Goal: Task Accomplishment & Management: Use online tool/utility

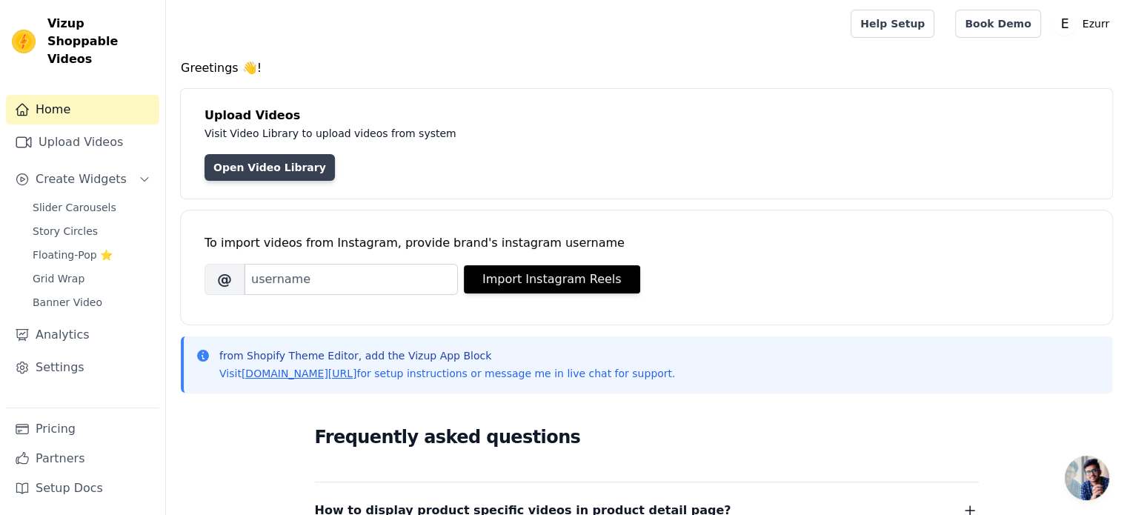
click at [290, 168] on link "Open Video Library" at bounding box center [270, 167] width 130 height 27
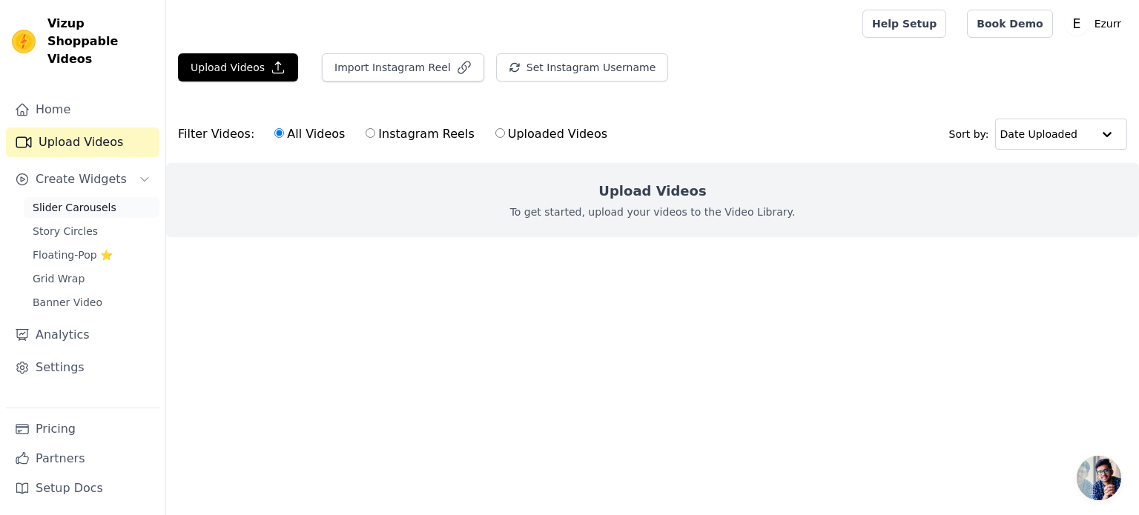
click at [77, 200] on span "Slider Carousels" at bounding box center [75, 207] width 84 height 15
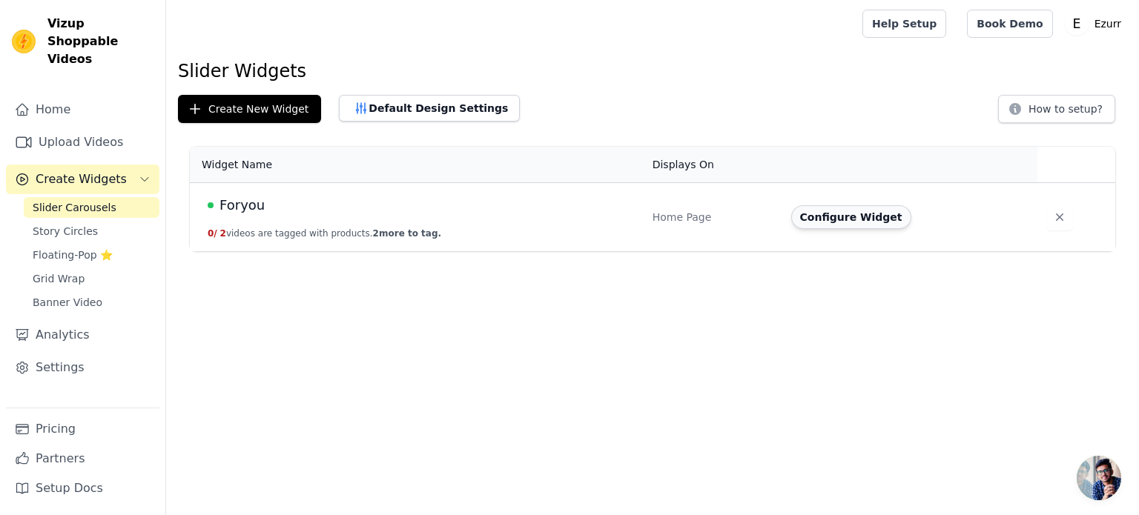
click at [862, 222] on button "Configure Widget" at bounding box center [851, 217] width 120 height 24
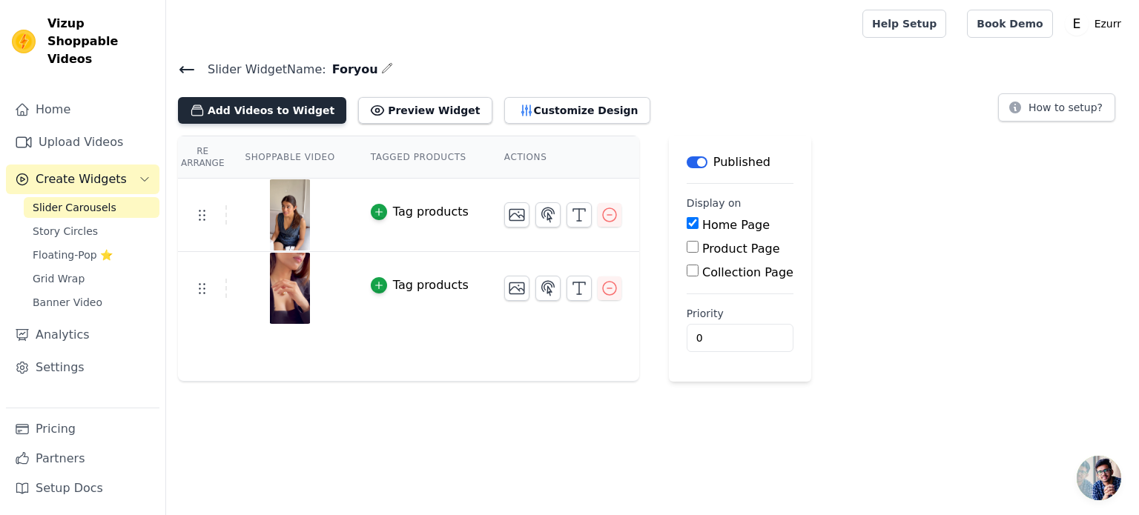
click at [302, 116] on button "Add Videos to Widget" at bounding box center [262, 110] width 168 height 27
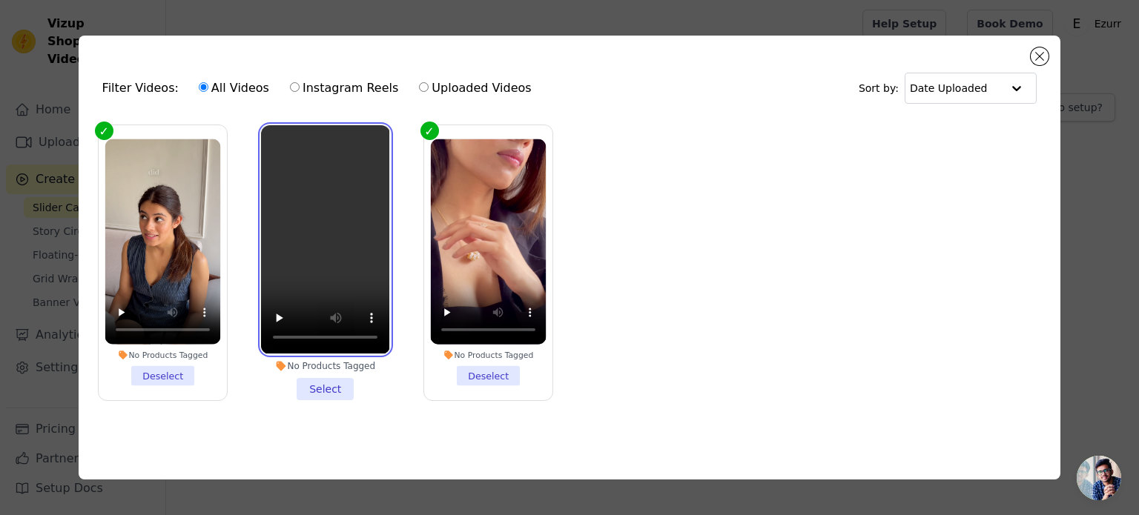
click at [284, 139] on video at bounding box center [325, 239] width 128 height 228
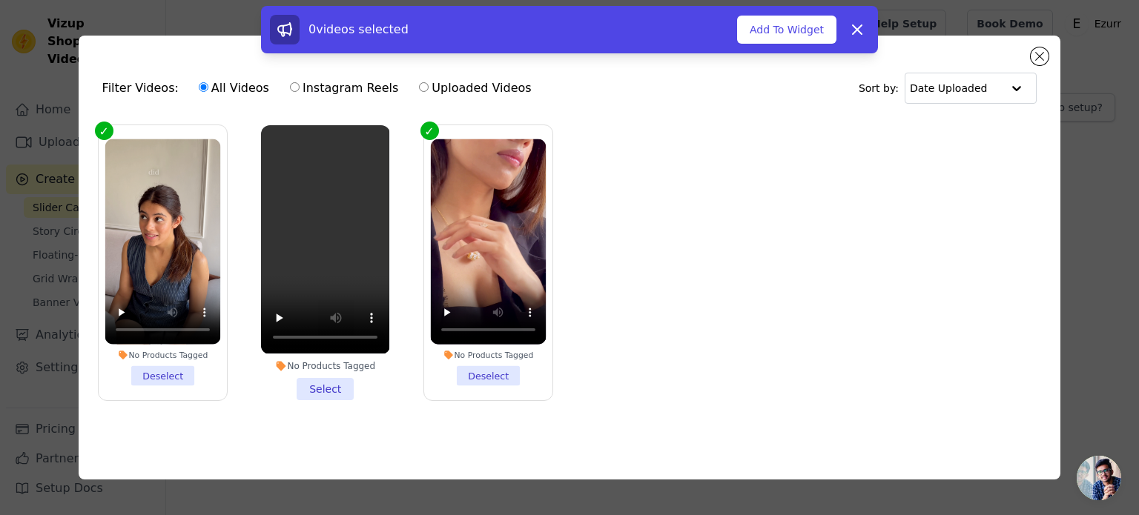
click at [335, 382] on li "No Products Tagged Select" at bounding box center [325, 262] width 128 height 274
click at [0, 0] on input "No Products Tagged Select" at bounding box center [0, 0] width 0 height 0
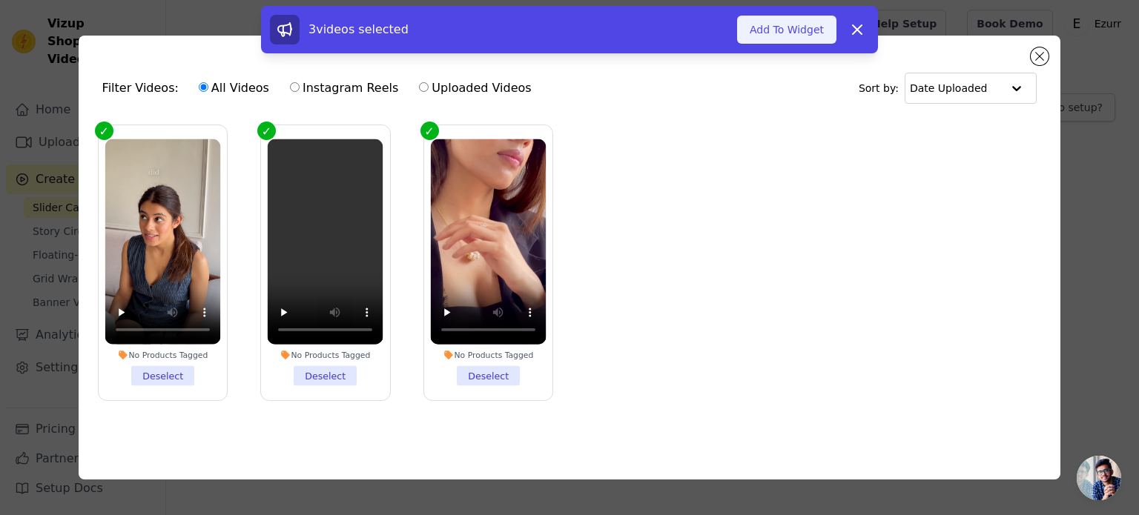
click at [798, 16] on button "Add To Widget" at bounding box center [786, 30] width 99 height 28
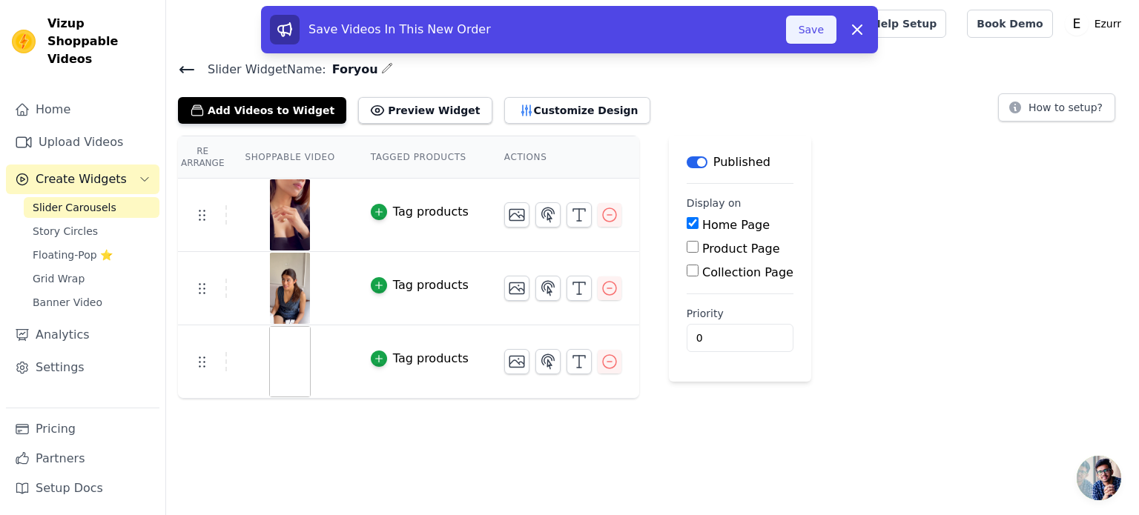
click at [817, 38] on button "Save" at bounding box center [811, 30] width 50 height 28
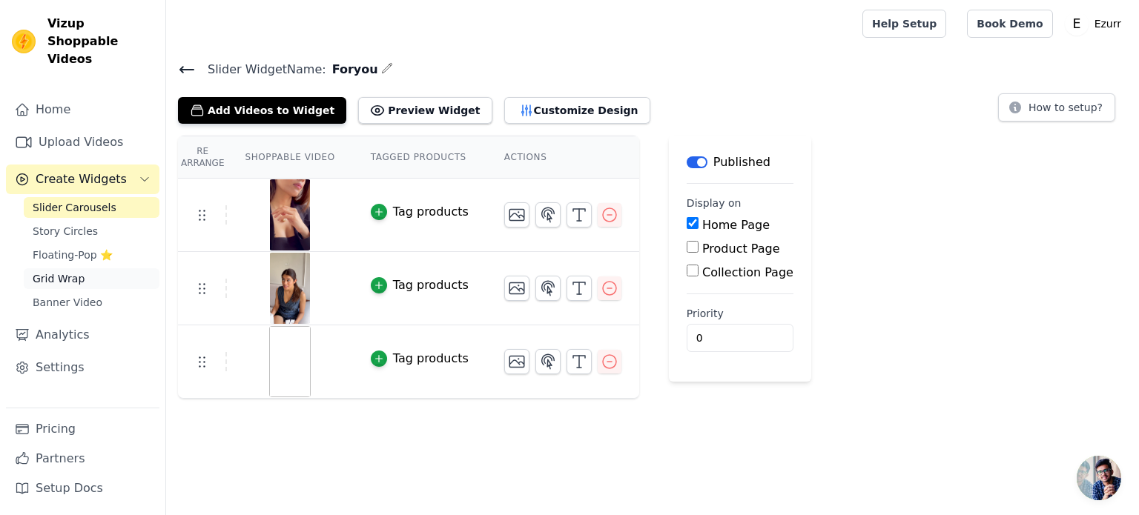
click at [67, 271] on span "Grid Wrap" at bounding box center [59, 278] width 52 height 15
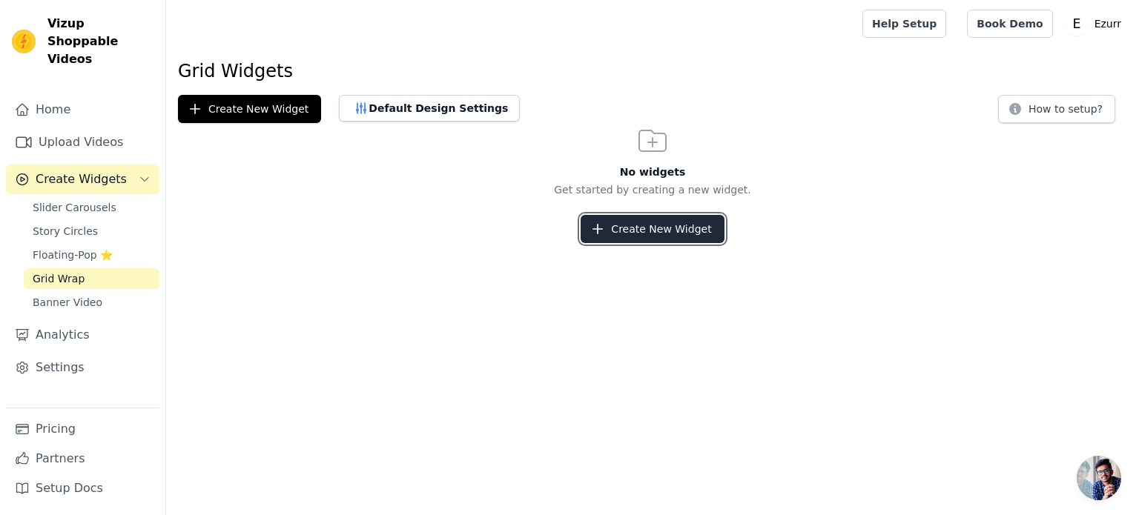
click at [619, 225] on button "Create New Widget" at bounding box center [651, 229] width 143 height 28
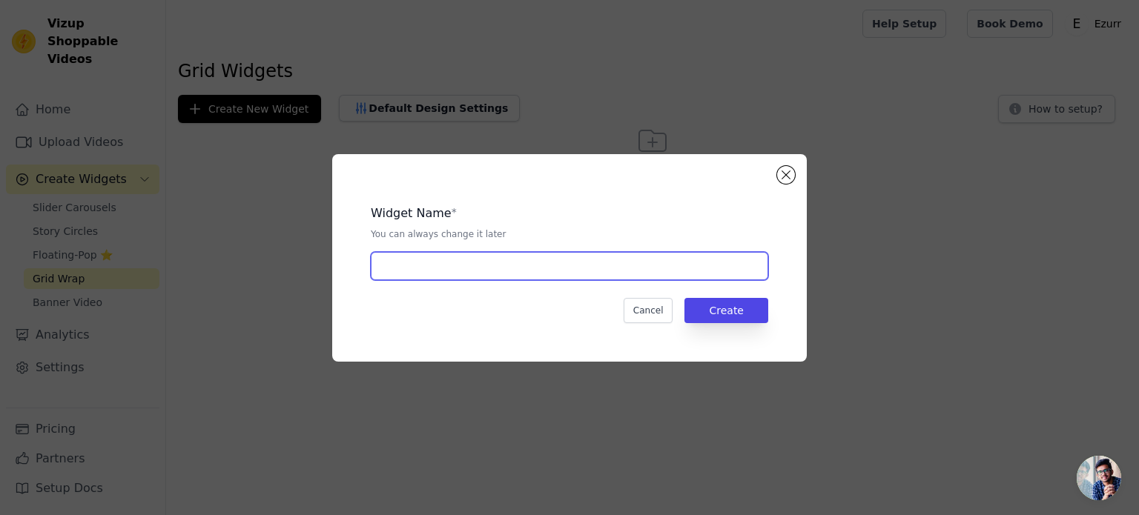
click at [460, 269] on input "text" at bounding box center [569, 266] width 397 height 28
type input "Foryou"
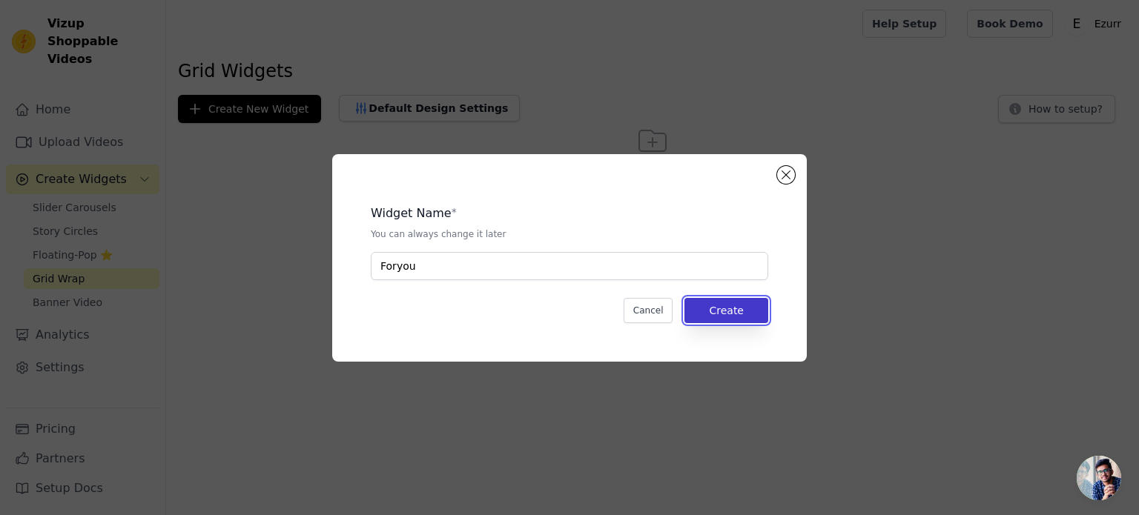
click at [731, 305] on button "Create" at bounding box center [726, 310] width 84 height 25
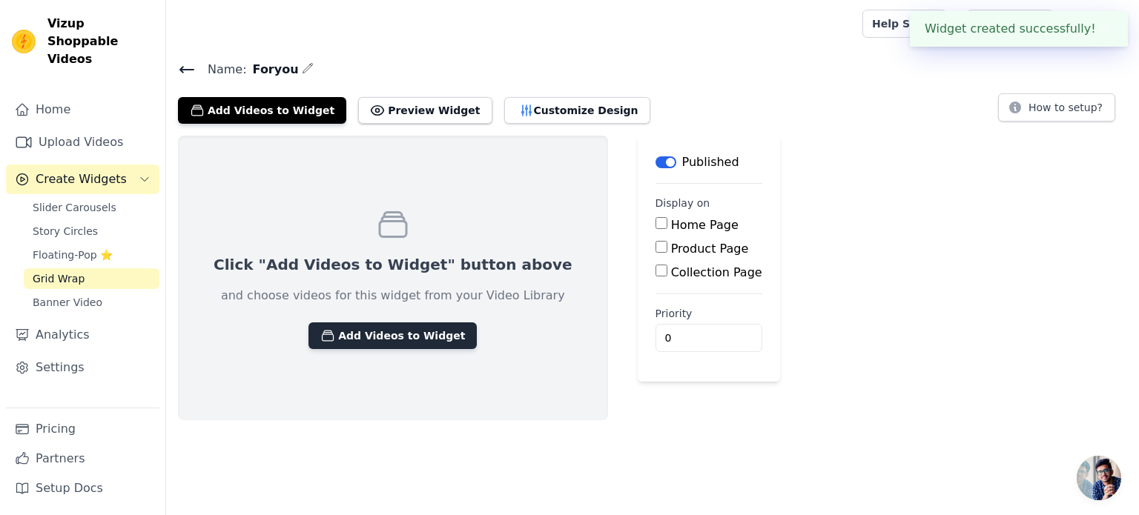
click at [350, 332] on button "Add Videos to Widget" at bounding box center [392, 335] width 168 height 27
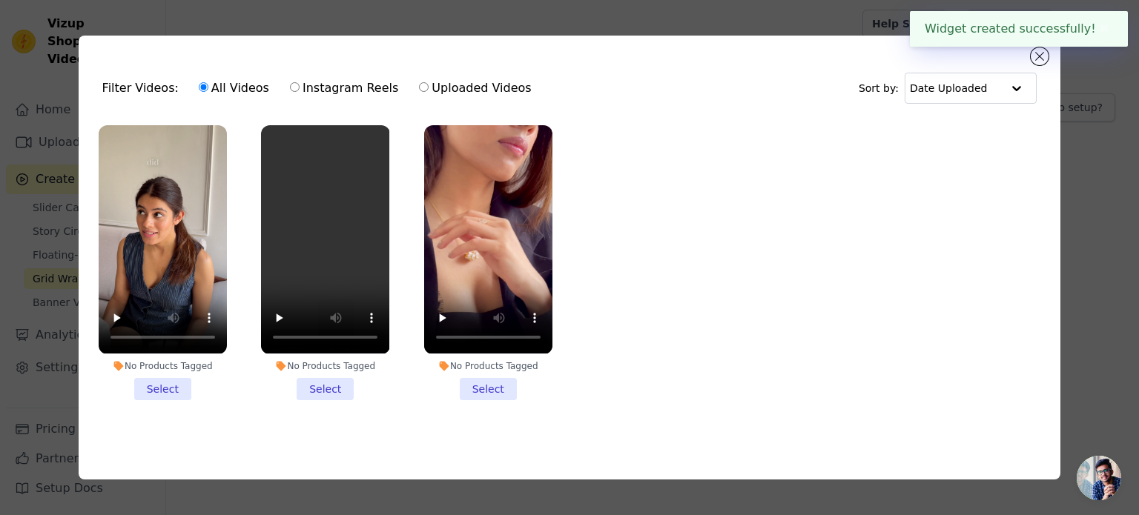
click at [489, 385] on li "No Products Tagged Select" at bounding box center [488, 262] width 128 height 274
click at [0, 0] on input "No Products Tagged Select" at bounding box center [0, 0] width 0 height 0
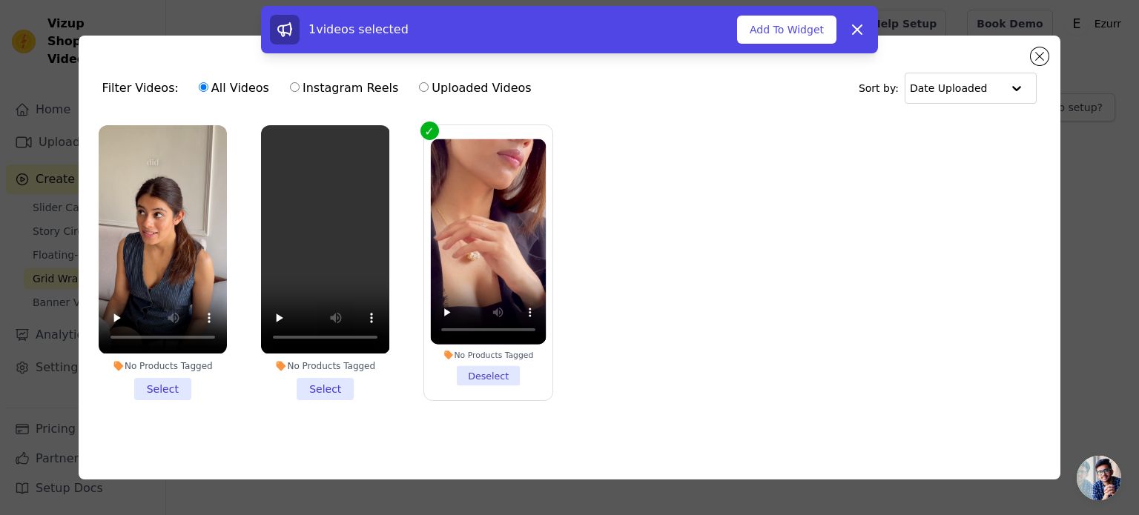
click at [176, 386] on li "No Products Tagged Select" at bounding box center [163, 262] width 128 height 274
click at [0, 0] on input "No Products Tagged Select" at bounding box center [0, 0] width 0 height 0
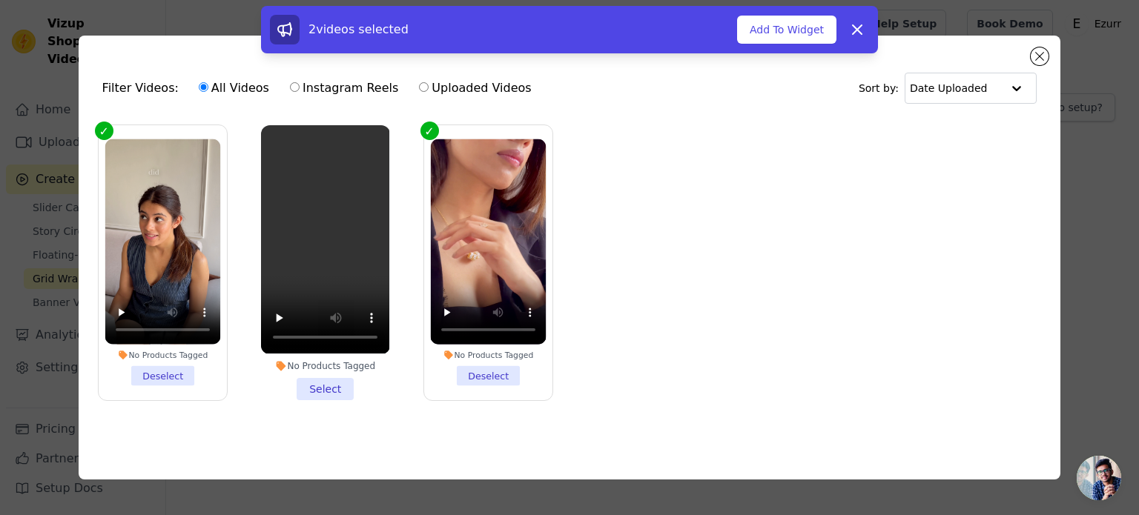
click at [320, 382] on li "No Products Tagged Select" at bounding box center [325, 262] width 128 height 274
click at [0, 0] on input "No Products Tagged Select" at bounding box center [0, 0] width 0 height 0
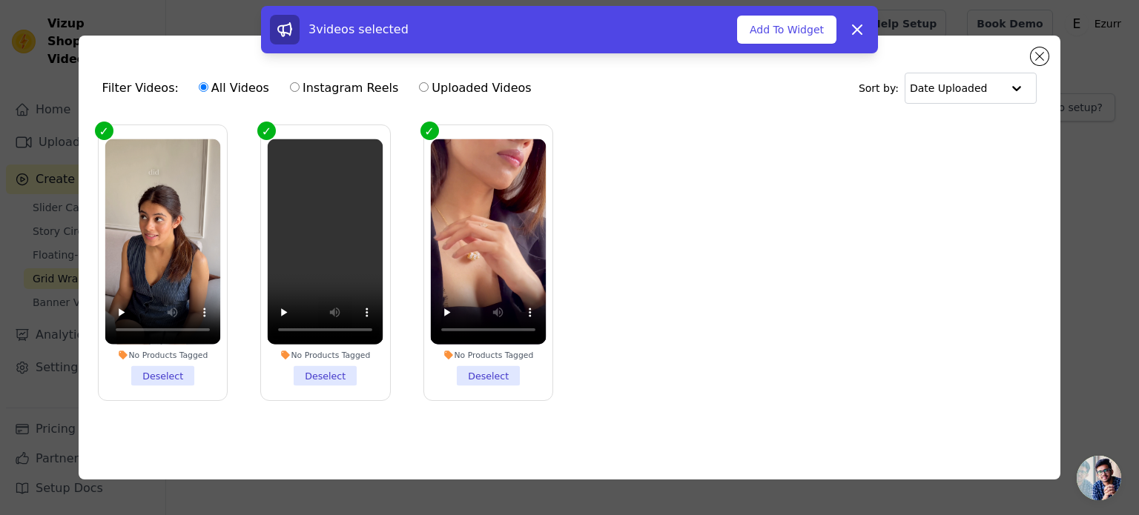
click at [319, 373] on li "No Products Tagged Deselect" at bounding box center [326, 262] width 116 height 247
click at [0, 0] on input "No Products Tagged Deselect" at bounding box center [0, 0] width 0 height 0
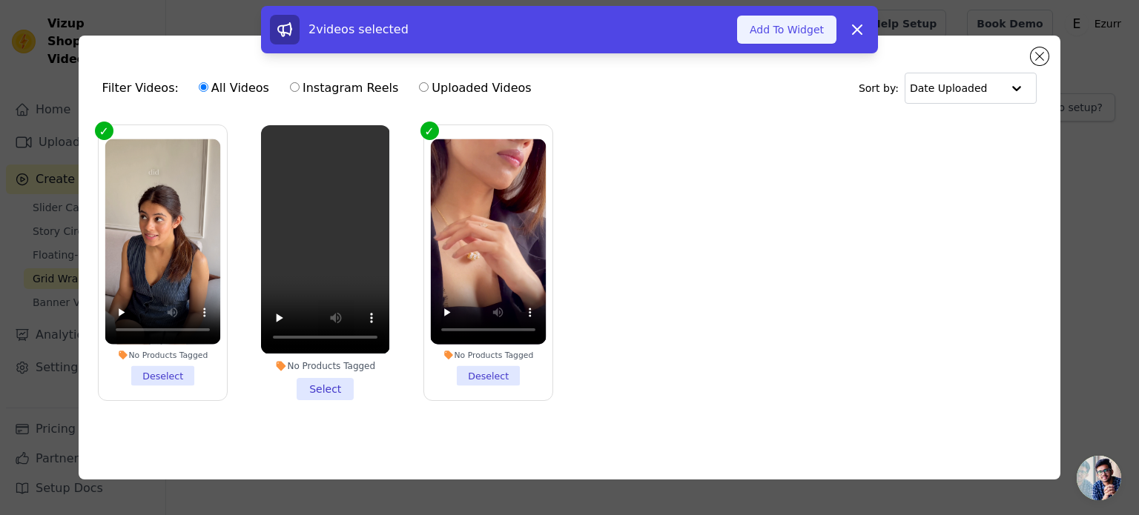
click at [815, 32] on button "Add To Widget" at bounding box center [786, 30] width 99 height 28
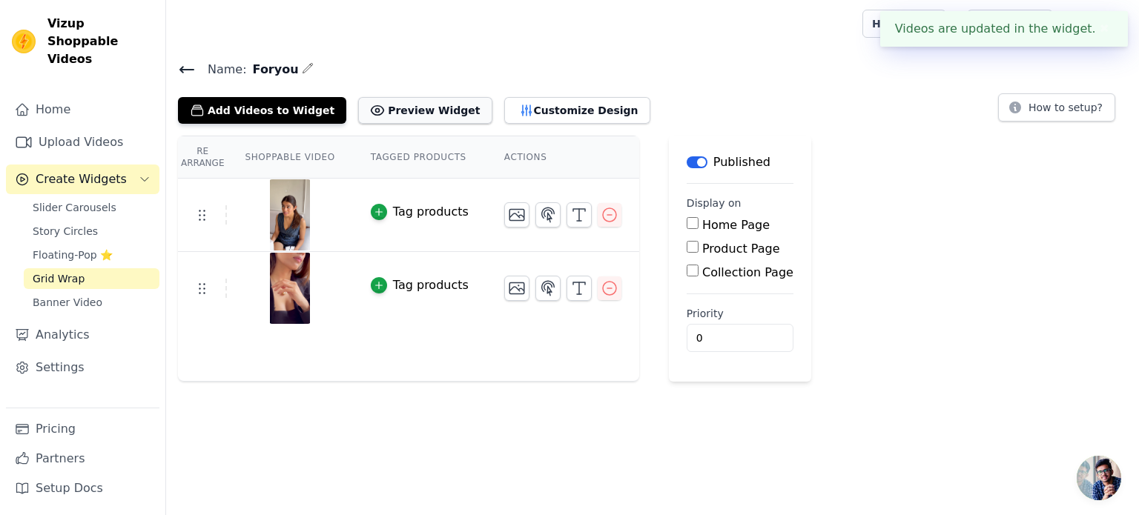
click at [408, 103] on button "Preview Widget" at bounding box center [424, 110] width 133 height 27
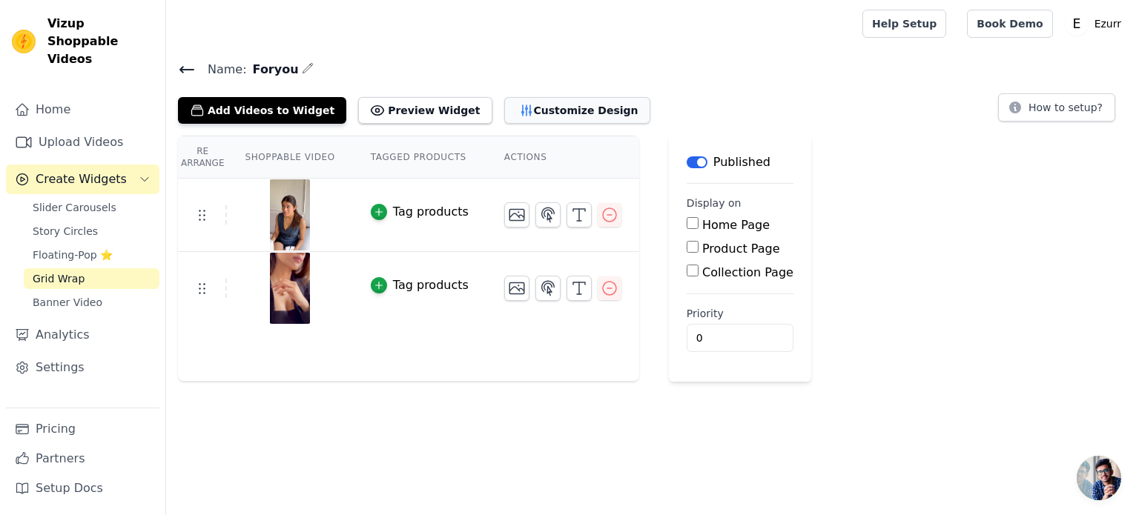
click at [519, 112] on icon "button" at bounding box center [526, 110] width 15 height 15
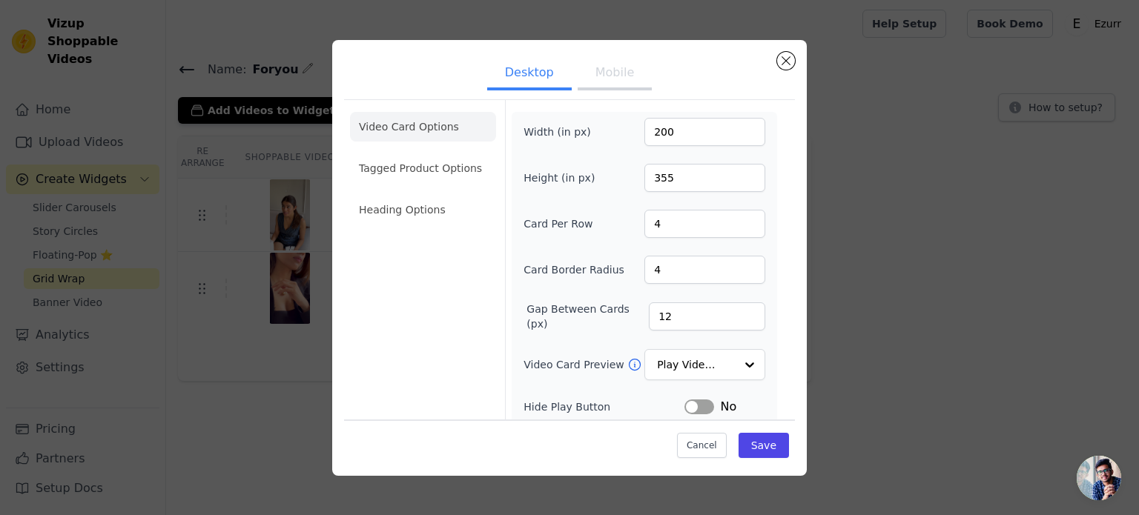
click at [614, 76] on button "Mobile" at bounding box center [614, 74] width 74 height 33
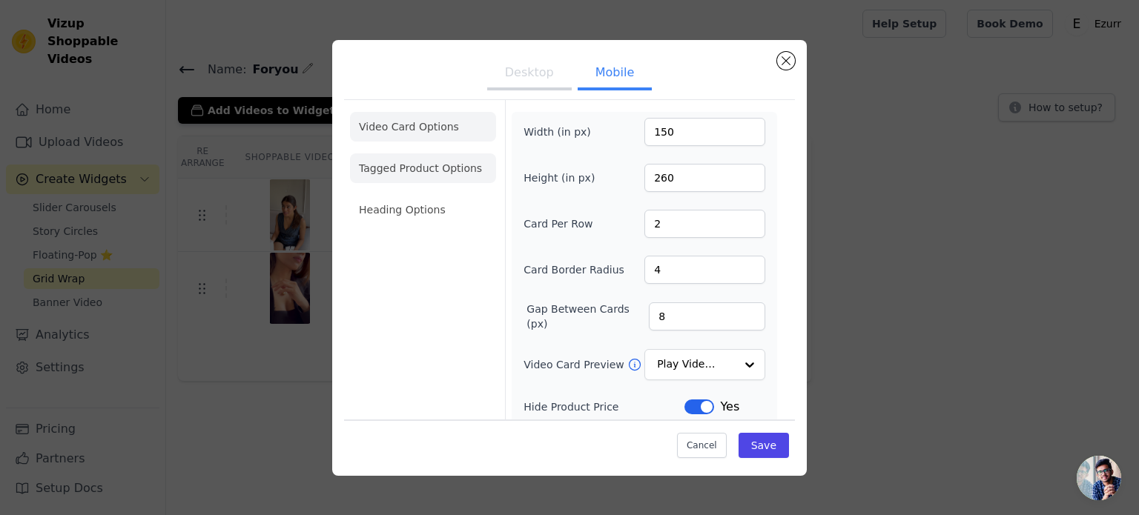
click at [450, 171] on li "Tagged Product Options" at bounding box center [423, 168] width 146 height 30
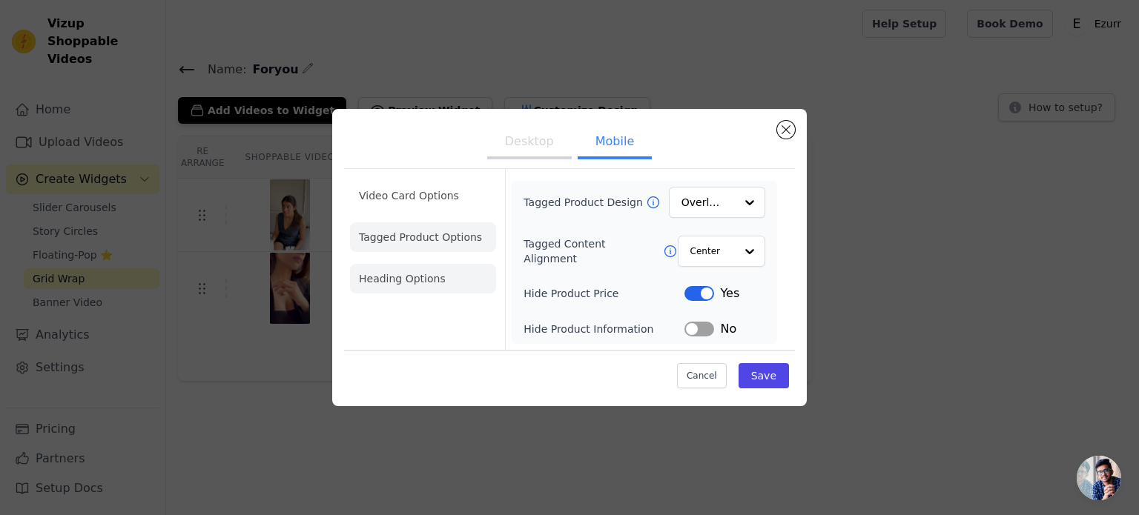
click at [403, 275] on li "Heading Options" at bounding box center [423, 279] width 146 height 30
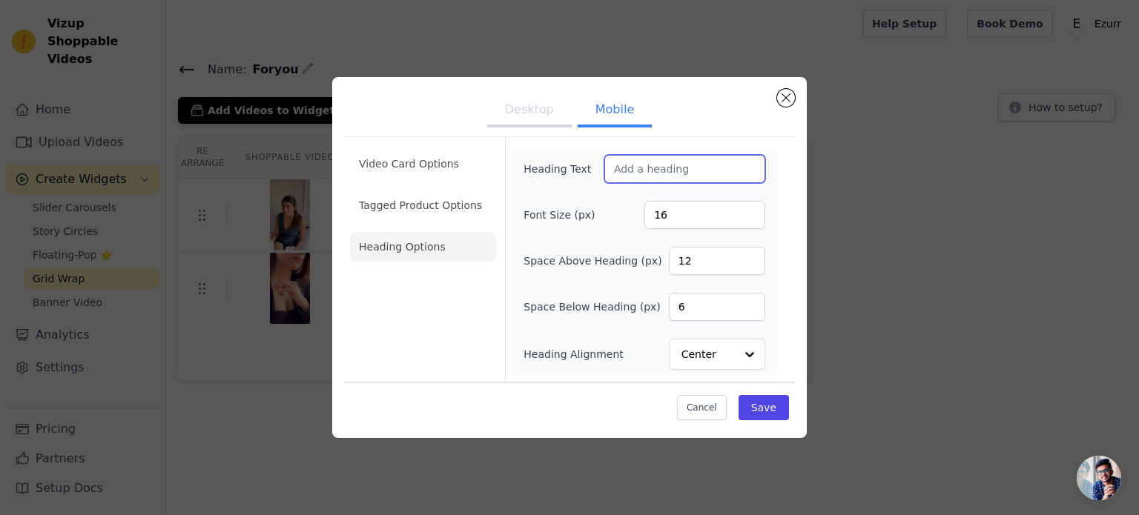
click at [655, 168] on input "Heading Text" at bounding box center [684, 169] width 161 height 28
type input "For You. For Everyday"
click at [539, 123] on button "Desktop" at bounding box center [529, 111] width 85 height 33
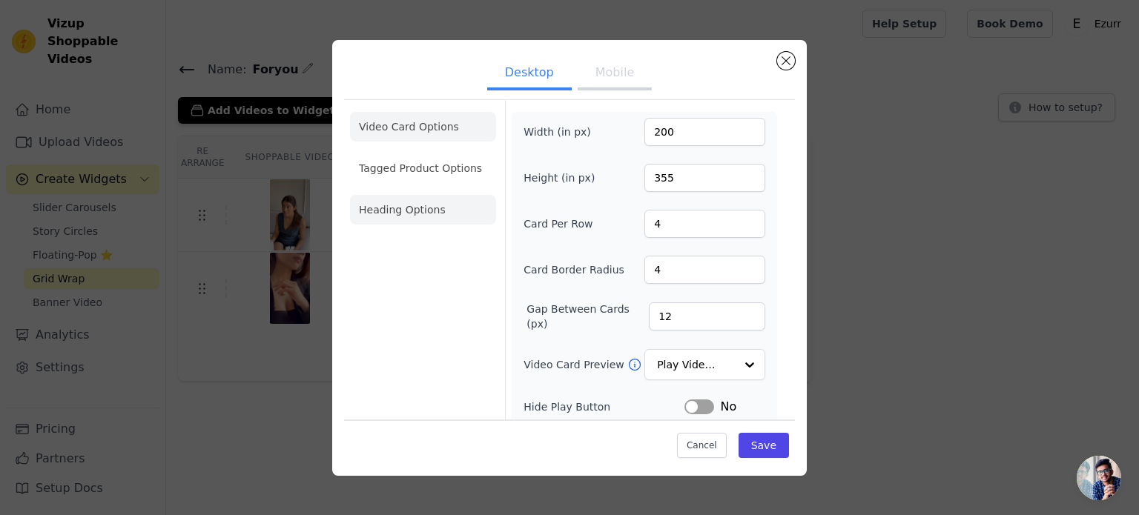
click at [431, 222] on li "Heading Options" at bounding box center [423, 210] width 146 height 30
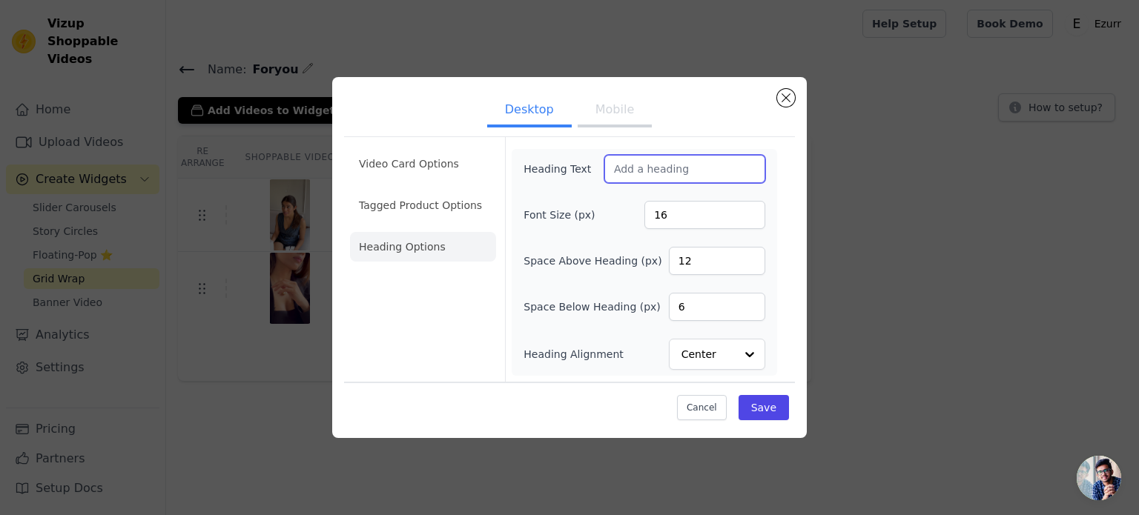
click at [640, 174] on input "Heading Text" at bounding box center [684, 169] width 161 height 28
type input "For You. For Everyday"
click at [774, 401] on button "Save" at bounding box center [763, 407] width 50 height 25
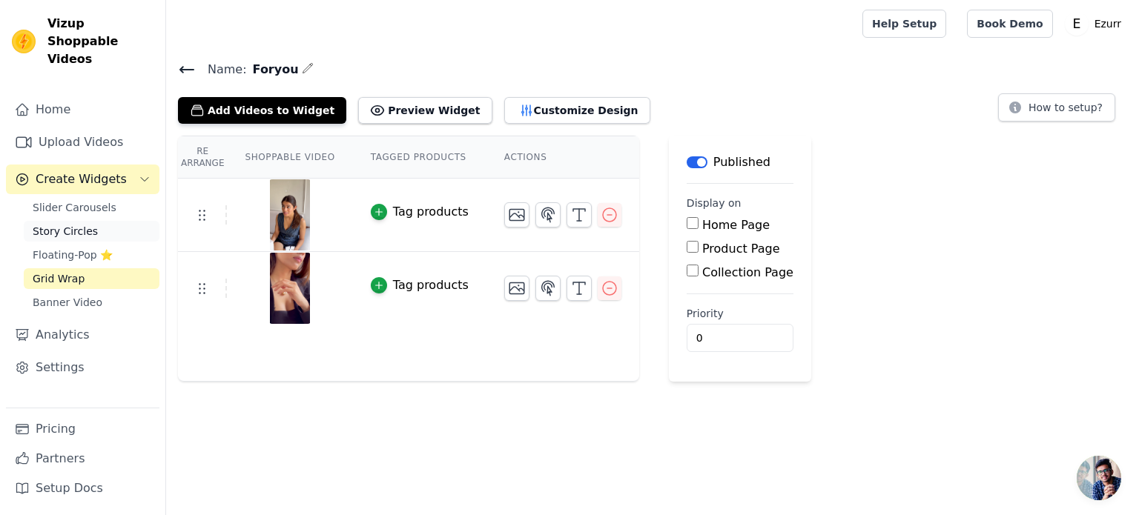
click at [70, 224] on span "Story Circles" at bounding box center [65, 231] width 65 height 15
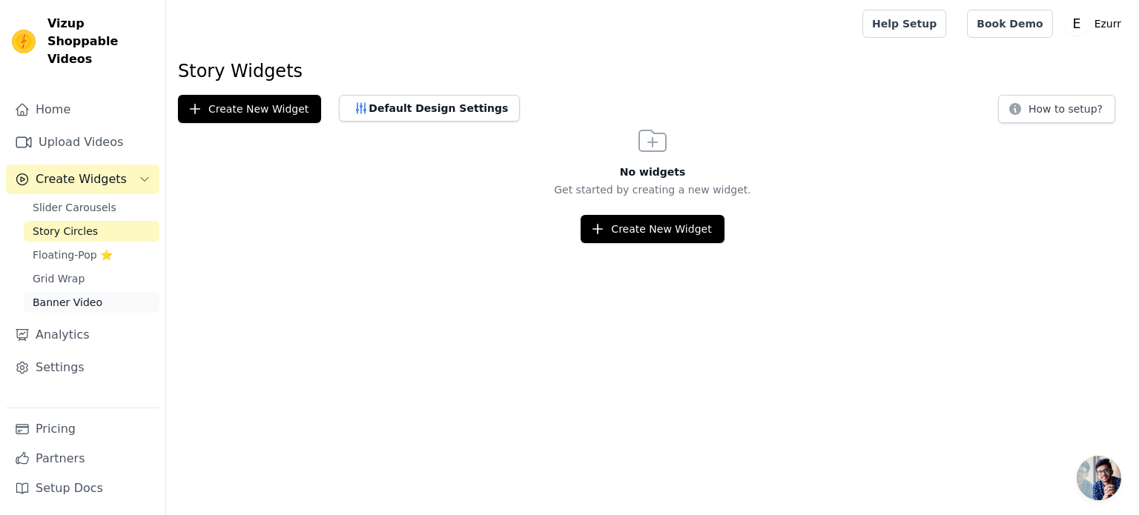
click at [88, 292] on link "Banner Video" at bounding box center [92, 302] width 136 height 21
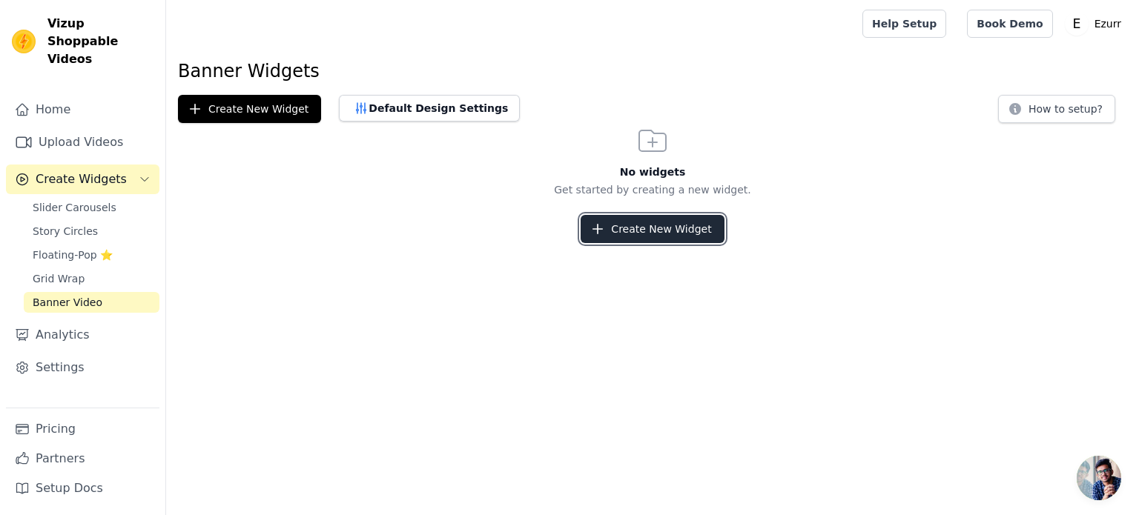
click at [605, 231] on icon "button" at bounding box center [597, 229] width 15 height 15
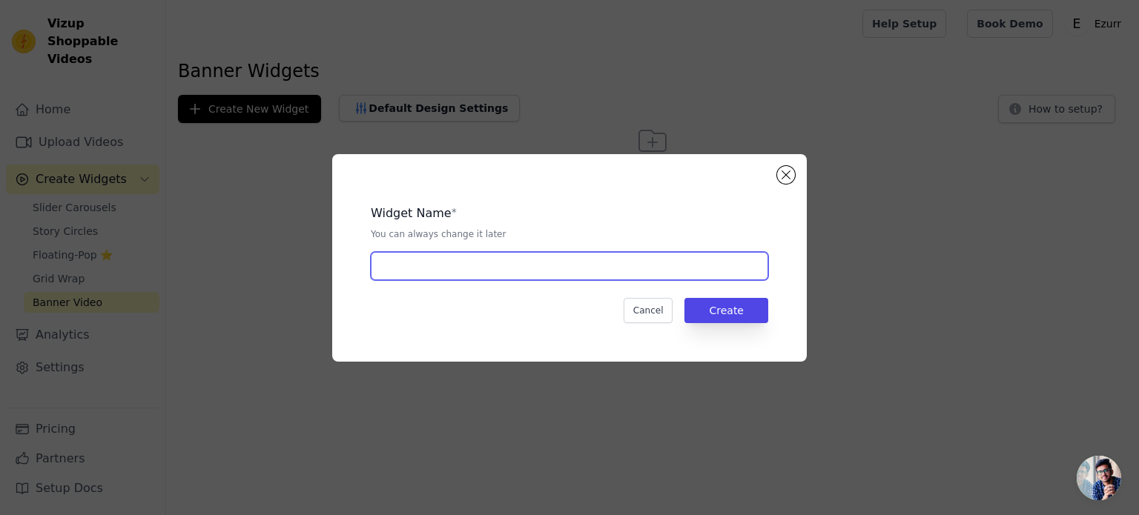
click at [412, 268] on input "text" at bounding box center [569, 266] width 397 height 28
type input "Foryou"
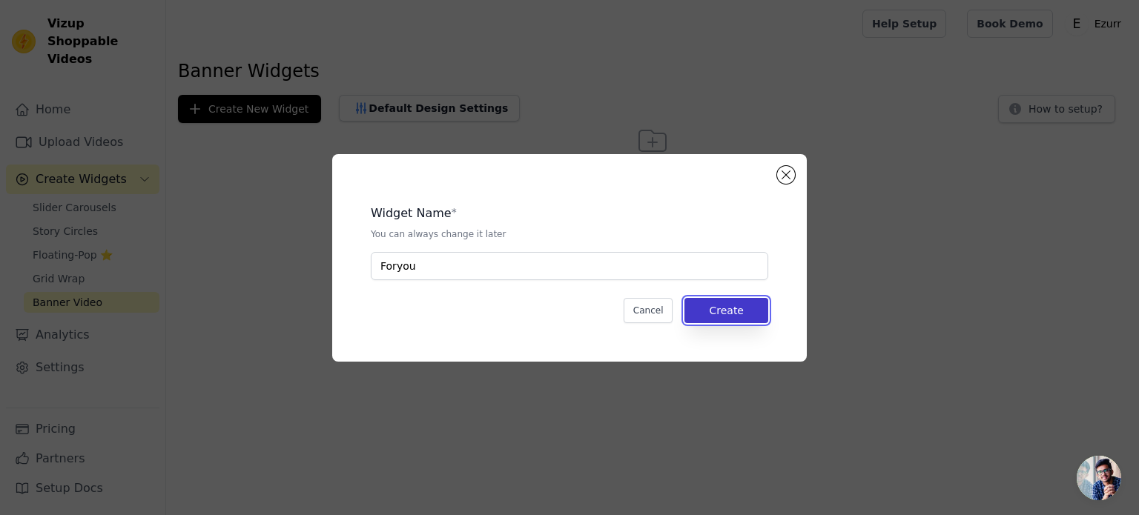
click at [743, 314] on button "Create" at bounding box center [726, 310] width 84 height 25
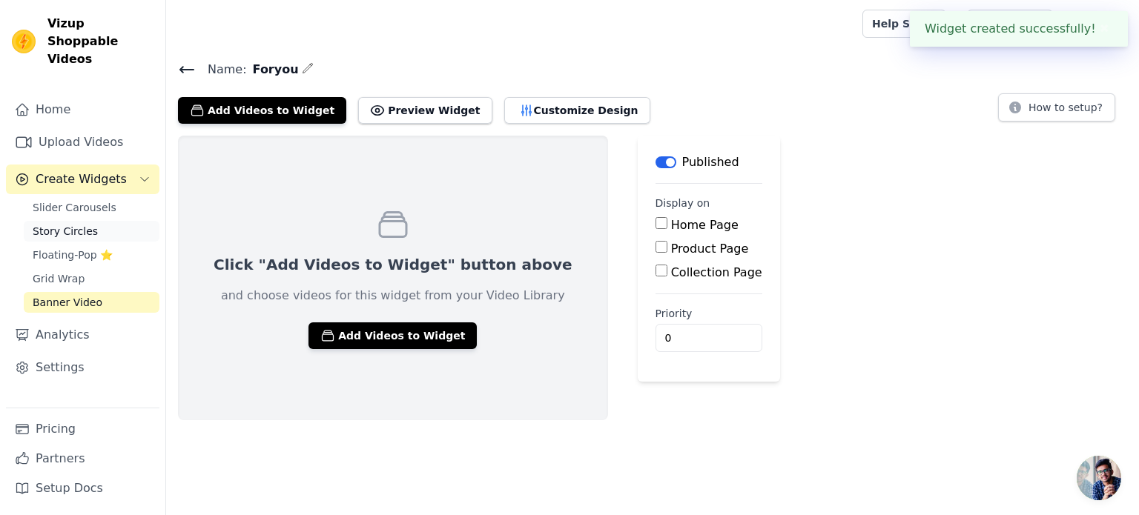
click at [59, 224] on span "Story Circles" at bounding box center [65, 231] width 65 height 15
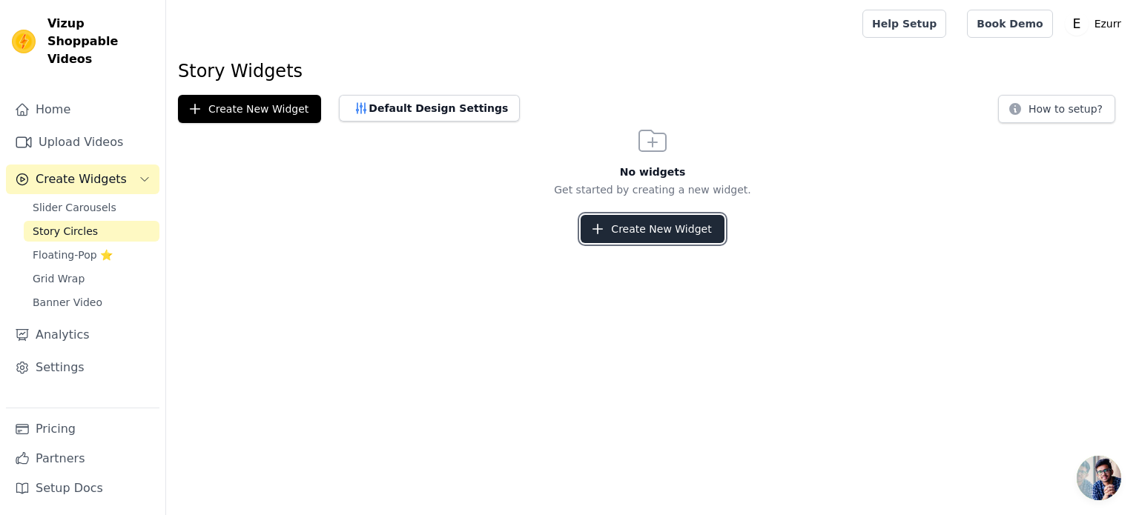
click at [641, 225] on button "Create New Widget" at bounding box center [651, 229] width 143 height 28
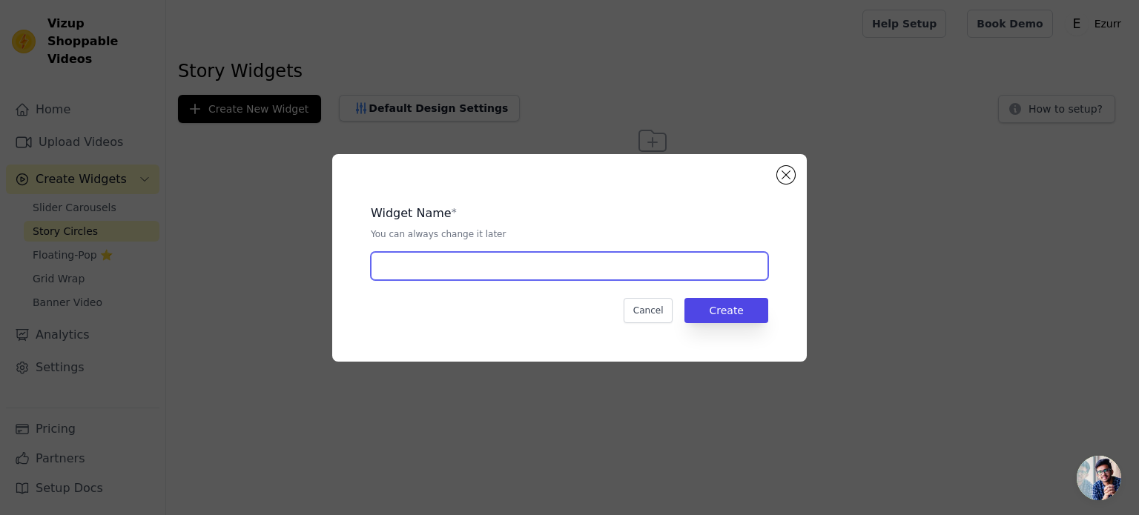
click at [593, 265] on input "text" at bounding box center [569, 266] width 397 height 28
type input "Foryou"
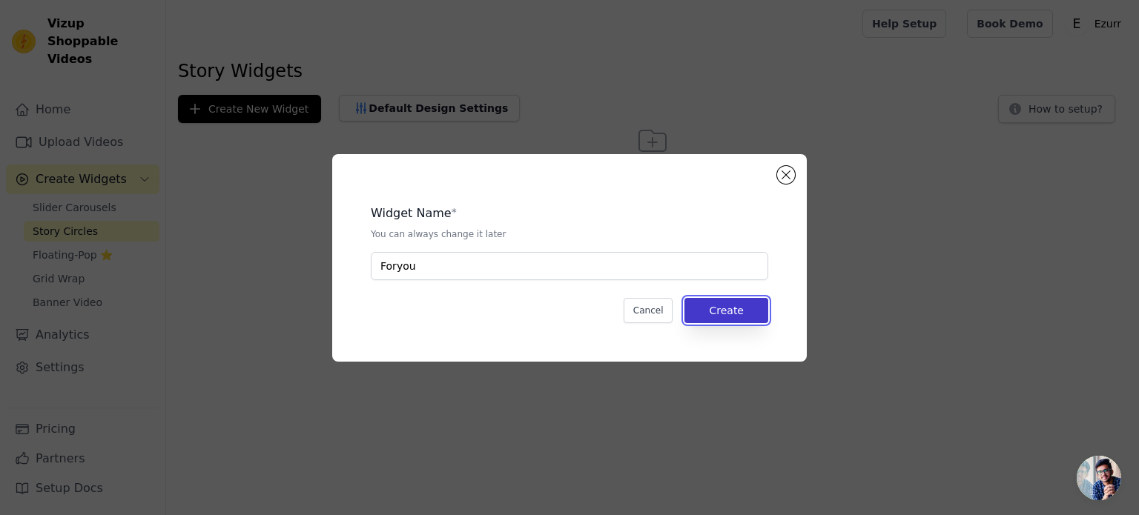
click at [736, 308] on button "Create" at bounding box center [726, 310] width 84 height 25
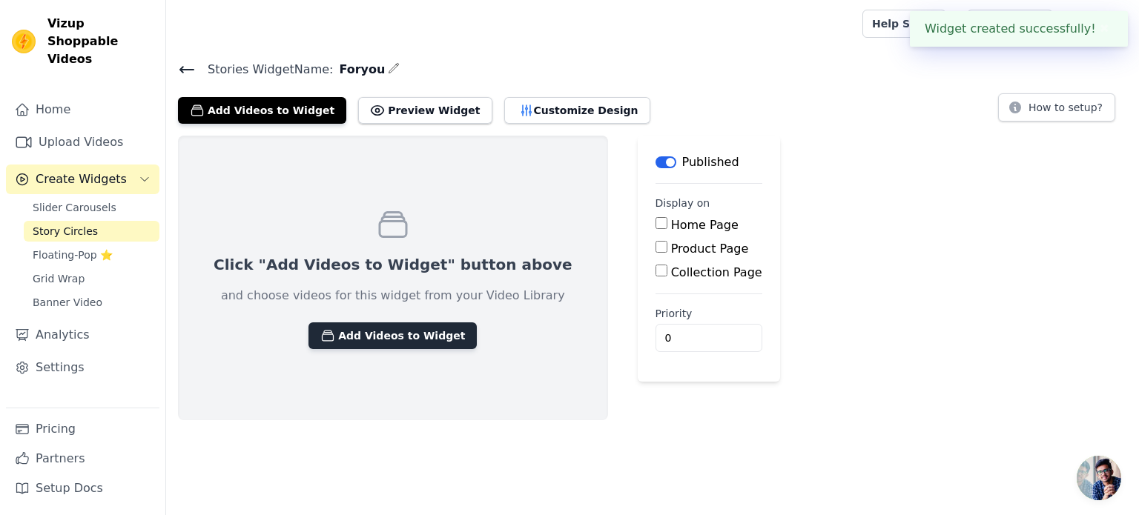
click at [368, 339] on button "Add Videos to Widget" at bounding box center [392, 335] width 168 height 27
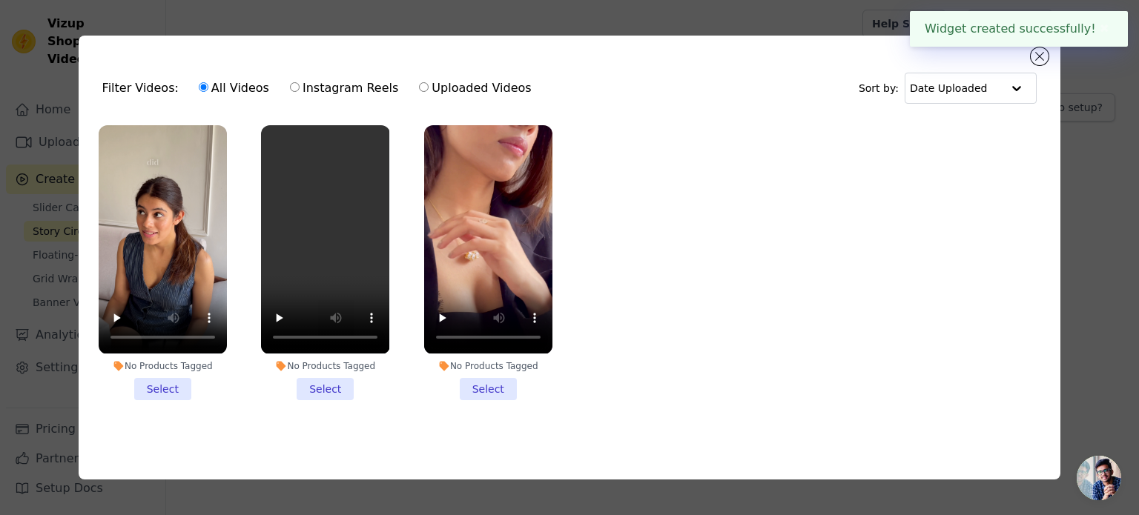
click at [484, 380] on li "No Products Tagged Select" at bounding box center [488, 262] width 128 height 274
click at [0, 0] on input "No Products Tagged Select" at bounding box center [0, 0] width 0 height 0
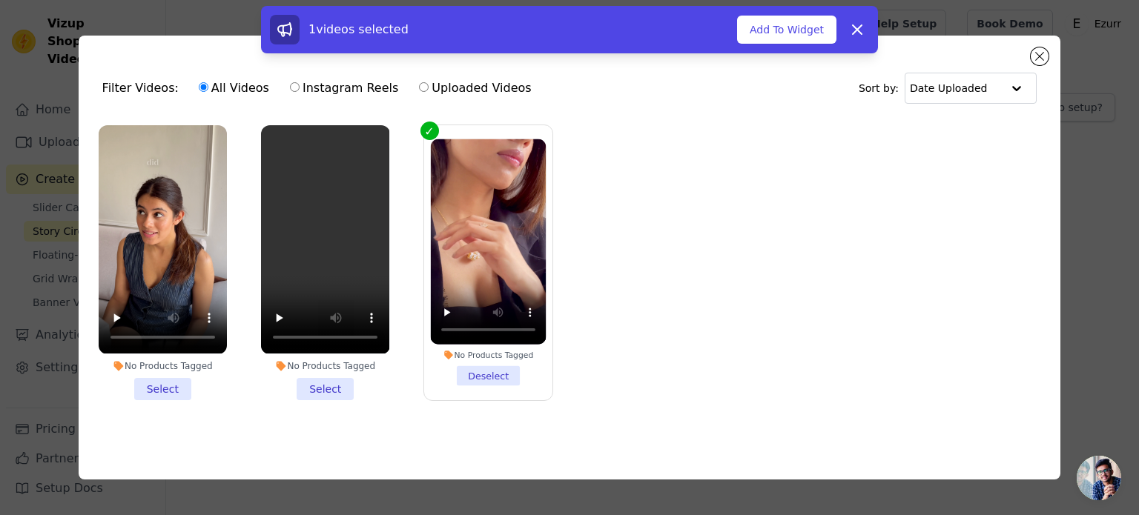
click at [178, 385] on li "No Products Tagged Select" at bounding box center [163, 262] width 128 height 274
click at [0, 0] on input "No Products Tagged Select" at bounding box center [0, 0] width 0 height 0
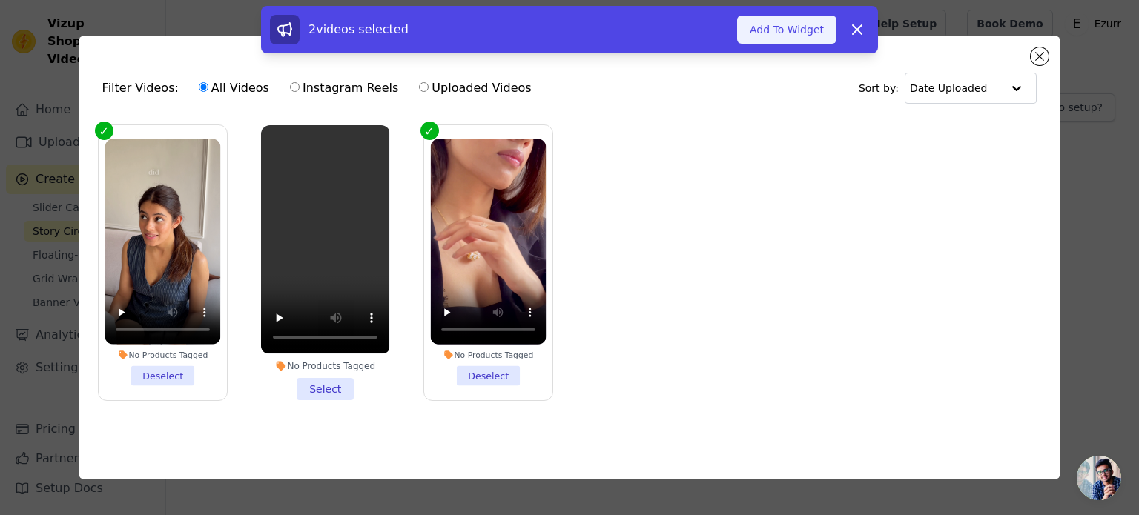
click at [764, 30] on button "Add To Widget" at bounding box center [786, 30] width 99 height 28
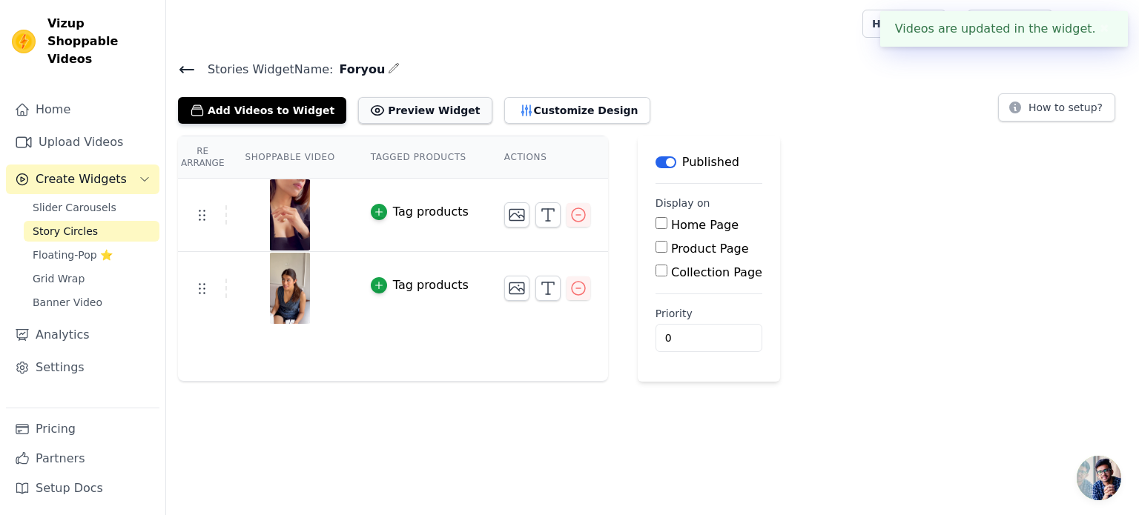
click at [400, 113] on button "Preview Widget" at bounding box center [424, 110] width 133 height 27
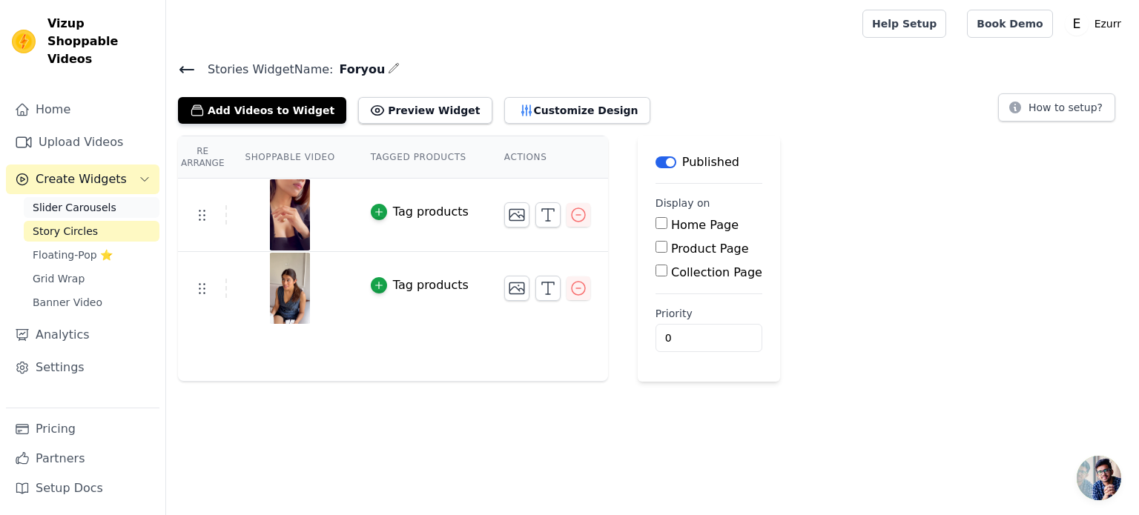
click at [86, 200] on span "Slider Carousels" at bounding box center [75, 207] width 84 height 15
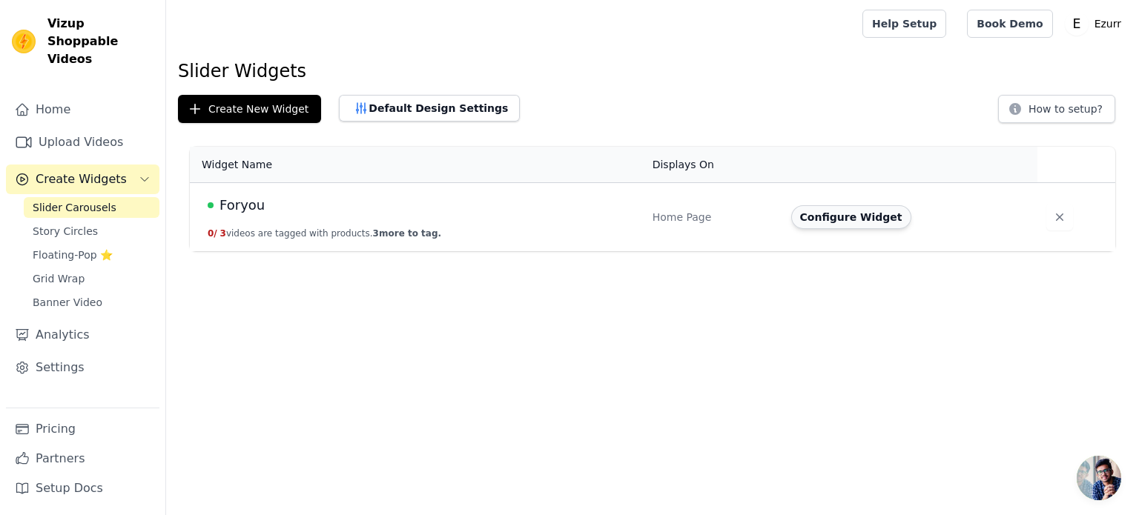
click at [842, 217] on button "Configure Widget" at bounding box center [851, 217] width 120 height 24
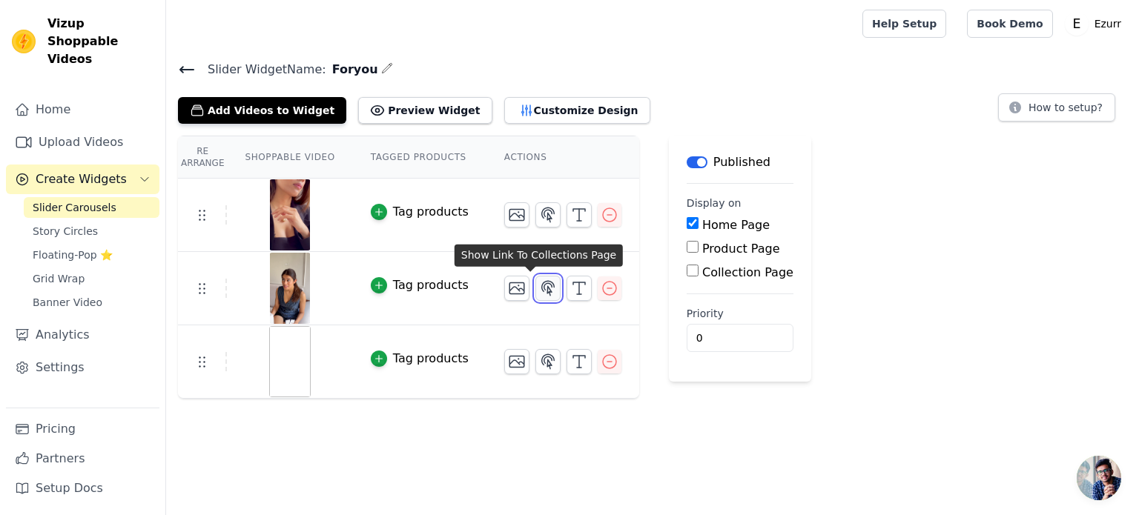
click at [542, 282] on icon "button" at bounding box center [548, 288] width 13 height 14
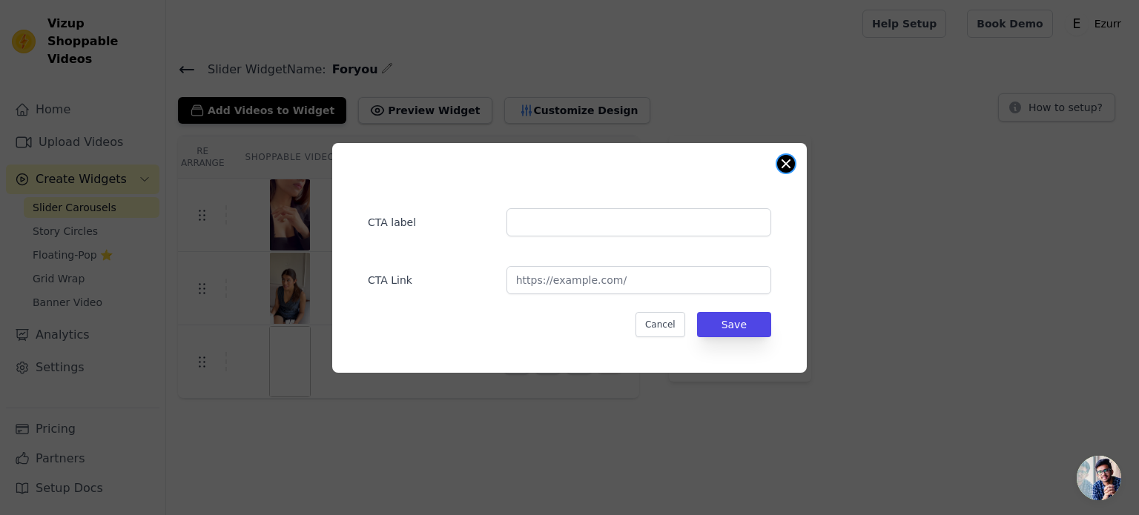
click at [784, 163] on button "Close modal" at bounding box center [786, 164] width 18 height 18
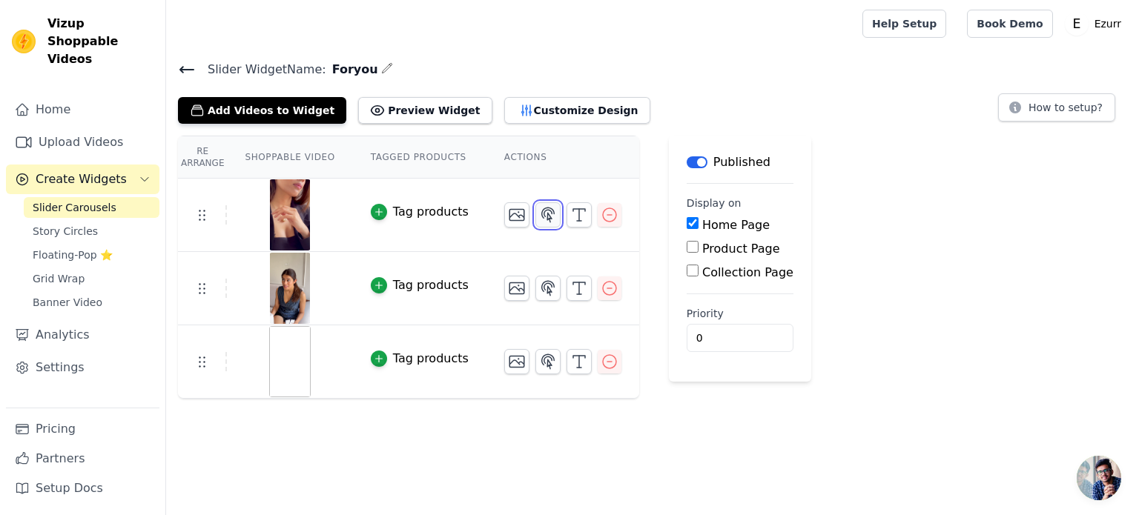
click at [539, 213] on icon "button" at bounding box center [548, 215] width 18 height 18
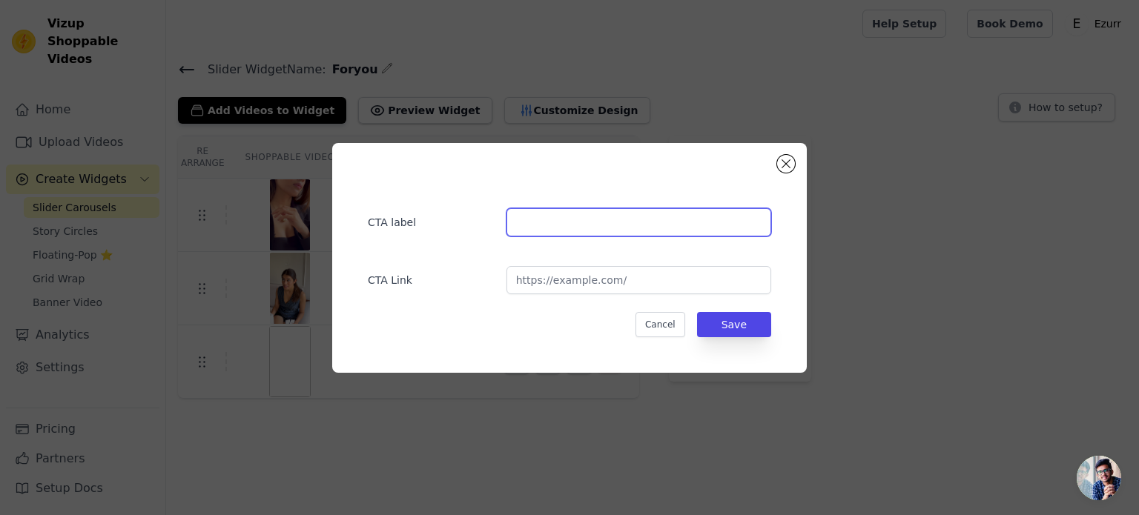
click at [557, 218] on input "text" at bounding box center [638, 222] width 265 height 28
click at [789, 165] on button "Close modal" at bounding box center [786, 164] width 18 height 18
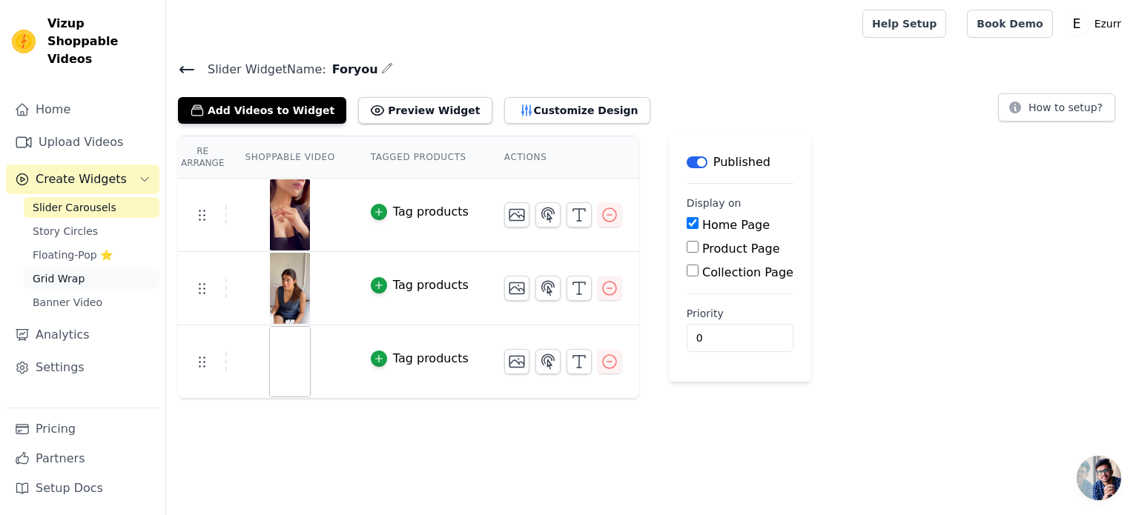
click at [55, 271] on span "Grid Wrap" at bounding box center [59, 278] width 52 height 15
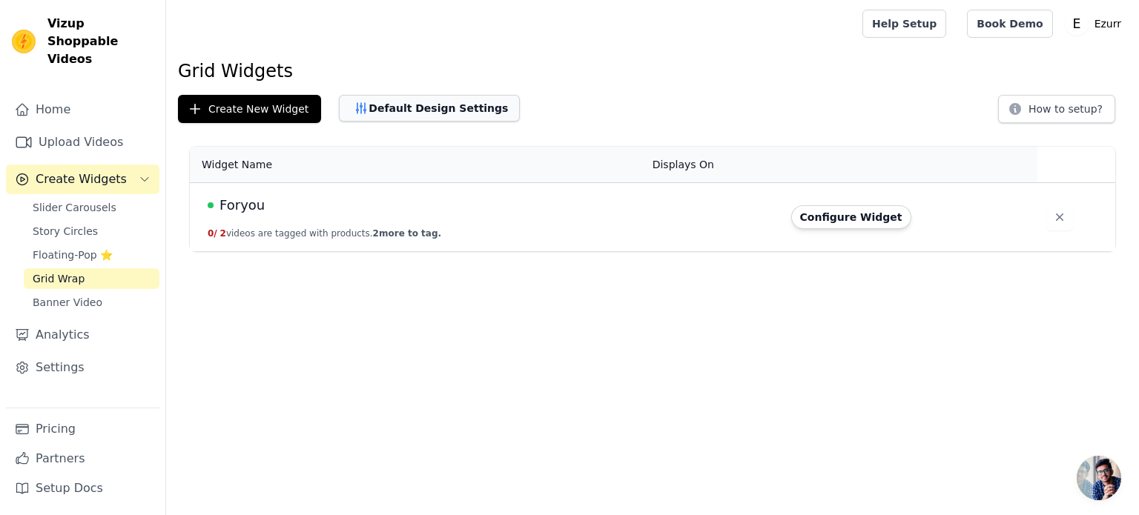
click at [442, 110] on button "Default Design Settings" at bounding box center [429, 108] width 181 height 27
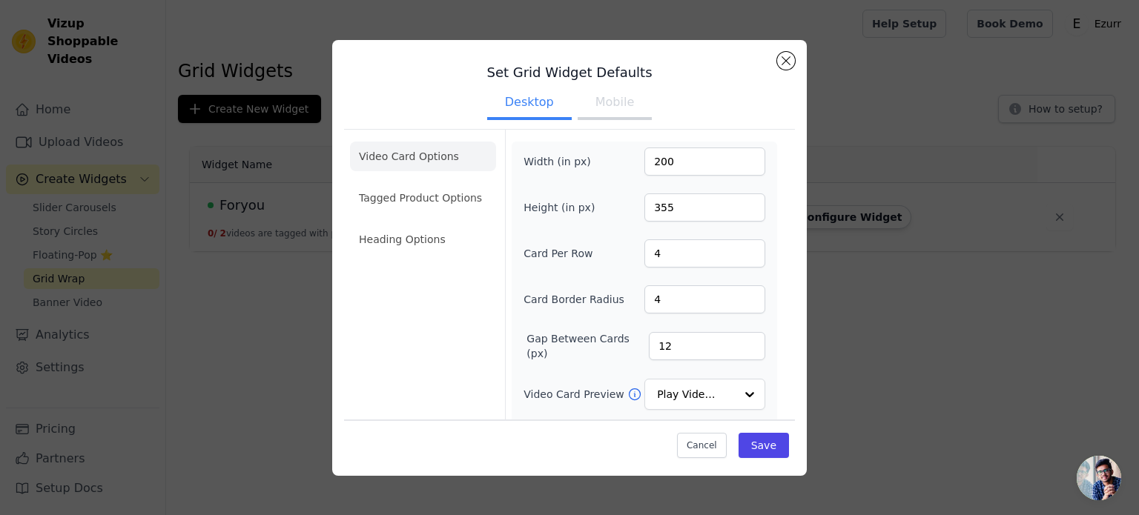
click at [599, 108] on button "Mobile" at bounding box center [614, 103] width 74 height 33
click at [483, 104] on ul "Desktop Mobile" at bounding box center [569, 104] width 451 height 44
click at [780, 59] on button "Close modal" at bounding box center [786, 61] width 18 height 18
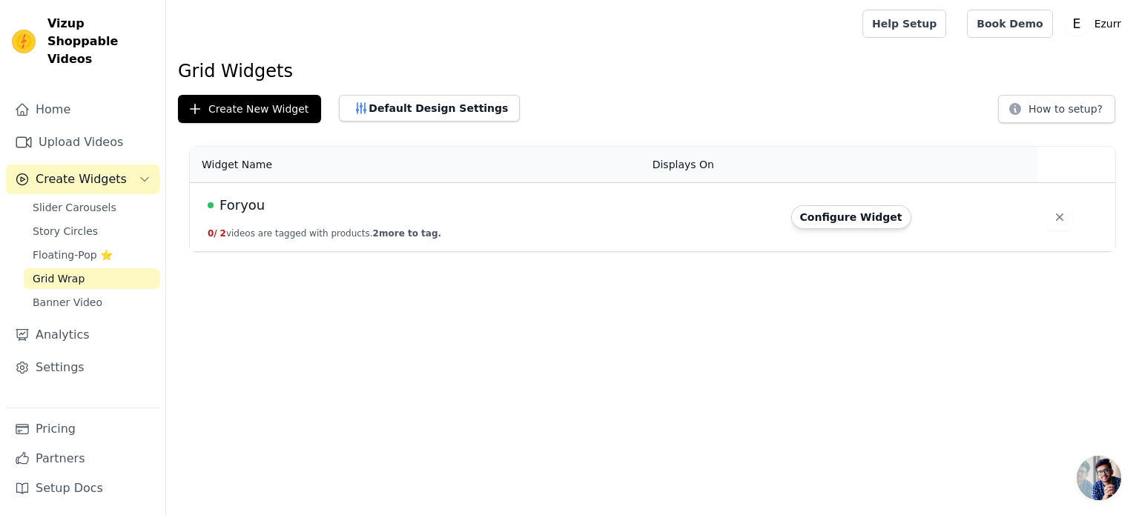
click at [248, 204] on span "Foryou" at bounding box center [241, 205] width 45 height 21
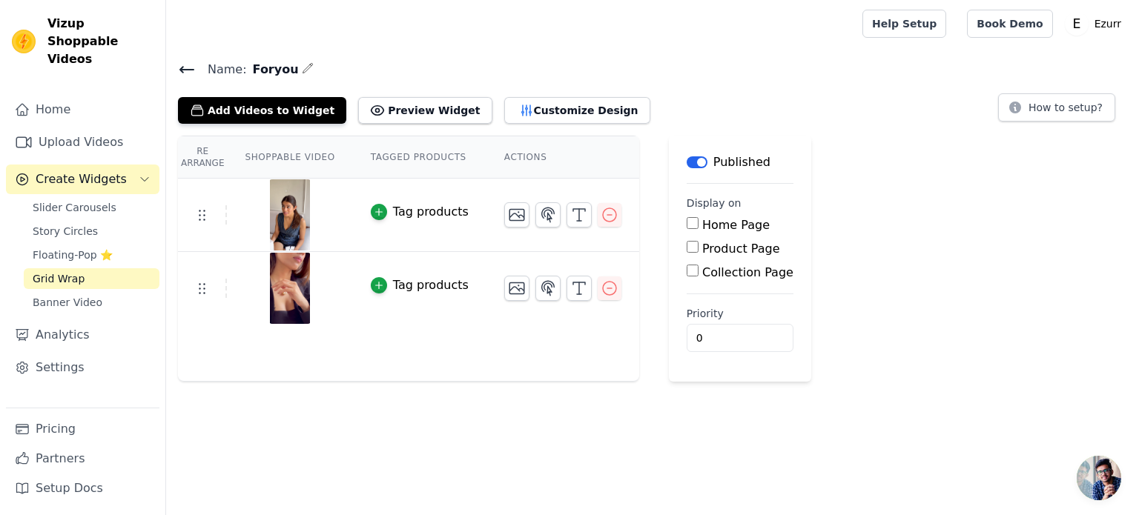
click at [686, 226] on input "Home Page" at bounding box center [692, 223] width 12 height 12
checkbox input "true"
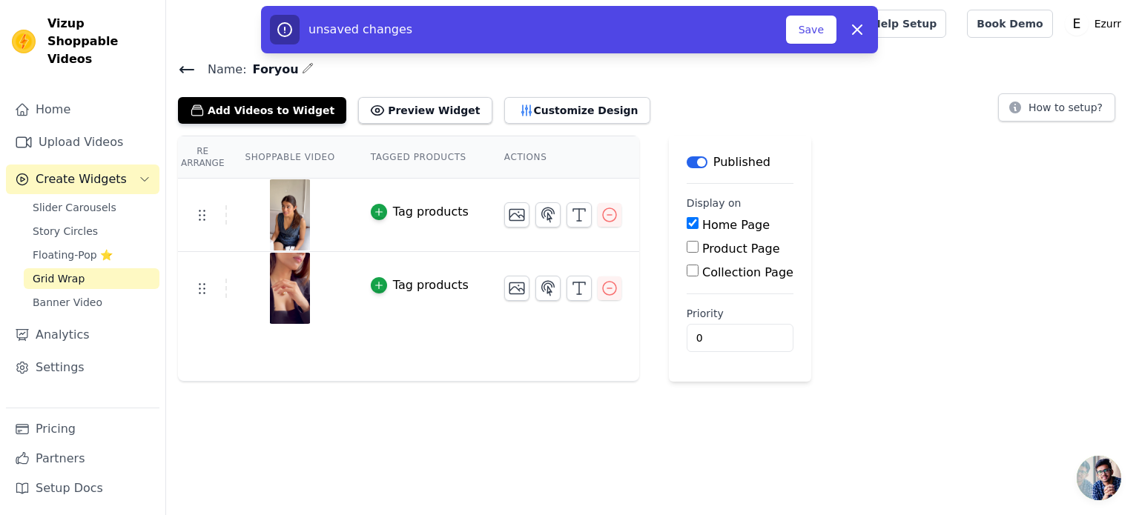
click at [809, 44] on div "unsaved changes Save Dismiss" at bounding box center [569, 30] width 599 height 30
click at [810, 35] on button "Save" at bounding box center [811, 30] width 50 height 28
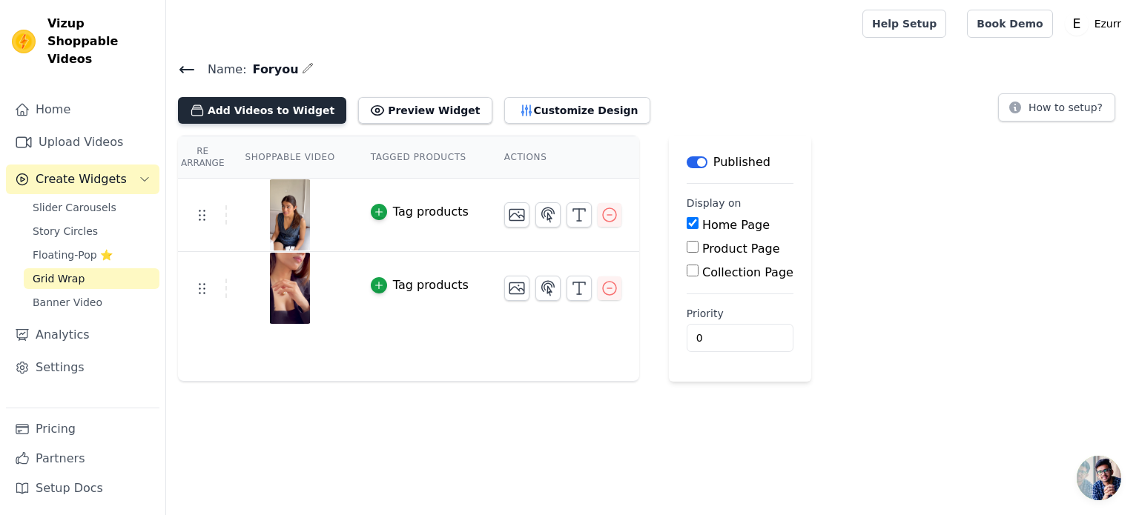
click at [271, 111] on button "Add Videos to Widget" at bounding box center [262, 110] width 168 height 27
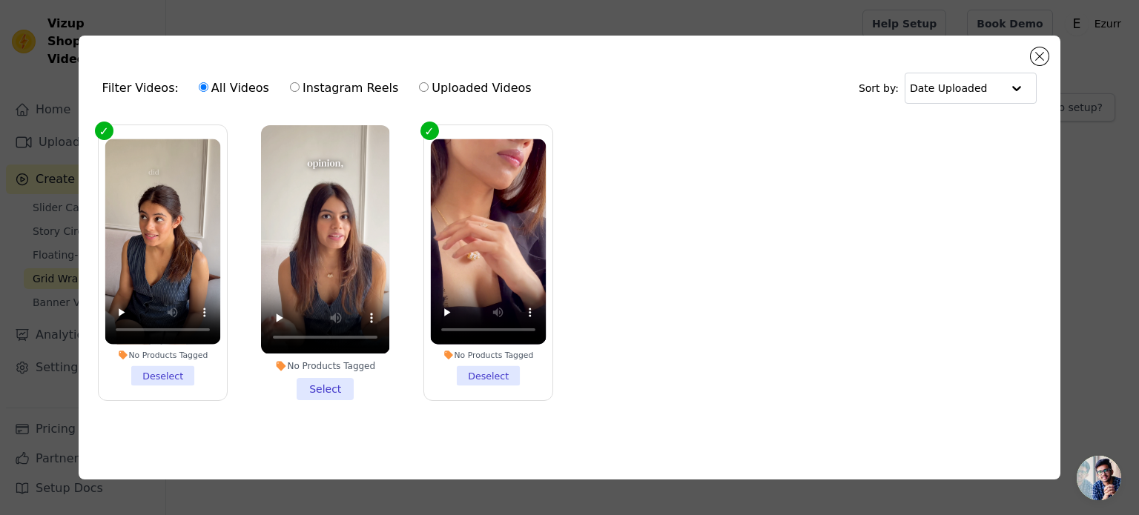
click at [322, 382] on li "No Products Tagged Select" at bounding box center [325, 262] width 128 height 274
click at [0, 0] on input "No Products Tagged Select" at bounding box center [0, 0] width 0 height 0
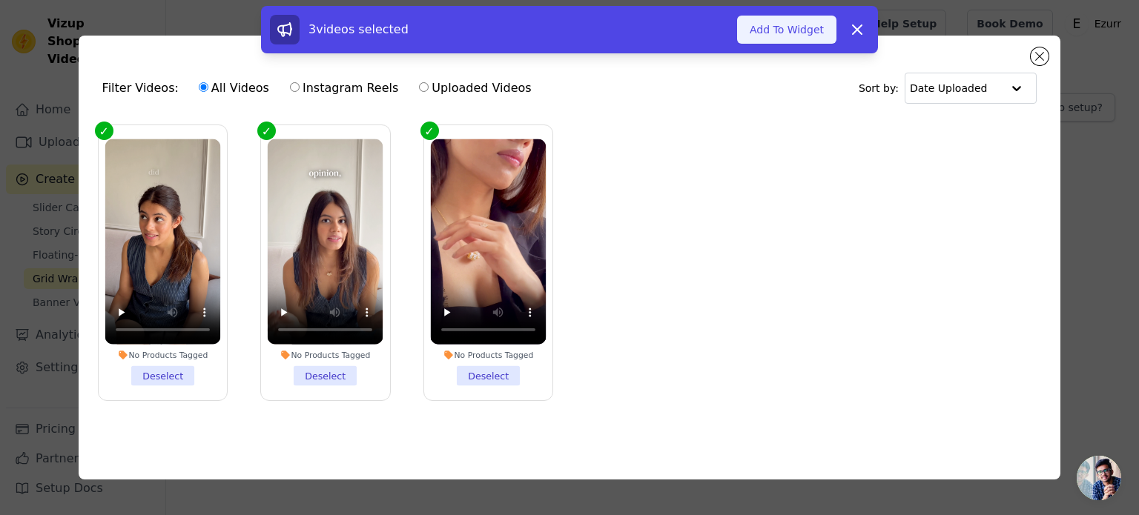
click at [803, 30] on button "Add To Widget" at bounding box center [786, 30] width 99 height 28
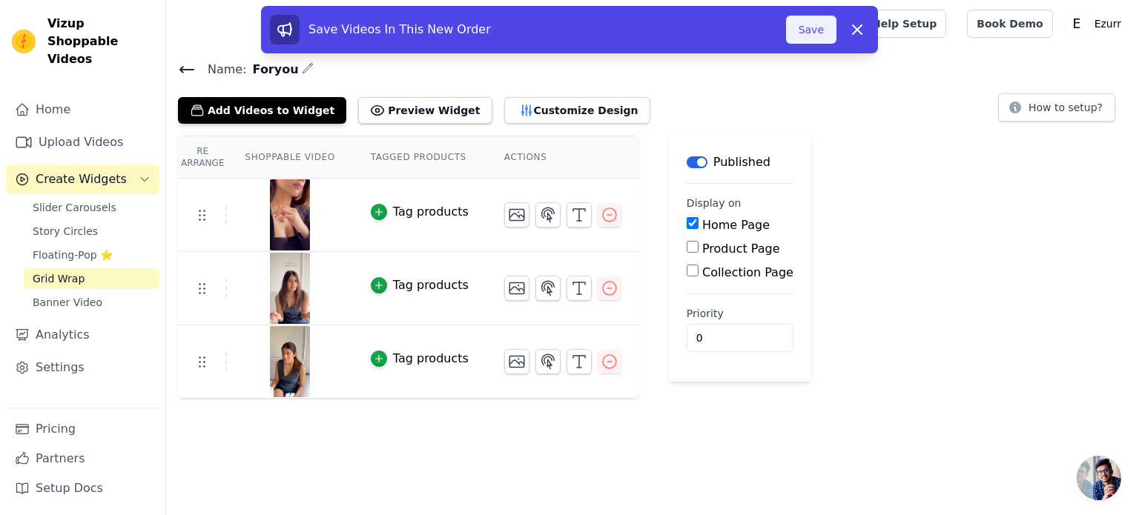
click at [815, 26] on button "Save" at bounding box center [811, 30] width 50 height 28
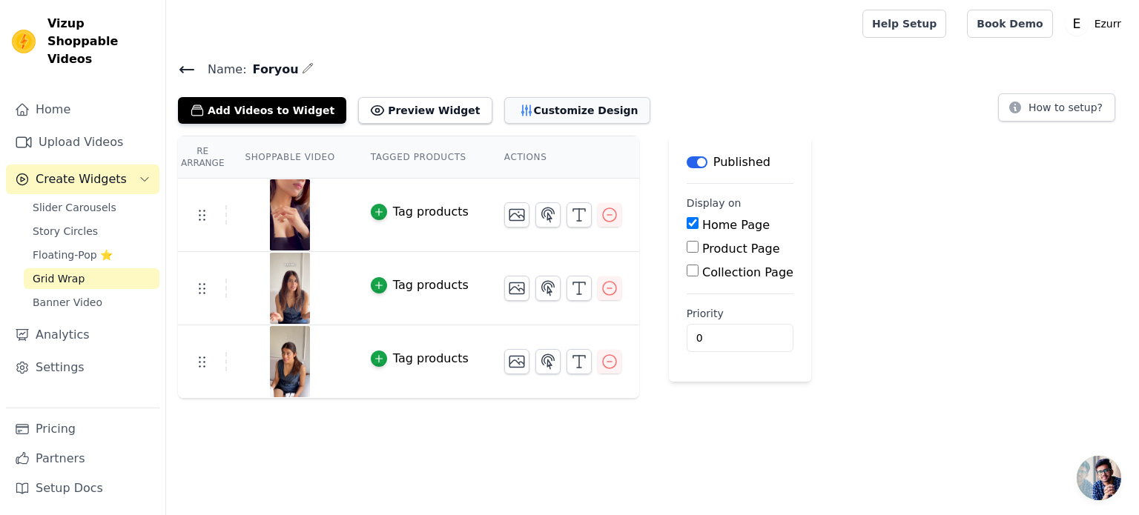
click at [506, 111] on button "Customize Design" at bounding box center [577, 110] width 146 height 27
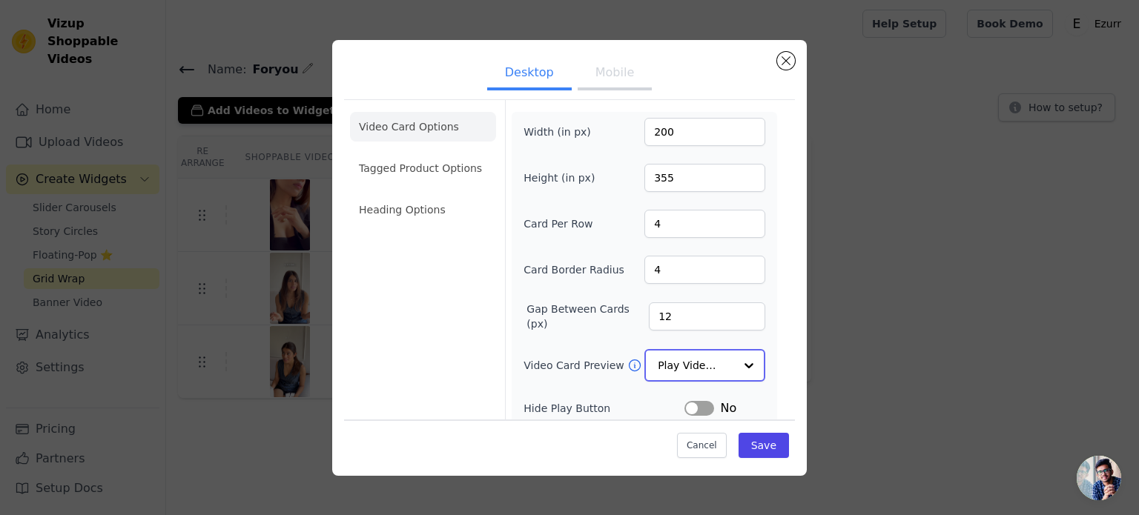
click at [741, 361] on div at bounding box center [749, 366] width 30 height 30
click at [546, 340] on div "Width (in px) 200 Height (in px) 355 Card Per Row 4 Card Border Radius 4 Gap Be…" at bounding box center [644, 320] width 242 height 405
click at [783, 305] on div "Video Card Options Tagged Product Options Heading Options Width (in px) 200 Hei…" at bounding box center [569, 316] width 451 height 435
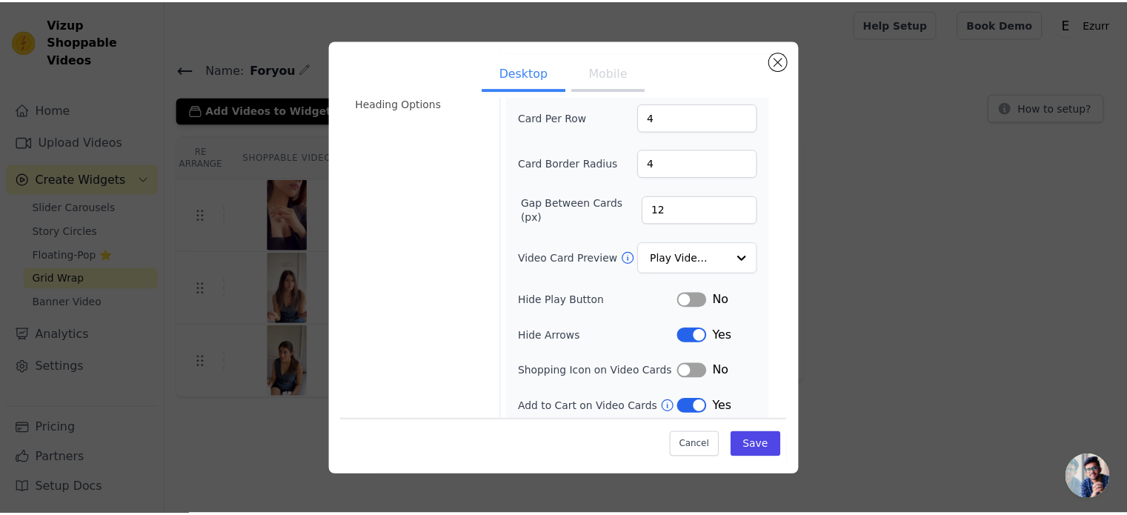
scroll to position [110, 0]
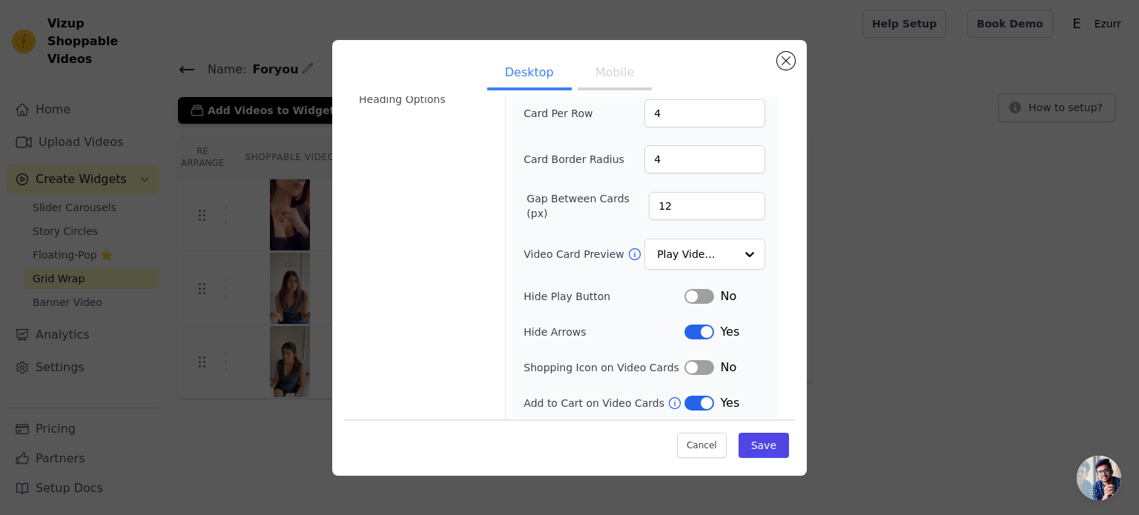
click at [698, 293] on button "Label" at bounding box center [699, 296] width 30 height 15
click at [694, 290] on button "Label" at bounding box center [699, 296] width 30 height 15
click at [696, 396] on button "Label" at bounding box center [699, 403] width 30 height 15
click at [691, 328] on button "Label" at bounding box center [699, 332] width 30 height 15
click at [703, 330] on button "Label" at bounding box center [699, 332] width 30 height 15
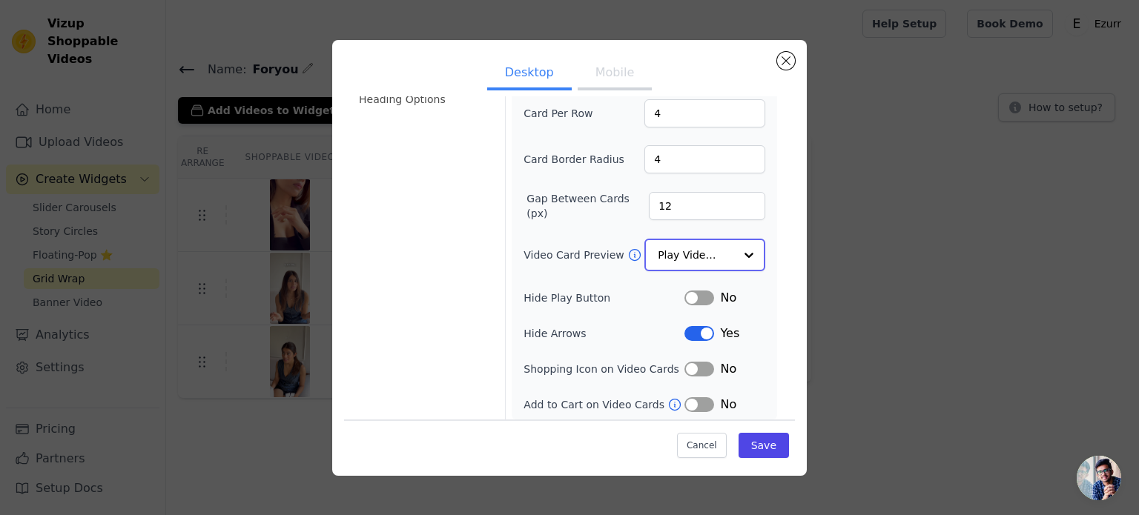
click at [738, 252] on div at bounding box center [749, 255] width 30 height 30
click at [781, 234] on form "Width (in px) 200 Height (in px) 355 Card Per Row 4 Card Border Radius 4 Gap Be…" at bounding box center [644, 207] width 278 height 434
click at [599, 73] on button "Mobile" at bounding box center [614, 74] width 74 height 33
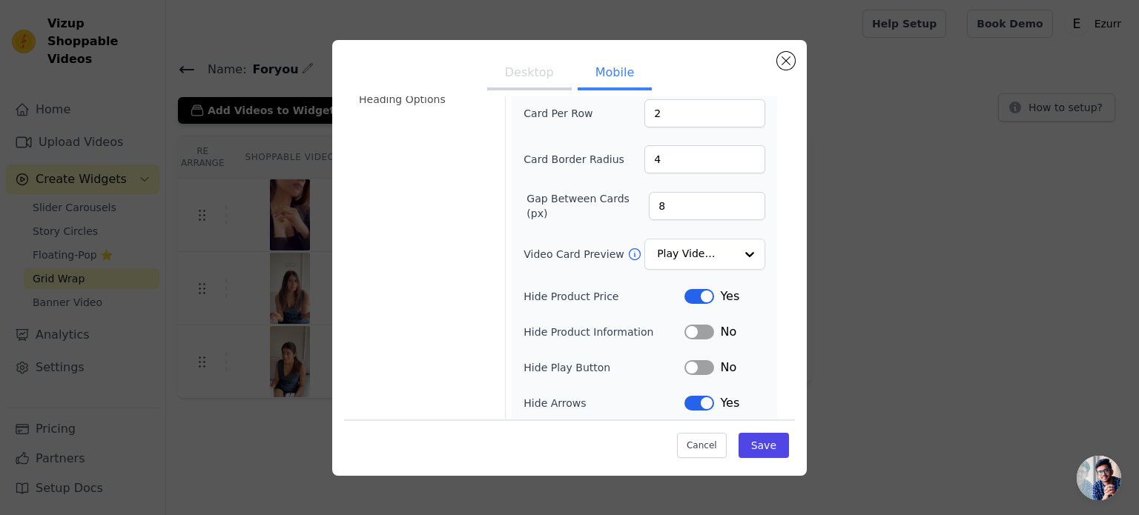
click at [691, 293] on button "Label" at bounding box center [699, 296] width 30 height 15
click at [768, 444] on button "Save" at bounding box center [763, 445] width 50 height 25
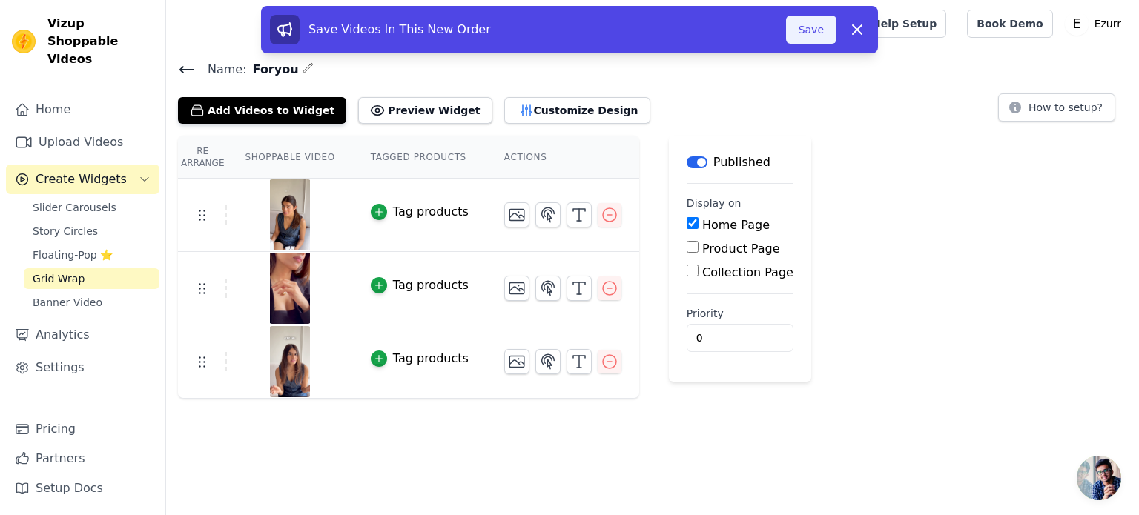
click at [821, 32] on button "Save" at bounding box center [811, 30] width 50 height 28
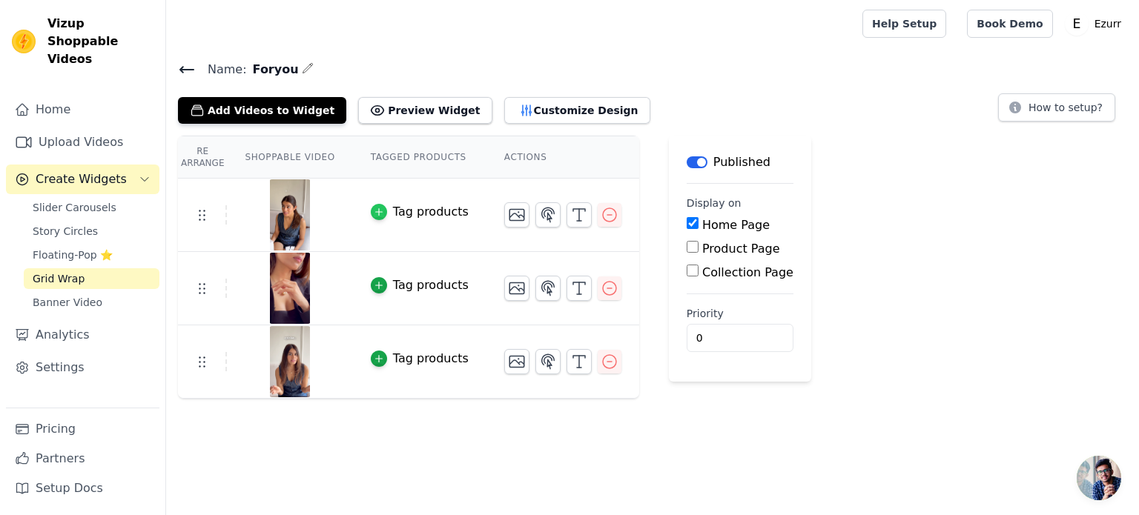
click at [375, 211] on icon "button" at bounding box center [378, 212] width 7 height 7
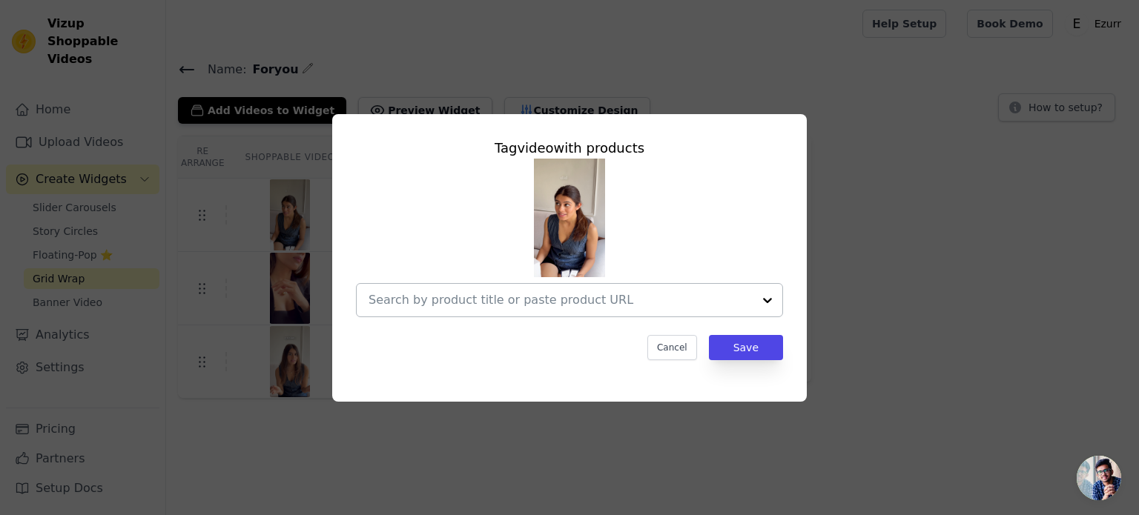
click at [765, 300] on div at bounding box center [767, 300] width 30 height 33
click at [884, 278] on div "Tag video with products Cancel Save" at bounding box center [569, 257] width 1091 height 335
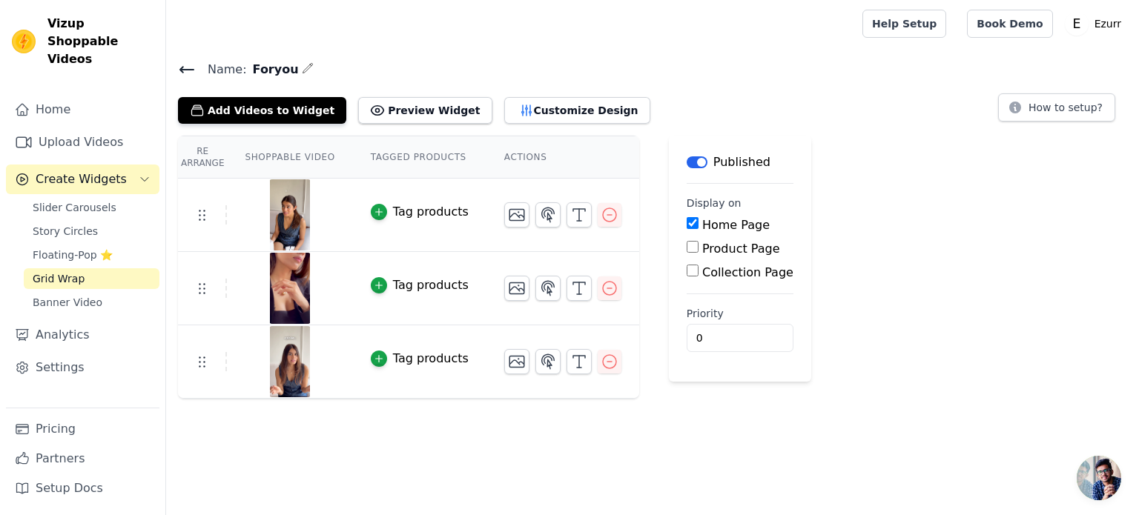
click at [884, 278] on div "Re Arrange Shoppable Video Tagged Products Actions Tag products Tag products Ta…" at bounding box center [652, 267] width 973 height 263
click at [529, 114] on button "Customize Design" at bounding box center [577, 110] width 146 height 27
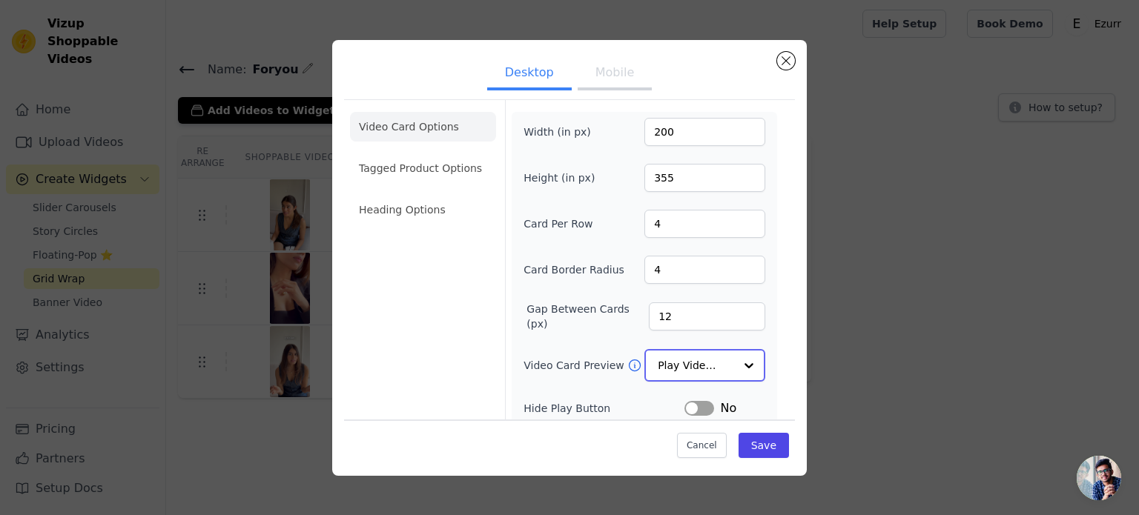
click at [708, 349] on div "Play Video In Loop" at bounding box center [704, 365] width 121 height 33
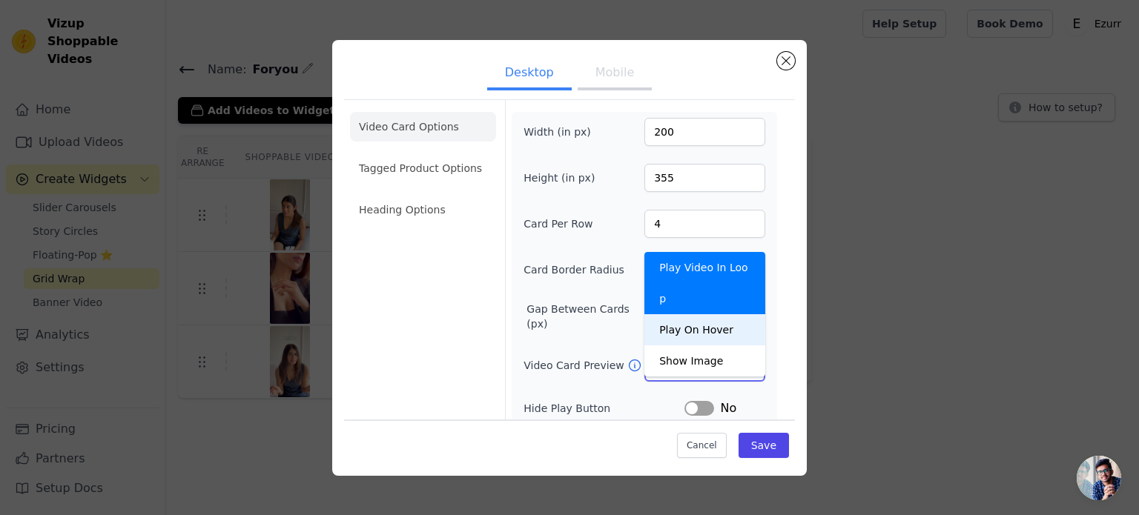
click at [706, 314] on div "Play On Hover" at bounding box center [704, 329] width 121 height 31
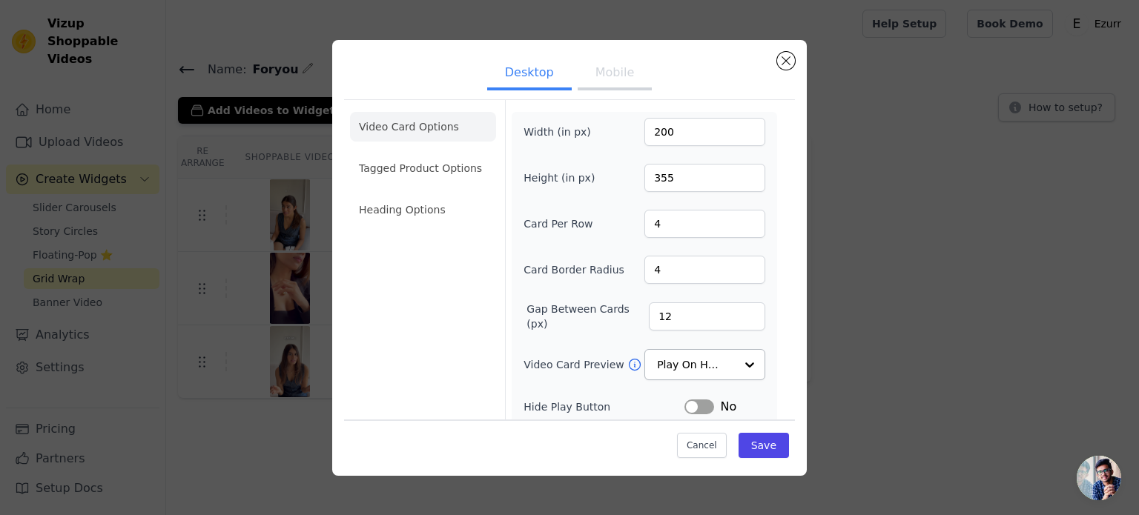
click at [619, 83] on button "Mobile" at bounding box center [614, 74] width 74 height 33
click at [726, 356] on input "Video Card Preview" at bounding box center [695, 366] width 76 height 30
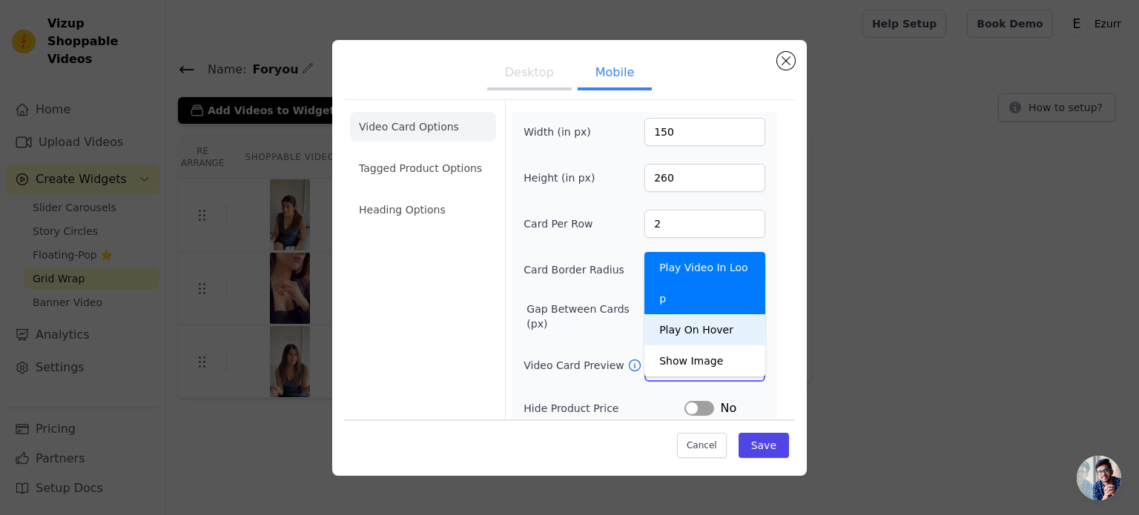
click at [695, 314] on div "Play On Hover" at bounding box center [704, 329] width 121 height 31
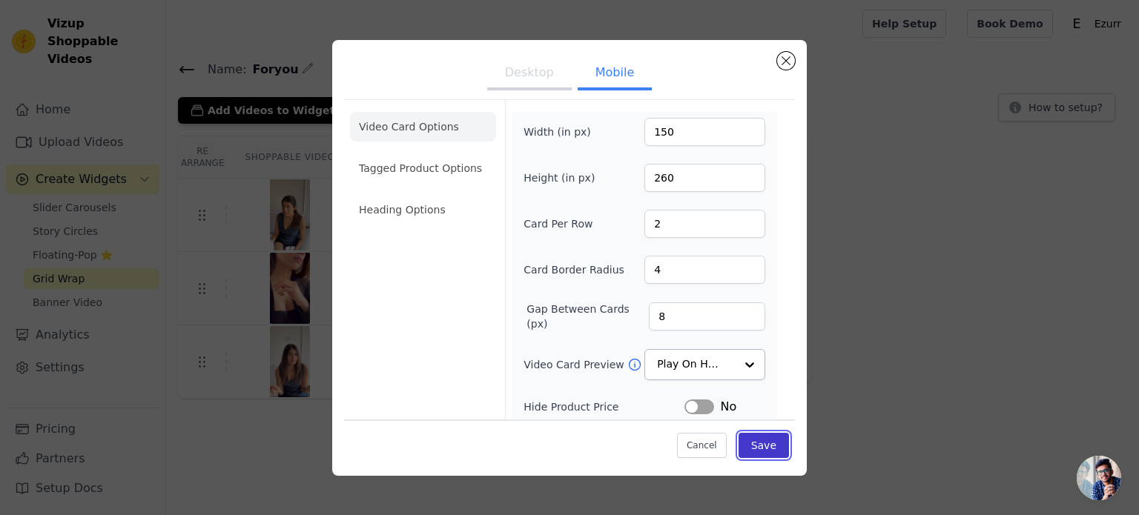
click at [771, 447] on button "Save" at bounding box center [763, 445] width 50 height 25
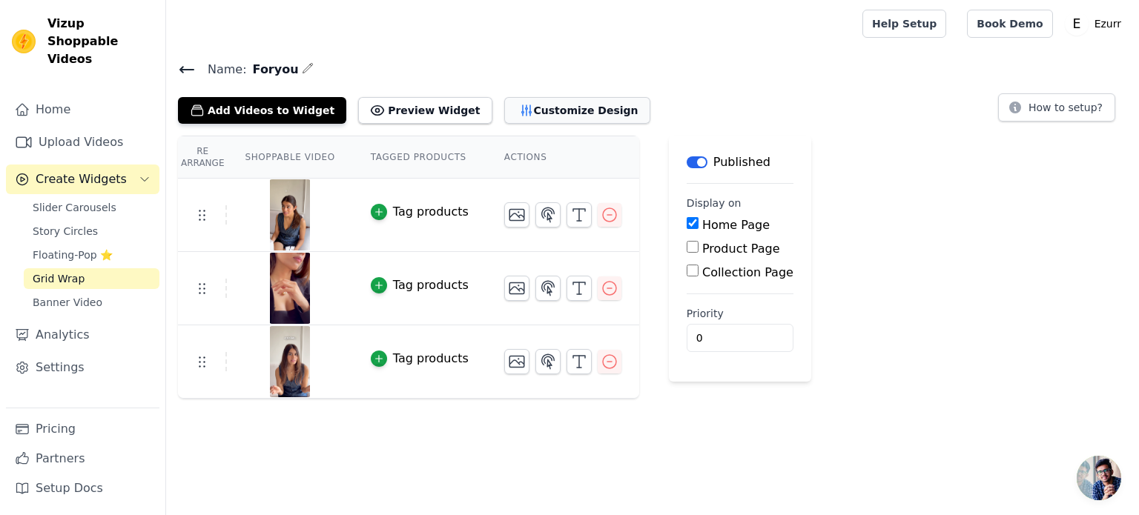
click at [514, 113] on button "Customize Design" at bounding box center [577, 110] width 146 height 27
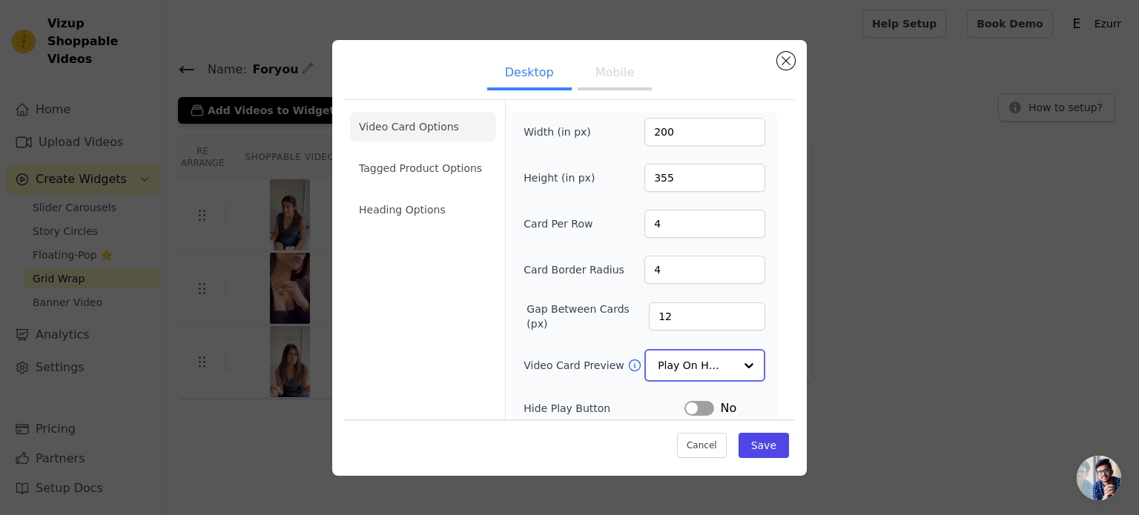
click at [721, 355] on input "Video Card Preview" at bounding box center [695, 366] width 76 height 30
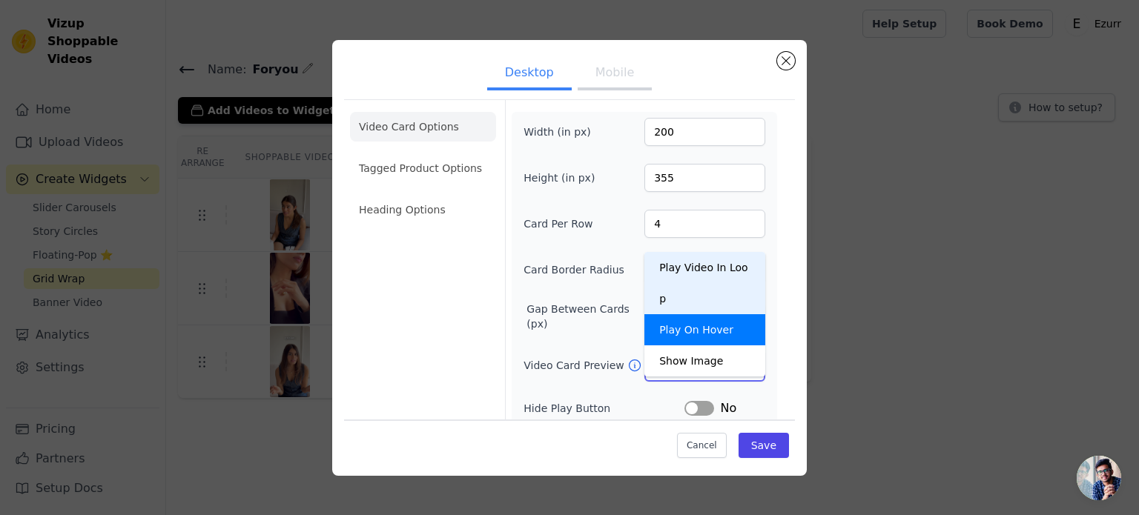
click at [693, 266] on div "Play Video In Loop" at bounding box center [704, 283] width 121 height 62
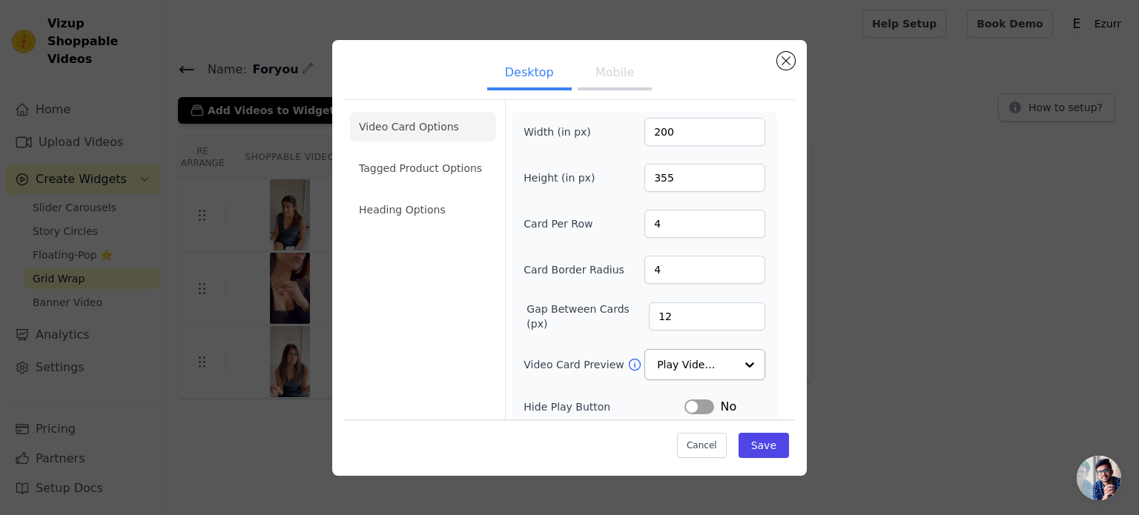
click at [612, 73] on button "Mobile" at bounding box center [614, 74] width 74 height 33
click at [697, 362] on input "Video Card Preview" at bounding box center [695, 366] width 76 height 30
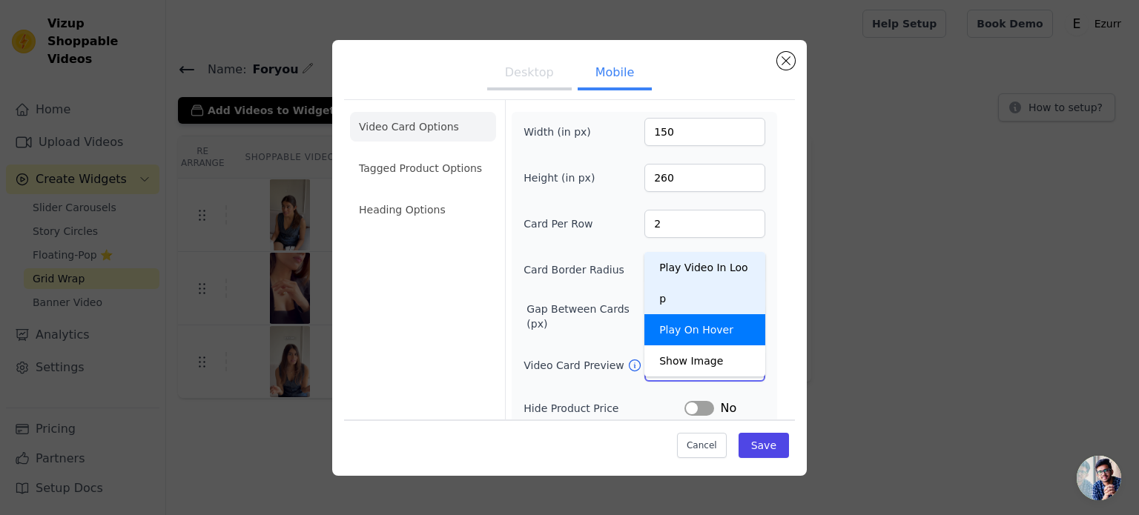
click at [709, 260] on div "Play Video In Loop" at bounding box center [704, 283] width 121 height 62
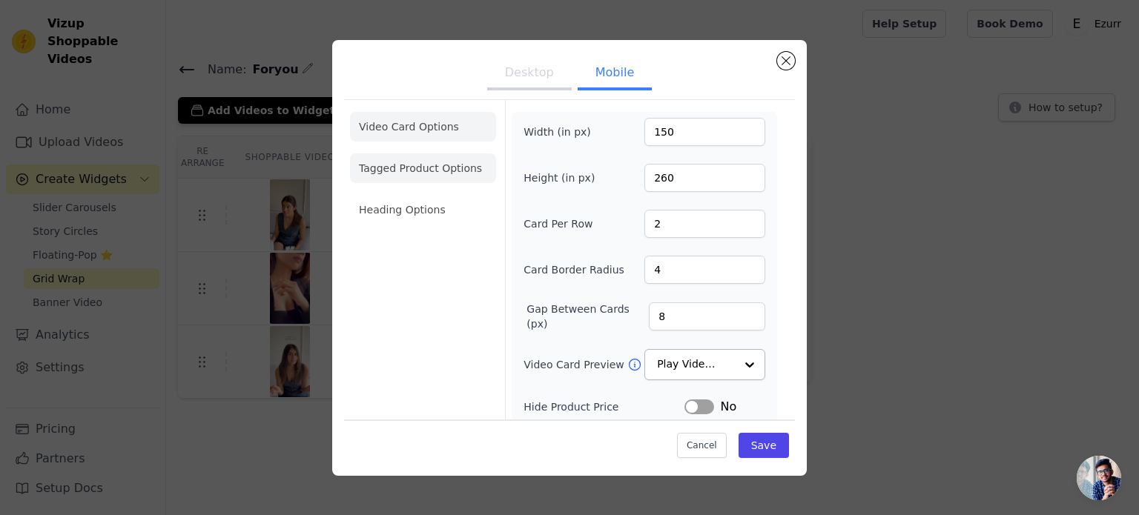
click at [463, 162] on li "Tagged Product Options" at bounding box center [423, 168] width 146 height 30
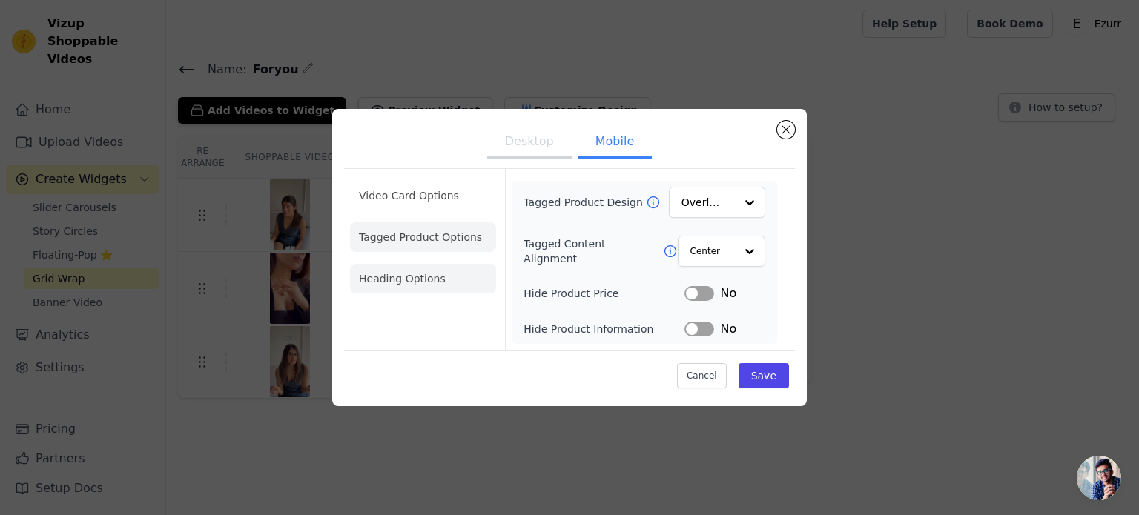
click at [428, 275] on li "Heading Options" at bounding box center [423, 279] width 146 height 30
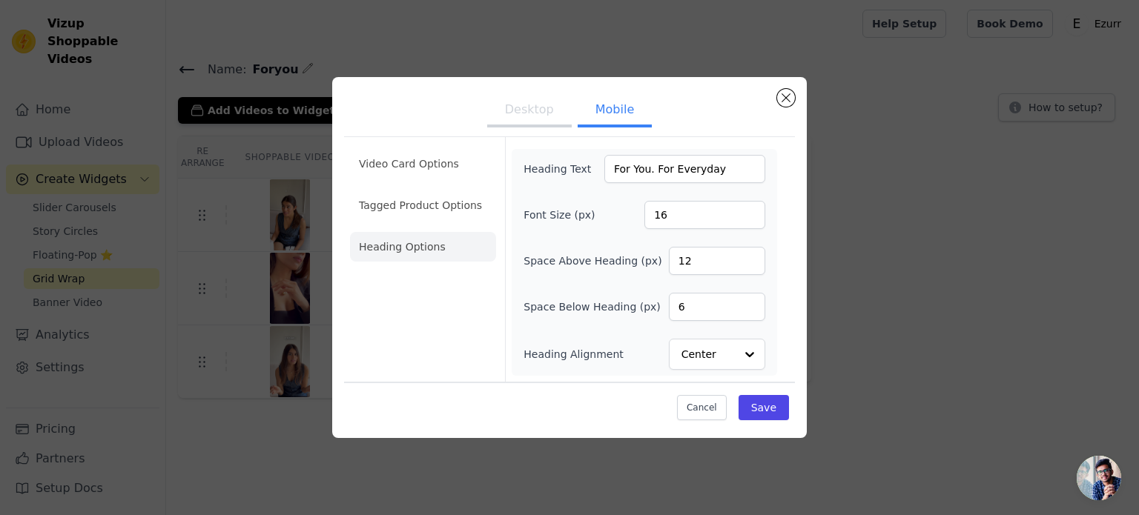
click at [554, 110] on button "Desktop" at bounding box center [529, 111] width 85 height 33
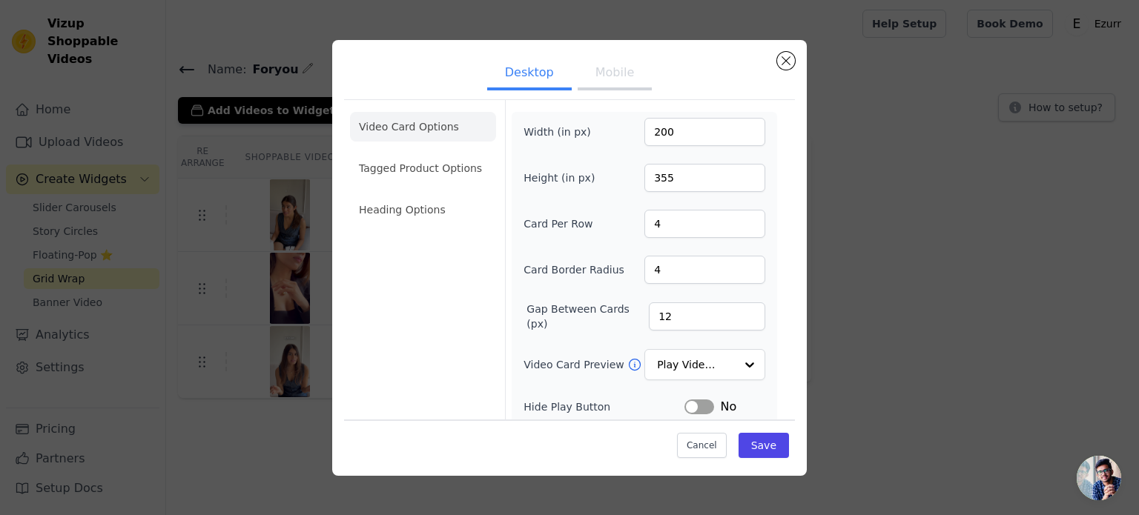
click at [438, 151] on ul "Video Card Options Tagged Product Options Heading Options" at bounding box center [423, 168] width 146 height 125
click at [441, 159] on li "Tagged Product Options" at bounding box center [423, 168] width 146 height 30
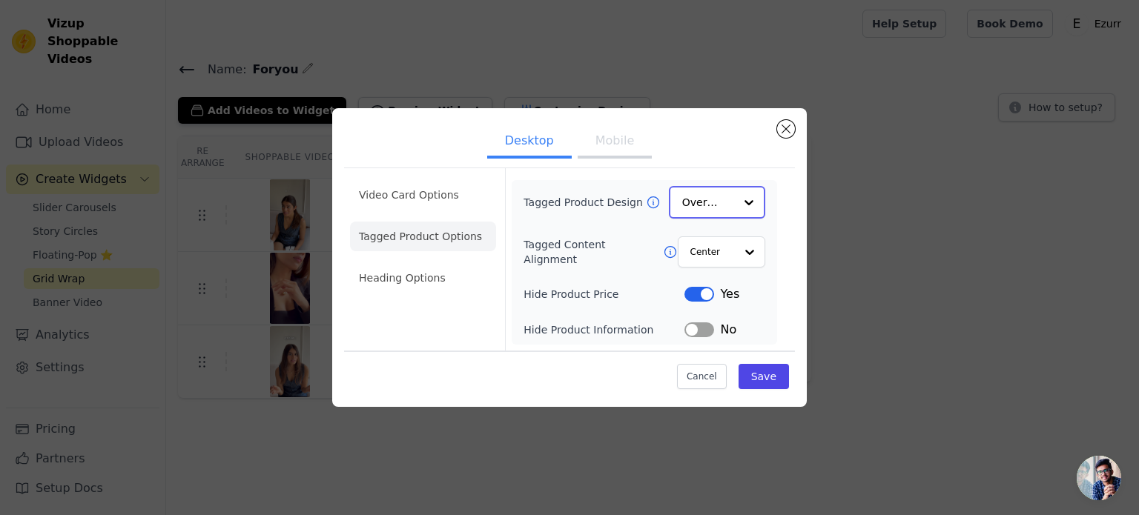
click at [710, 214] on input "Tagged Product Design" at bounding box center [708, 203] width 52 height 30
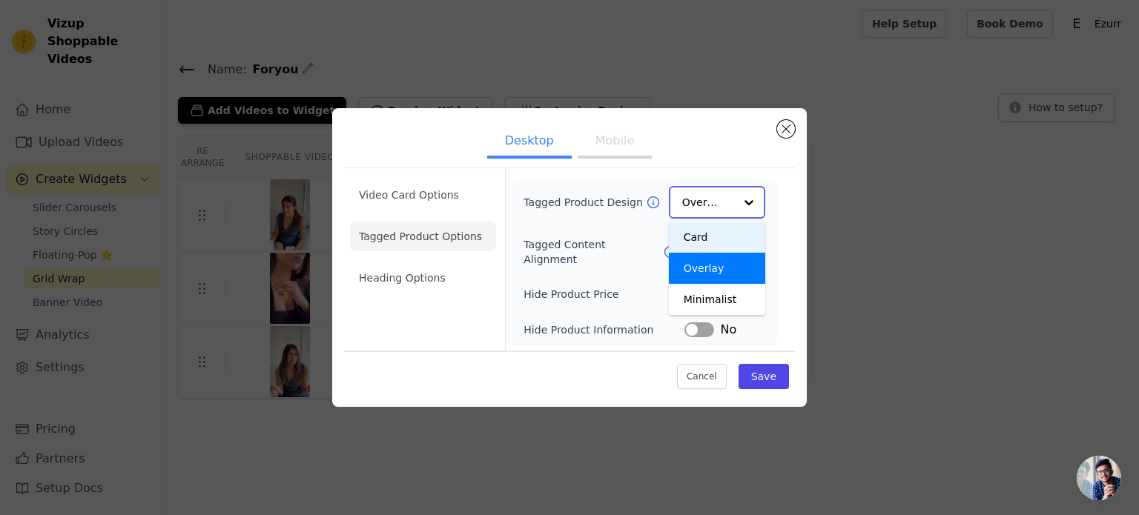
click at [706, 244] on div "Card" at bounding box center [717, 237] width 96 height 31
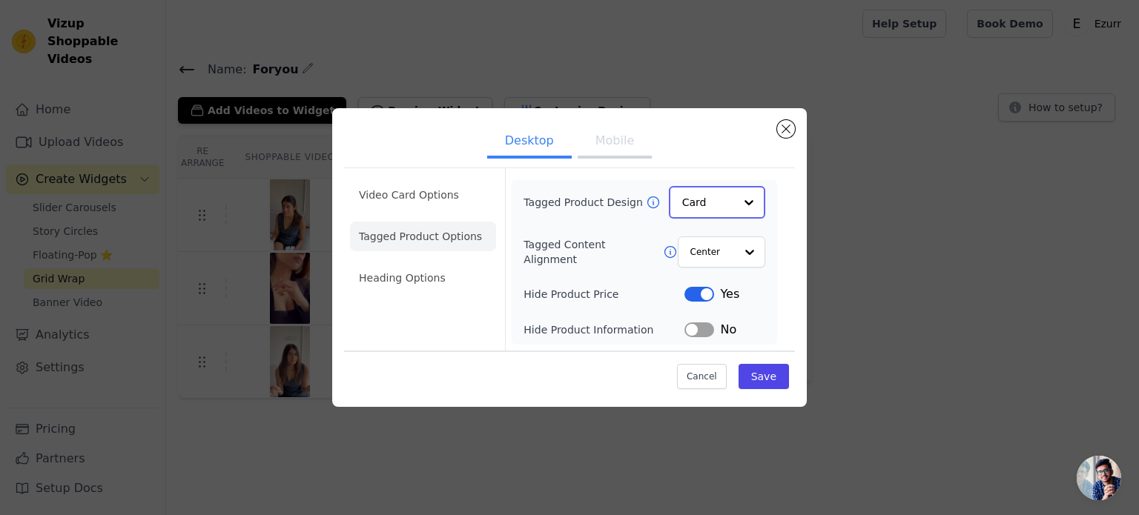
click at [697, 202] on input "Tagged Product Design" at bounding box center [708, 203] width 52 height 30
click at [703, 266] on div "Overlay" at bounding box center [717, 268] width 96 height 31
click at [439, 270] on li "Heading Options" at bounding box center [423, 279] width 146 height 30
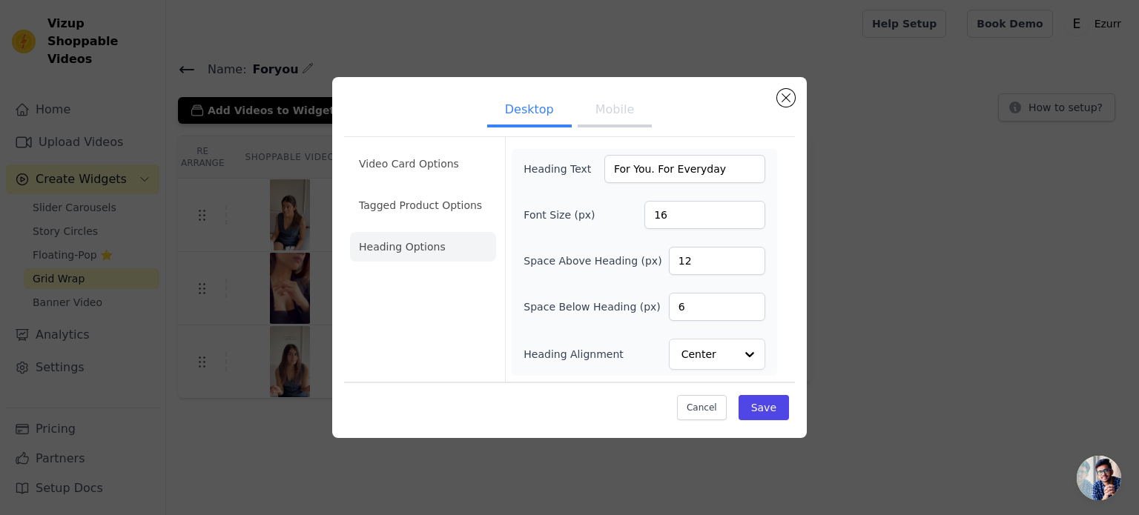
click at [608, 110] on button "Mobile" at bounding box center [614, 111] width 74 height 33
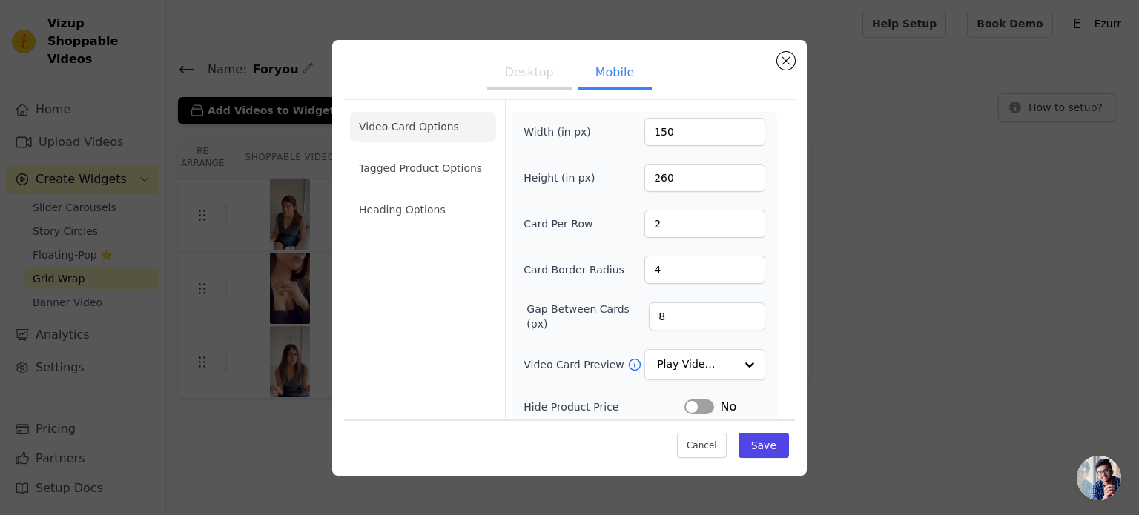
click at [439, 128] on li "Video Card Options" at bounding box center [423, 127] width 146 height 30
type input "3"
click at [748, 217] on input "3" at bounding box center [704, 224] width 121 height 28
click at [519, 82] on button "Desktop" at bounding box center [529, 74] width 85 height 33
click at [750, 228] on input "4" at bounding box center [704, 224] width 121 height 28
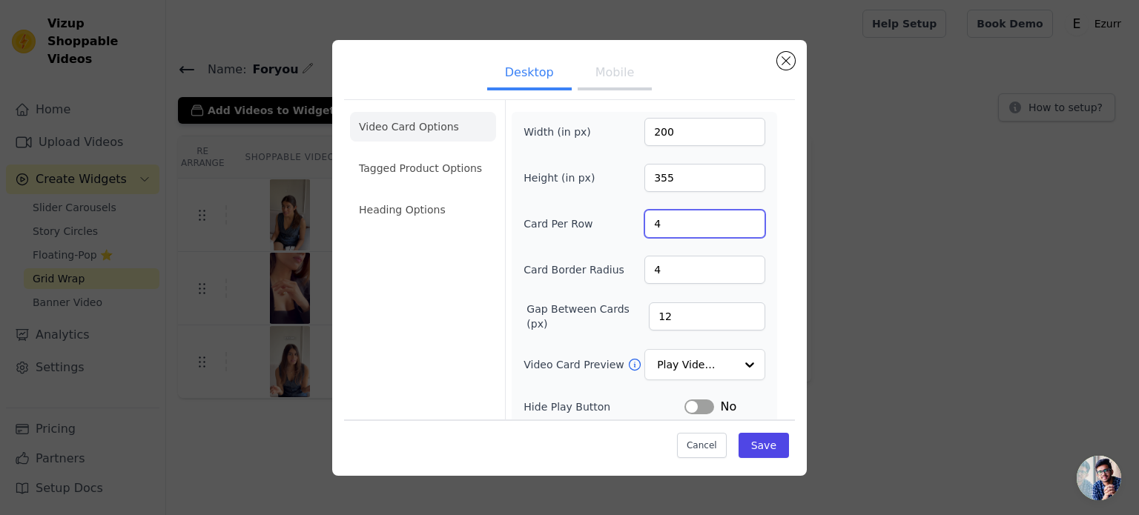
click at [749, 213] on input "4" at bounding box center [704, 224] width 121 height 28
click at [749, 216] on input "5" at bounding box center [704, 224] width 121 height 28
type input "4"
click at [750, 227] on input "4" at bounding box center [704, 224] width 121 height 28
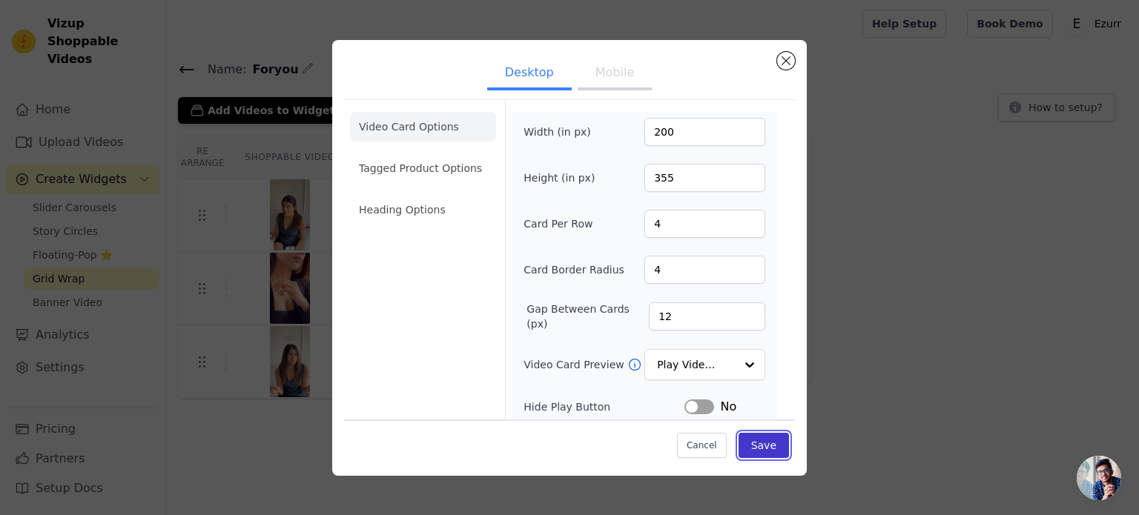
click at [759, 444] on button "Save" at bounding box center [763, 445] width 50 height 25
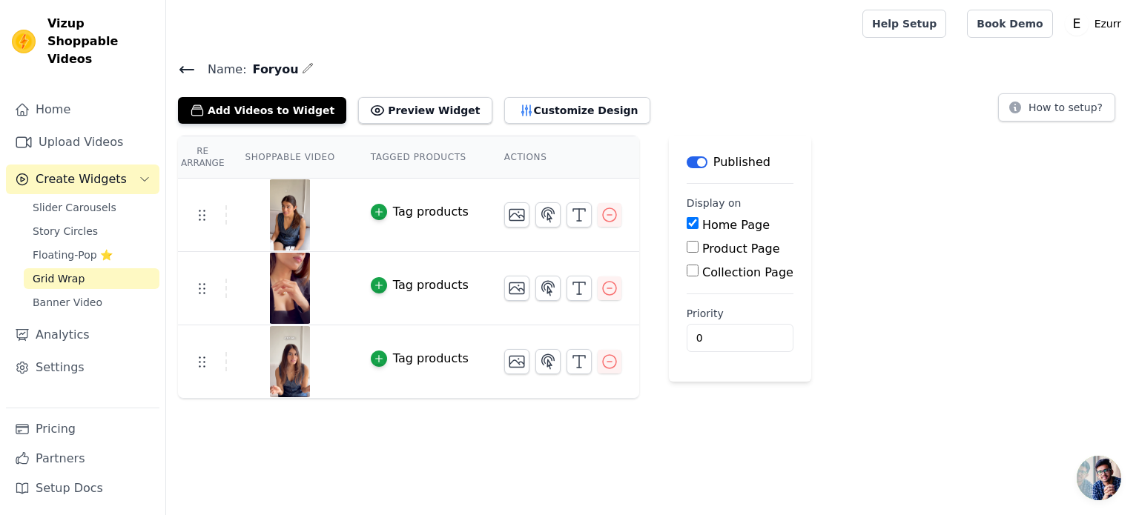
click at [686, 271] on input "Collection Page" at bounding box center [692, 271] width 12 height 12
checkbox input "true"
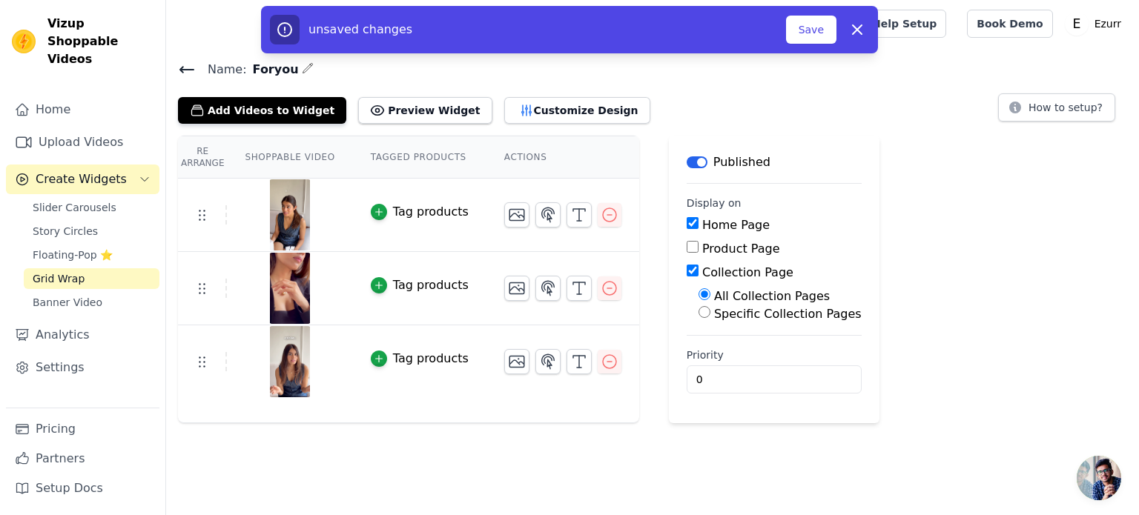
click at [698, 312] on input "Specific Collection Pages" at bounding box center [704, 312] width 12 height 12
radio input "true"
click at [718, 346] on button "Select Collection Pages" at bounding box center [768, 347] width 140 height 25
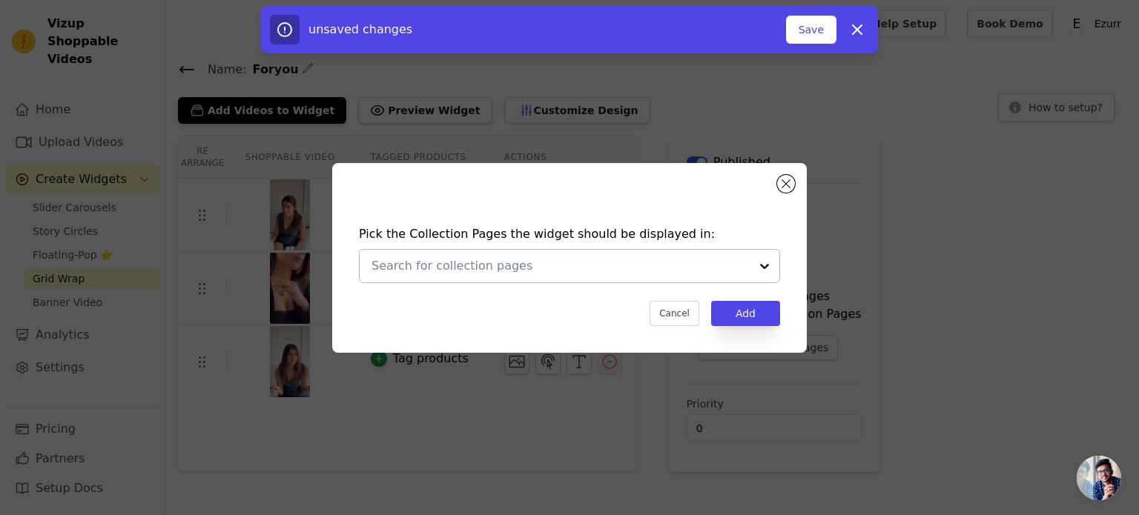
click at [448, 275] on div at bounding box center [560, 266] width 378 height 33
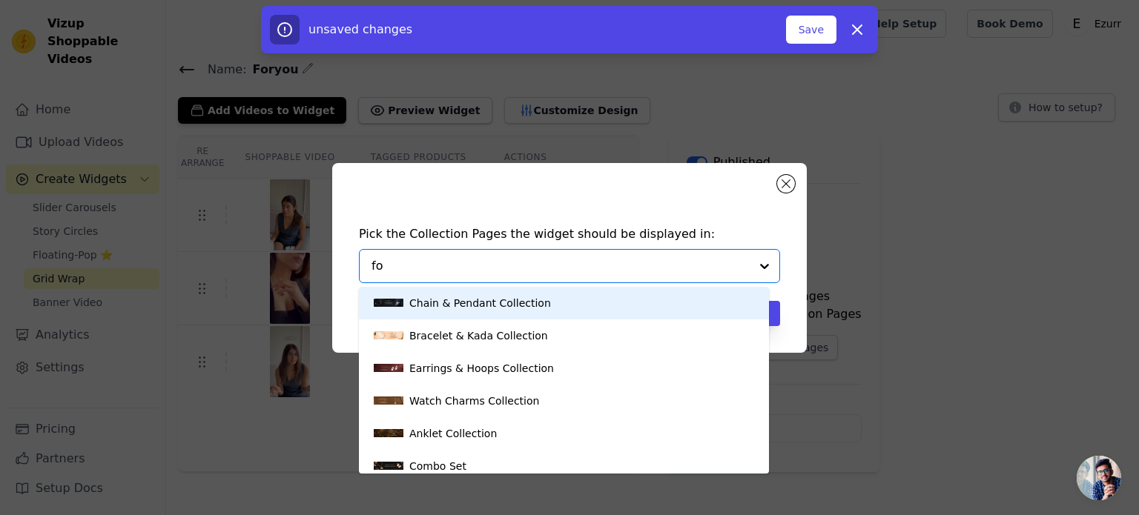
type input "for"
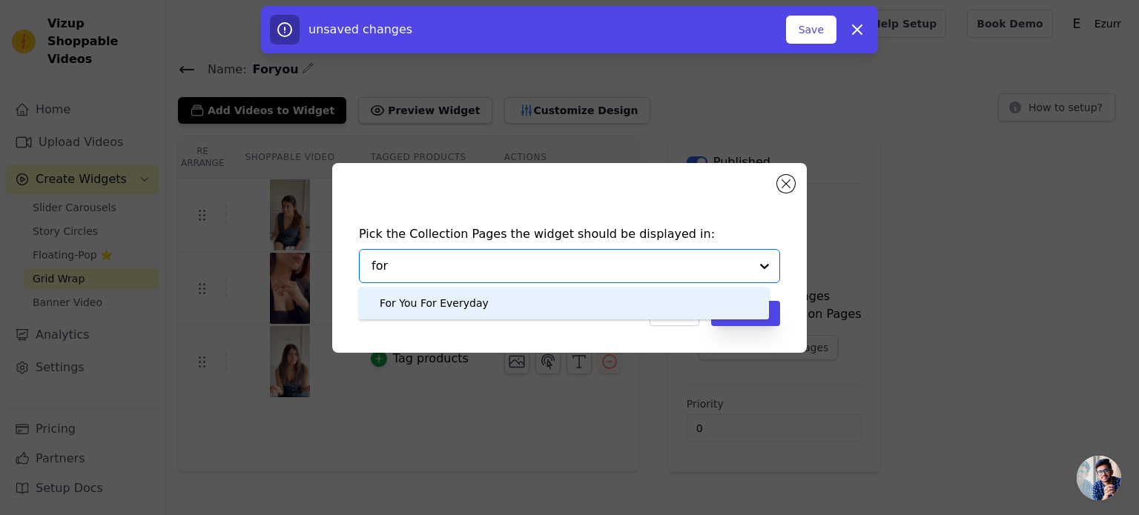
click at [457, 300] on div "For You For Everyday" at bounding box center [434, 303] width 109 height 33
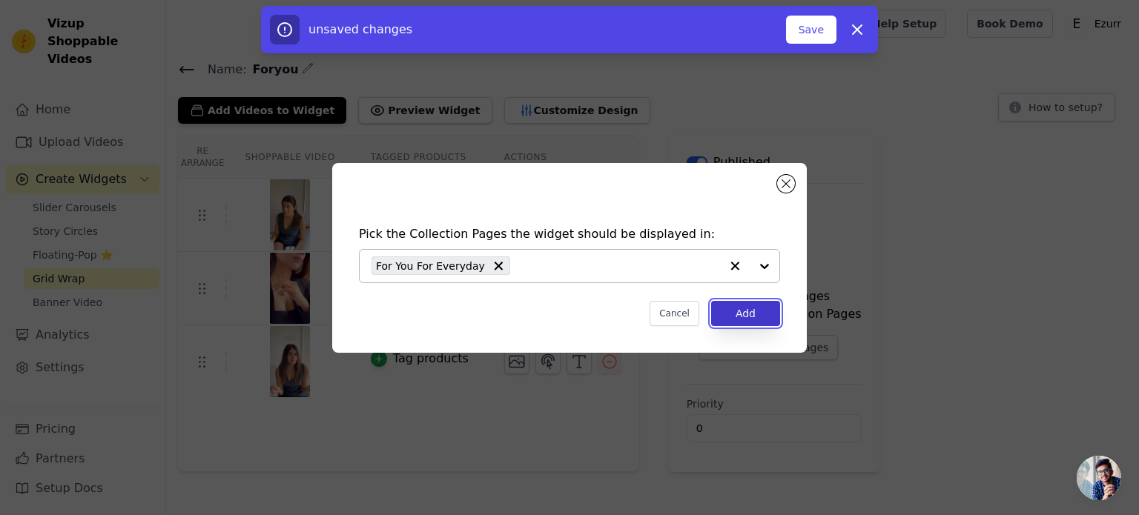
click at [734, 317] on button "Add" at bounding box center [745, 313] width 69 height 25
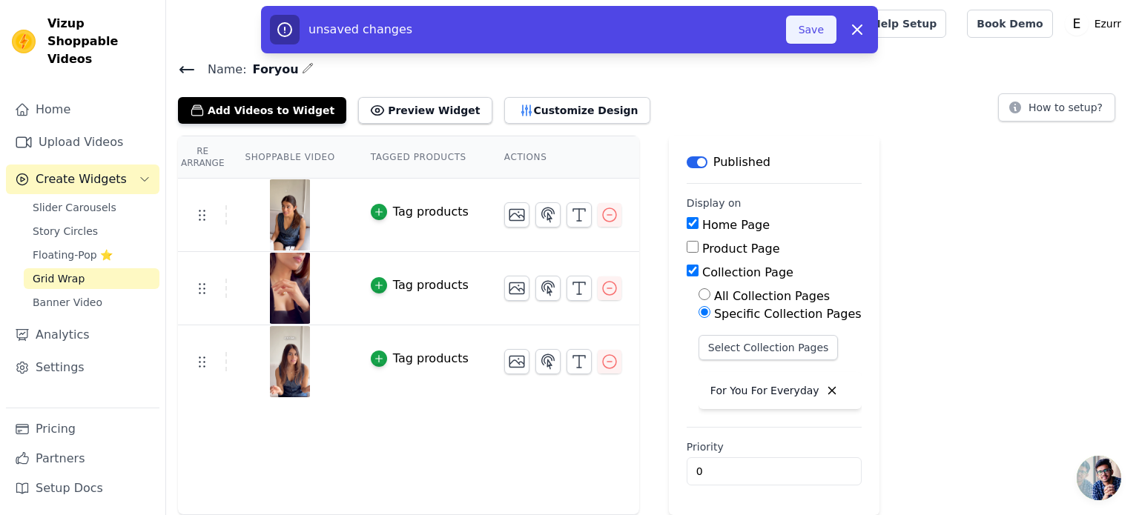
click at [815, 29] on button "Save" at bounding box center [811, 30] width 50 height 28
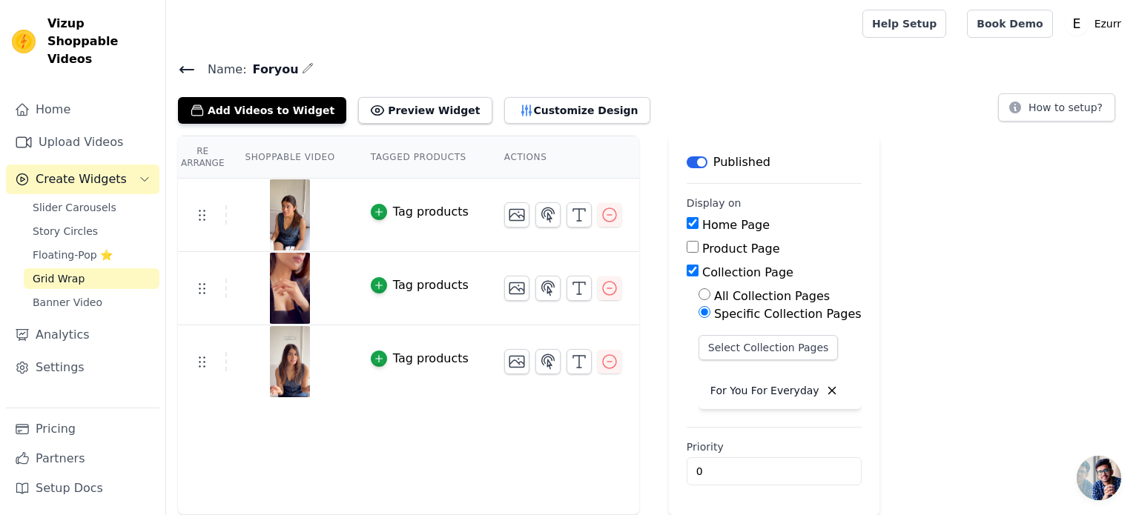
click at [686, 275] on input "Collection Page" at bounding box center [692, 271] width 12 height 12
checkbox input "false"
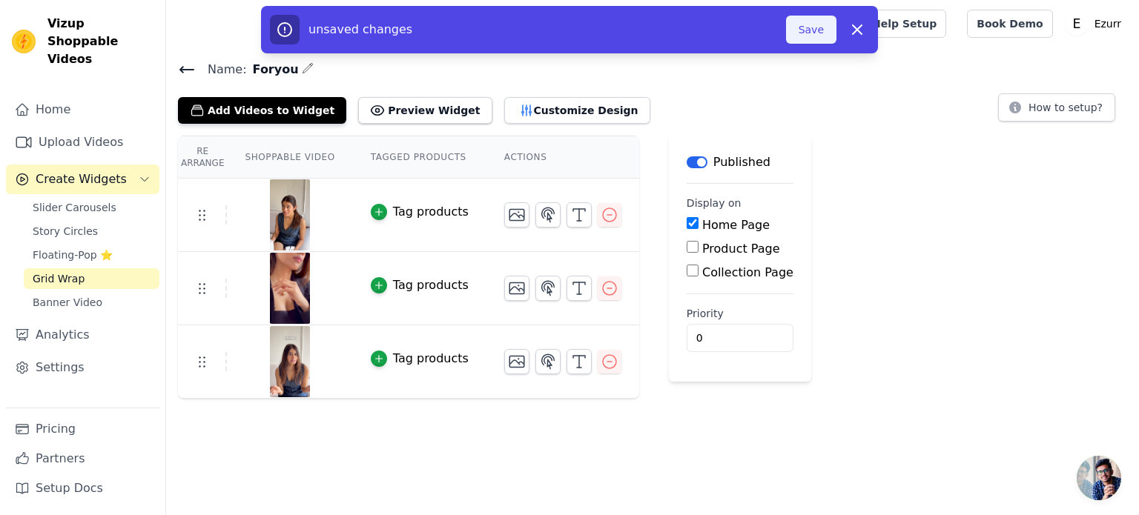
click at [818, 29] on button "Save" at bounding box center [811, 30] width 50 height 28
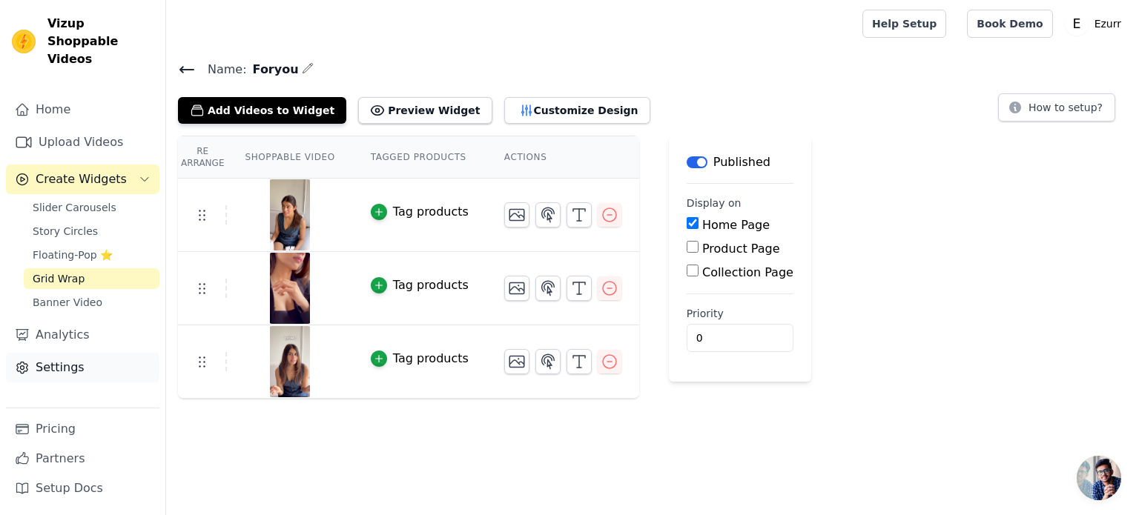
click at [59, 353] on link "Settings" at bounding box center [82, 368] width 153 height 30
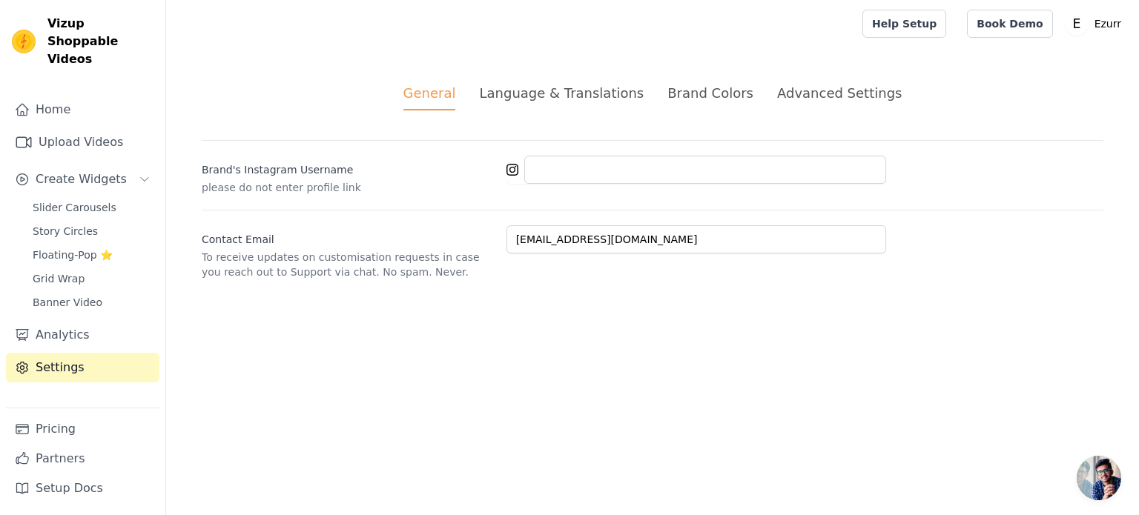
click at [804, 91] on div "Advanced Settings" at bounding box center [839, 93] width 125 height 20
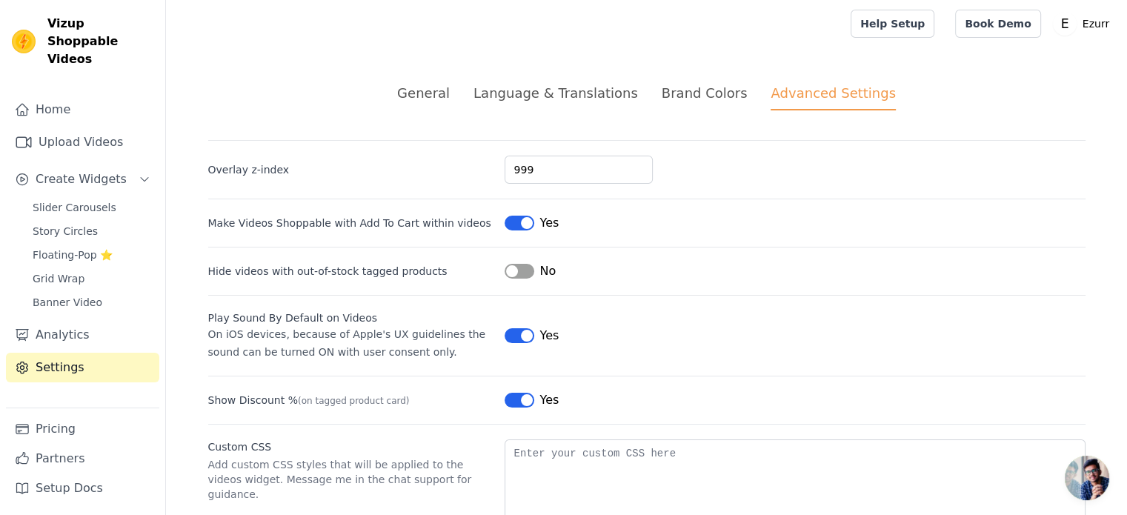
click at [448, 94] on div "General" at bounding box center [423, 93] width 53 height 20
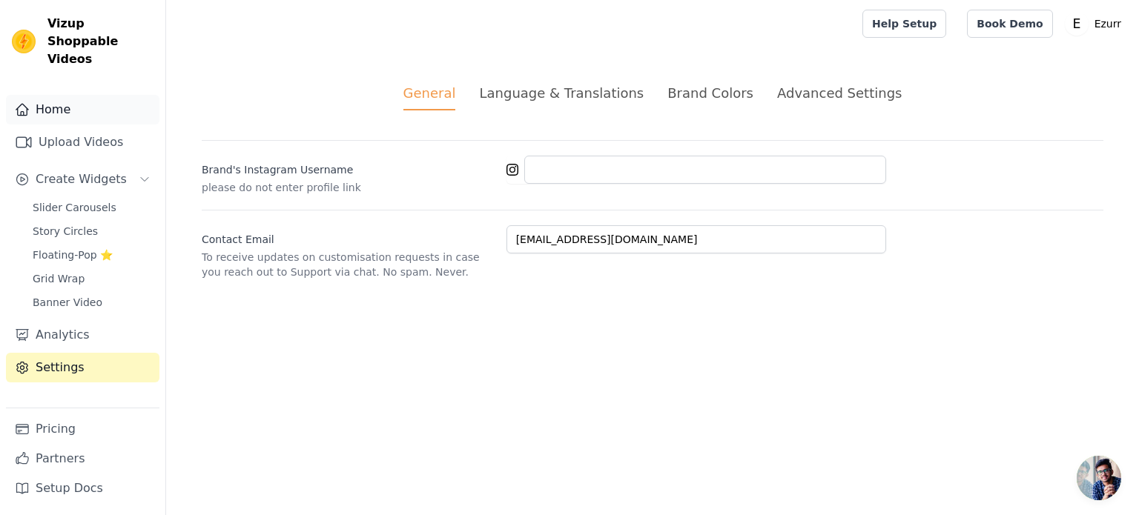
click at [96, 95] on link "Home" at bounding box center [82, 110] width 153 height 30
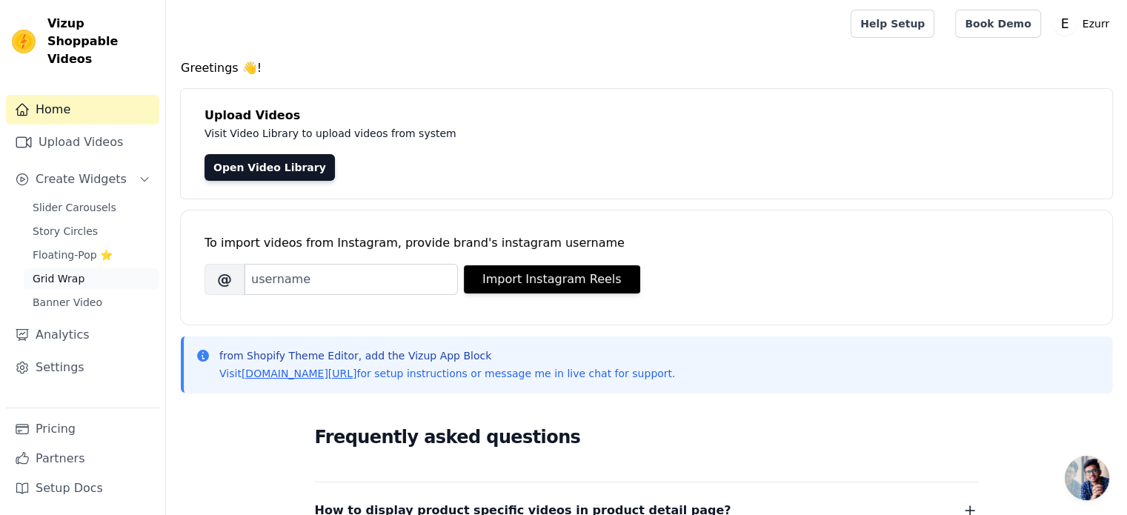
click at [73, 271] on span "Grid Wrap" at bounding box center [59, 278] width 52 height 15
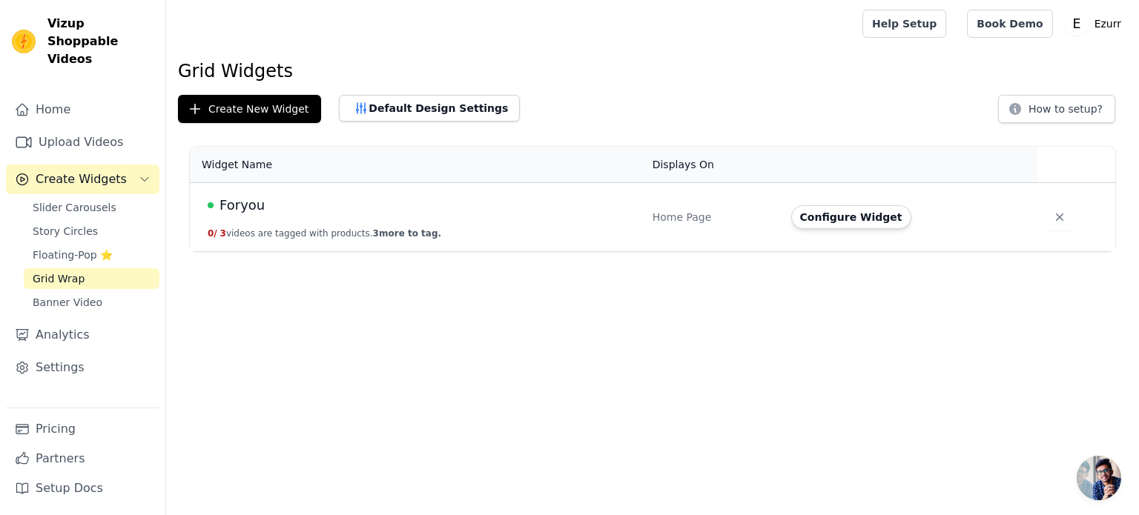
click at [242, 206] on span "Foryou" at bounding box center [241, 205] width 45 height 21
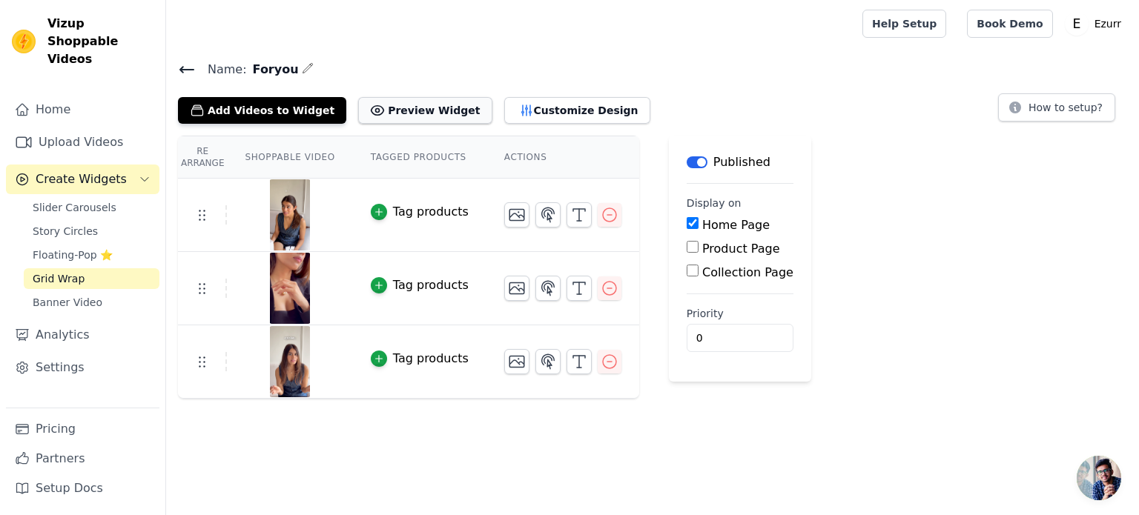
click at [418, 113] on button "Preview Widget" at bounding box center [424, 110] width 133 height 27
click at [504, 105] on button "Customize Design" at bounding box center [577, 110] width 146 height 27
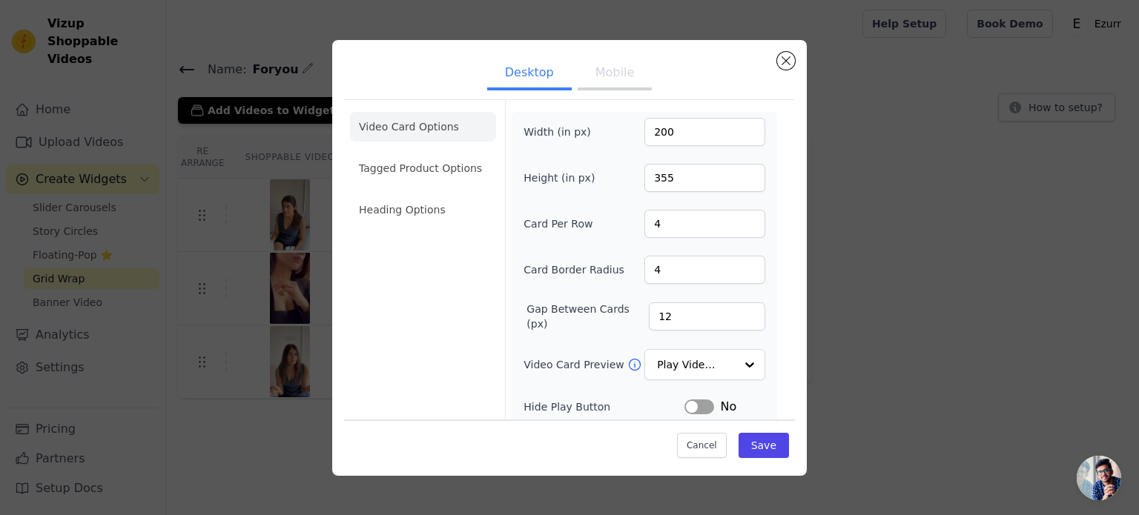
click at [608, 78] on button "Mobile" at bounding box center [614, 74] width 74 height 33
click at [748, 315] on input "7" at bounding box center [707, 316] width 116 height 28
click at [748, 315] on input "6" at bounding box center [707, 316] width 116 height 28
click at [748, 315] on input "5" at bounding box center [707, 316] width 116 height 28
click at [748, 315] on input "4" at bounding box center [707, 316] width 116 height 28
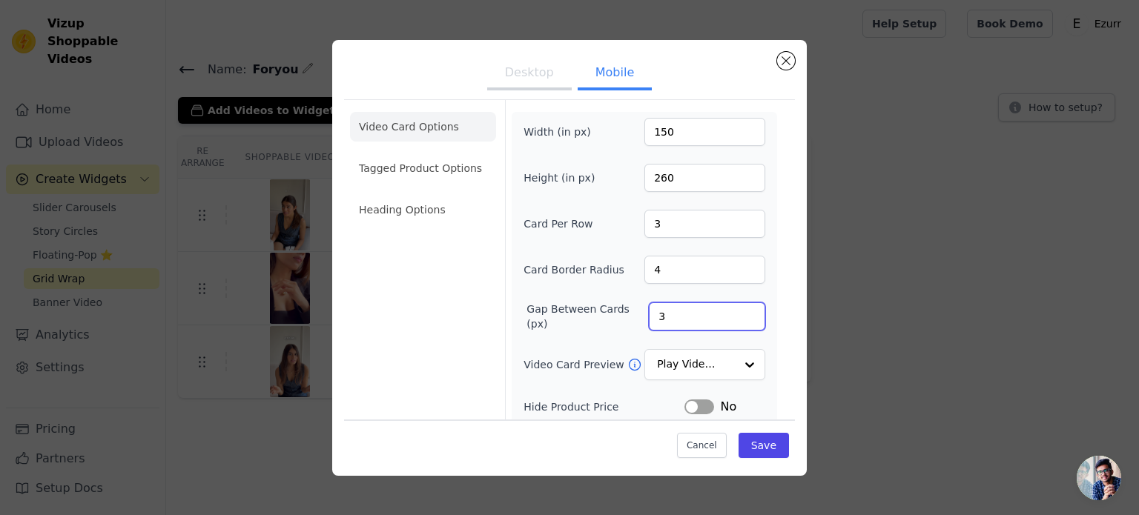
click at [748, 315] on input "3" at bounding box center [707, 316] width 116 height 28
type input "2"
click at [748, 315] on input "2" at bounding box center [707, 316] width 116 height 28
click at [774, 447] on button "Save" at bounding box center [763, 445] width 50 height 25
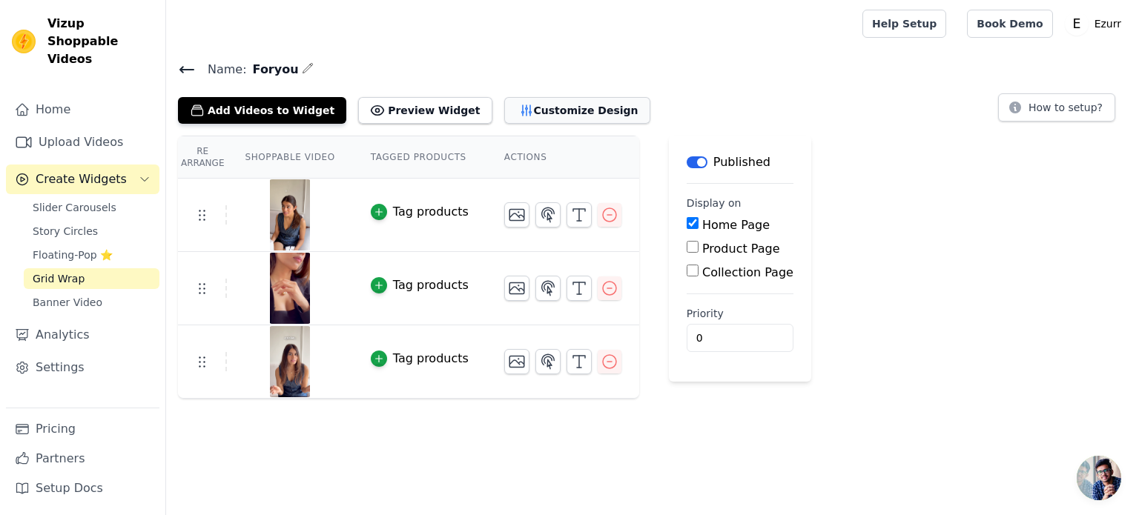
click at [516, 110] on button "Customize Design" at bounding box center [577, 110] width 146 height 27
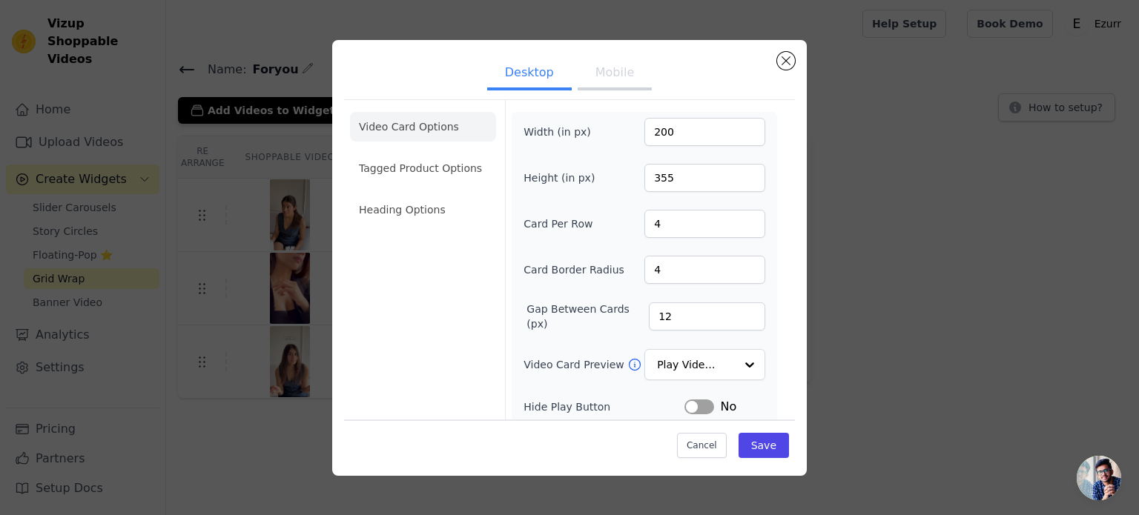
click at [620, 66] on button "Mobile" at bounding box center [614, 74] width 74 height 33
click at [751, 311] on input "3" at bounding box center [707, 316] width 116 height 28
click at [751, 311] on input "4" at bounding box center [707, 316] width 116 height 28
click at [751, 311] on input "5" at bounding box center [707, 316] width 116 height 28
click at [751, 311] on input "6" at bounding box center [707, 316] width 116 height 28
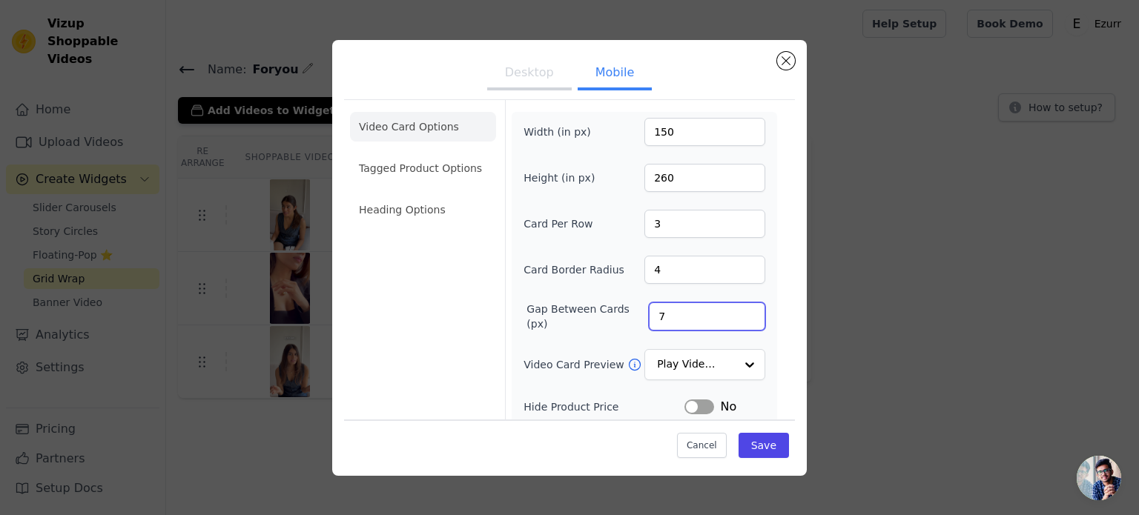
click at [751, 311] on input "7" at bounding box center [707, 316] width 116 height 28
type input "8"
click at [751, 311] on input "8" at bounding box center [707, 316] width 116 height 28
click at [747, 368] on div at bounding box center [749, 366] width 30 height 30
click at [789, 313] on div "Video Card Options Tagged Product Options Heading Options Width (in px) 150 Hei…" at bounding box center [569, 352] width 451 height 506
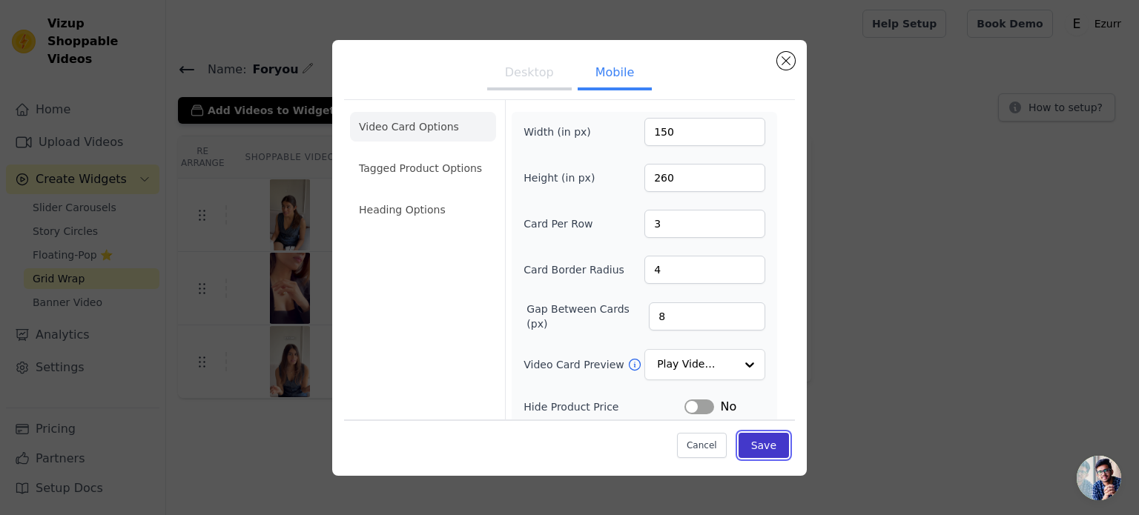
click at [759, 440] on button "Save" at bounding box center [763, 445] width 50 height 25
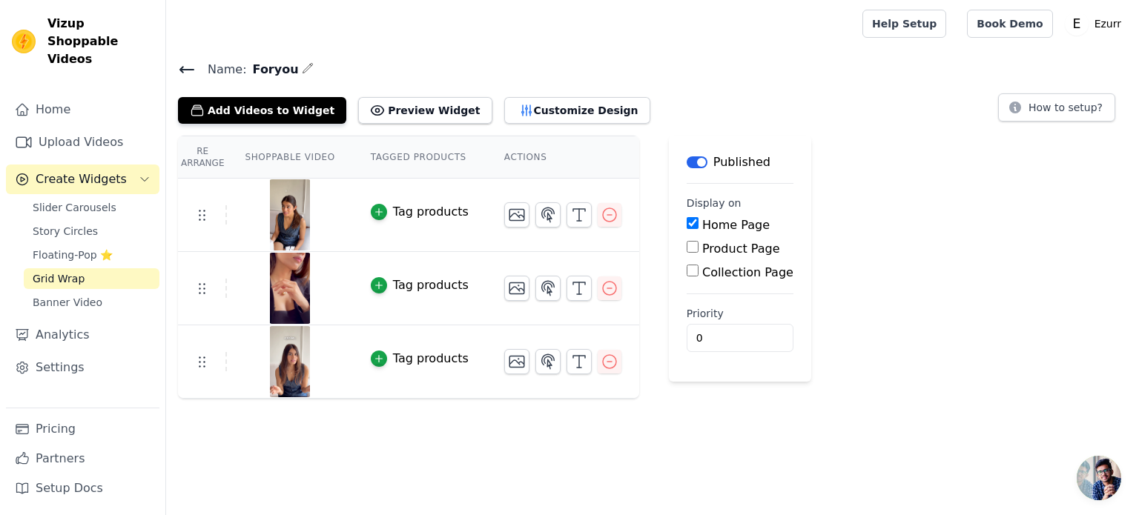
click at [184, 67] on icon at bounding box center [187, 70] width 18 height 18
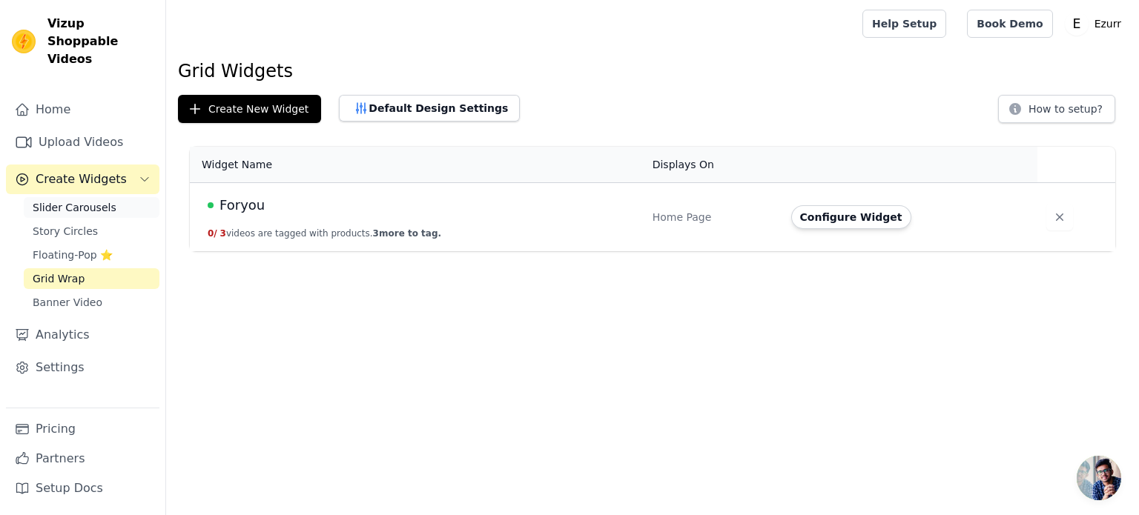
click at [82, 200] on span "Slider Carousels" at bounding box center [75, 207] width 84 height 15
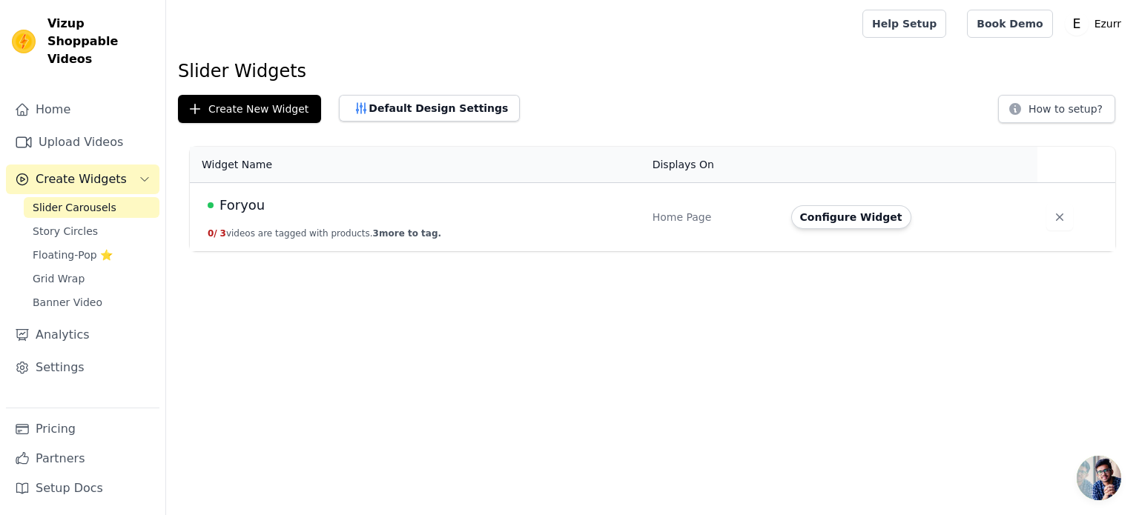
click at [240, 202] on span "Foryou" at bounding box center [241, 205] width 45 height 21
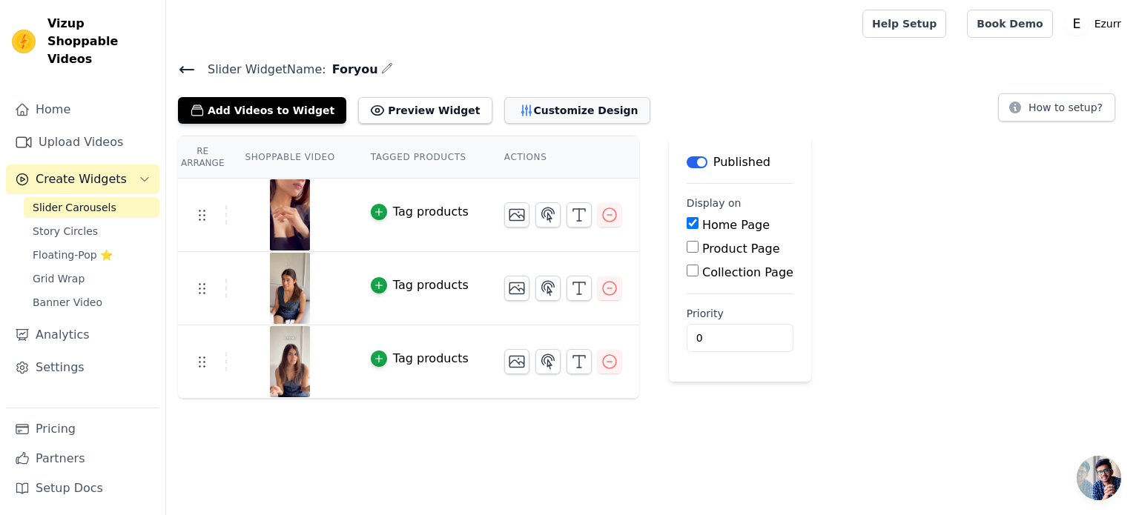
click at [530, 111] on button "Customize Design" at bounding box center [577, 110] width 146 height 27
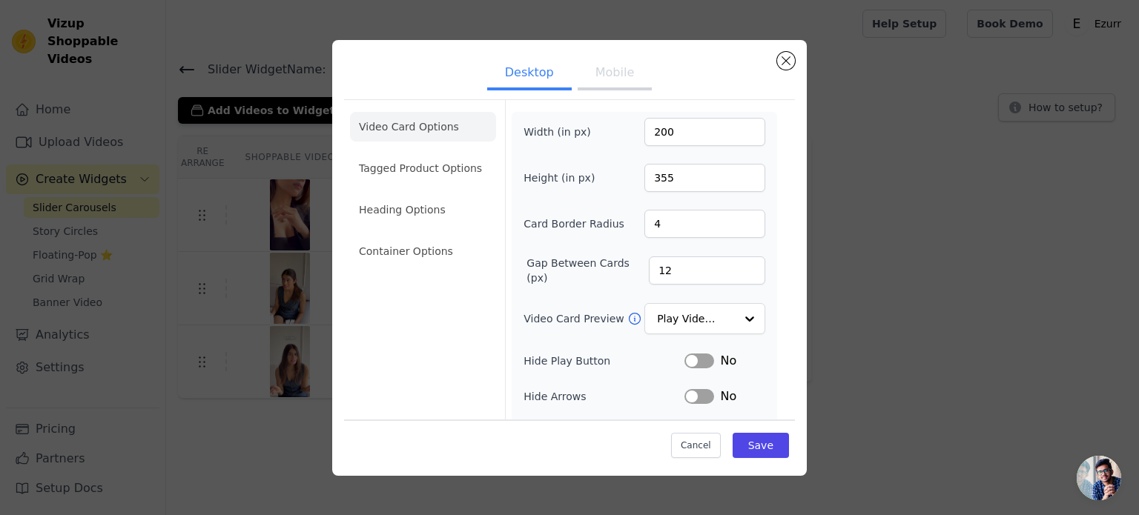
click at [605, 86] on button "Mobile" at bounding box center [614, 74] width 74 height 33
click at [741, 311] on div at bounding box center [749, 320] width 30 height 30
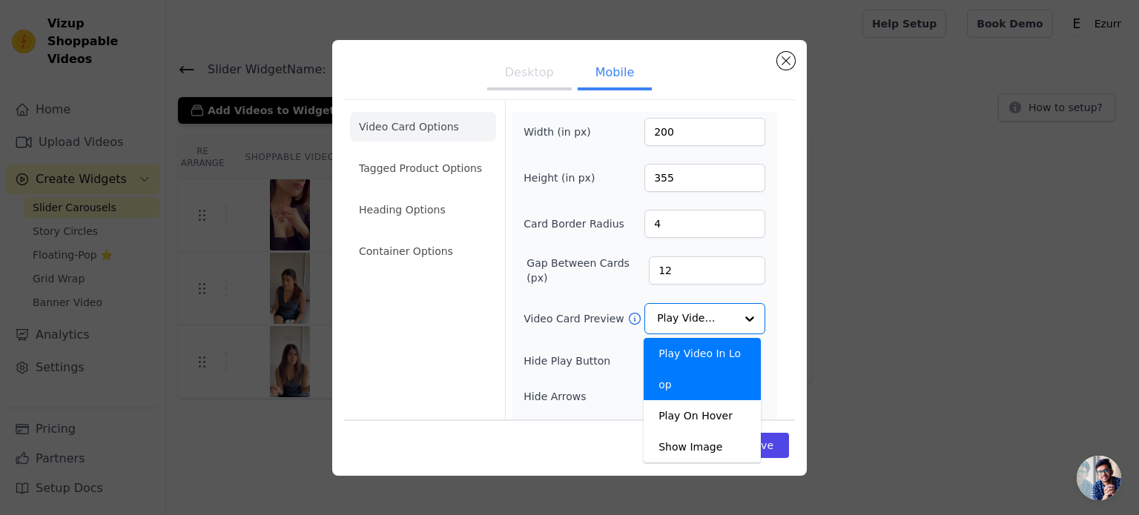
click at [775, 284] on div "Video Card Options Tagged Product Options Heading Options Container Options Wid…" at bounding box center [569, 353] width 451 height 508
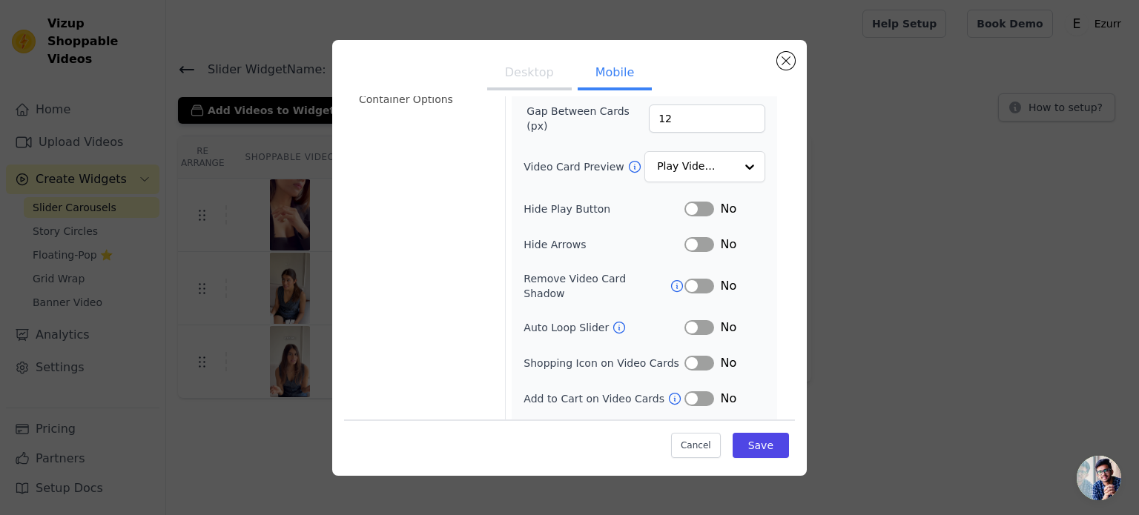
scroll to position [172, 0]
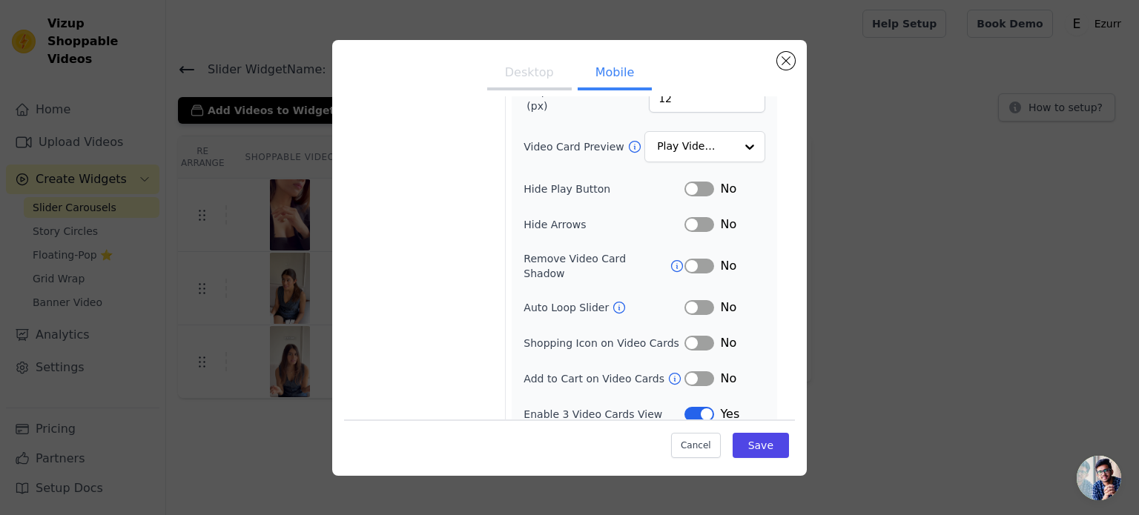
click at [697, 300] on button "Label" at bounding box center [699, 307] width 30 height 15
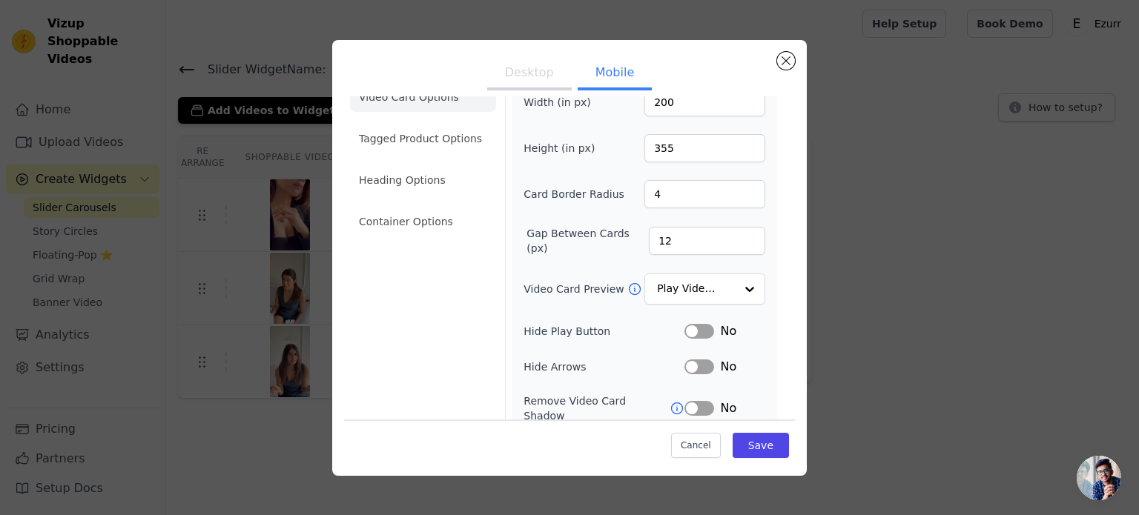
scroll to position [0, 0]
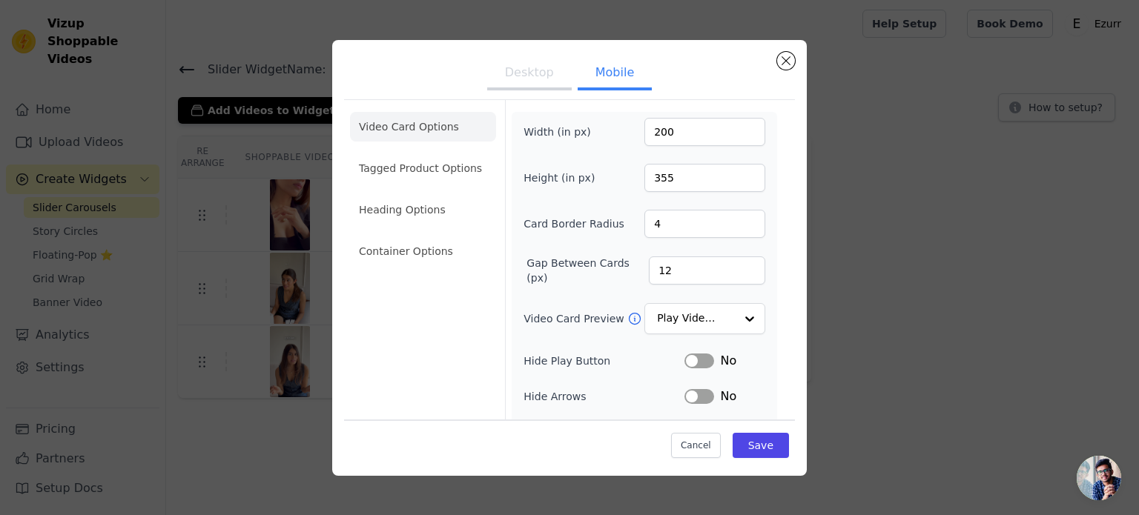
click at [529, 76] on button "Desktop" at bounding box center [529, 74] width 85 height 33
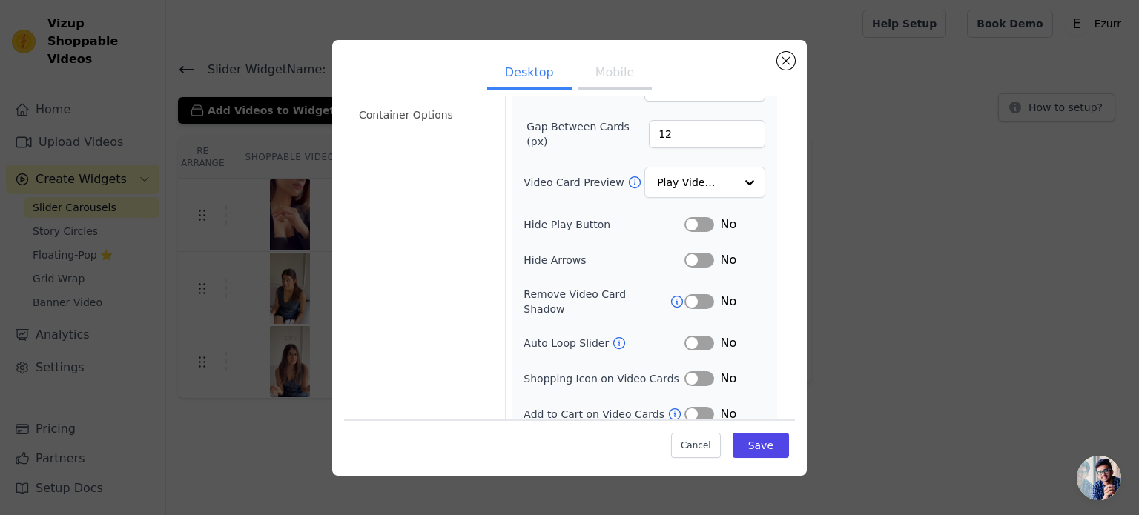
click at [701, 336] on button "Label" at bounding box center [699, 343] width 30 height 15
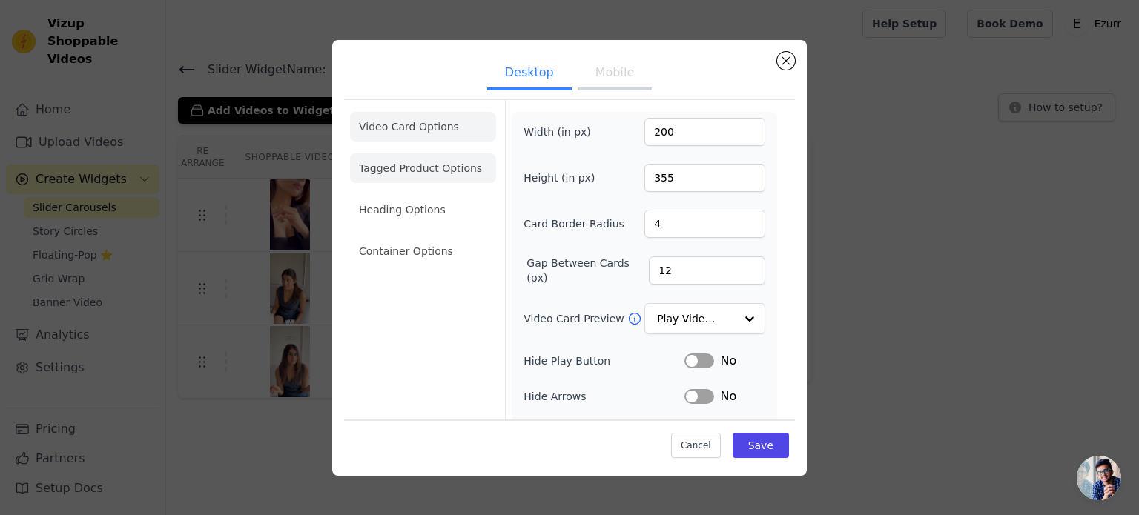
click at [432, 173] on li "Tagged Product Options" at bounding box center [423, 168] width 146 height 30
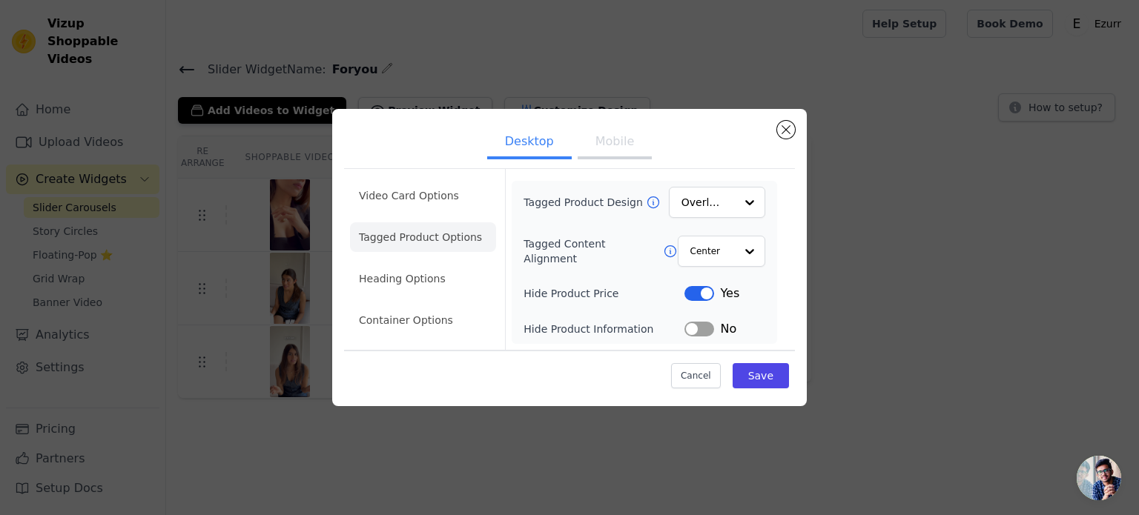
click at [695, 294] on button "Label" at bounding box center [699, 293] width 30 height 15
click at [701, 294] on button "Label" at bounding box center [699, 293] width 30 height 15
click at [709, 331] on button "Label" at bounding box center [699, 329] width 30 height 15
click at [451, 276] on li "Heading Options" at bounding box center [423, 279] width 146 height 30
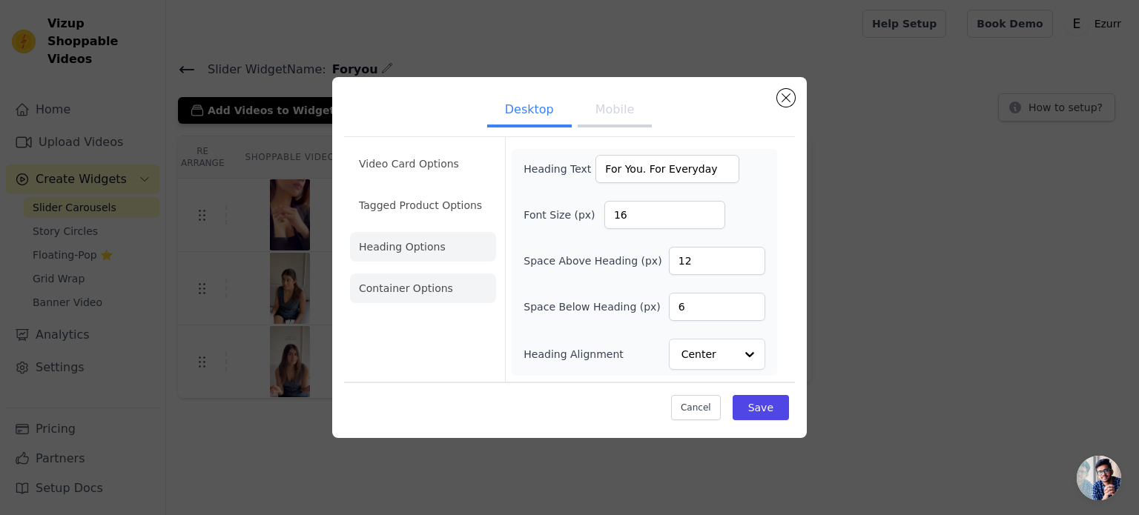
click at [427, 278] on li "Container Options" at bounding box center [423, 289] width 146 height 30
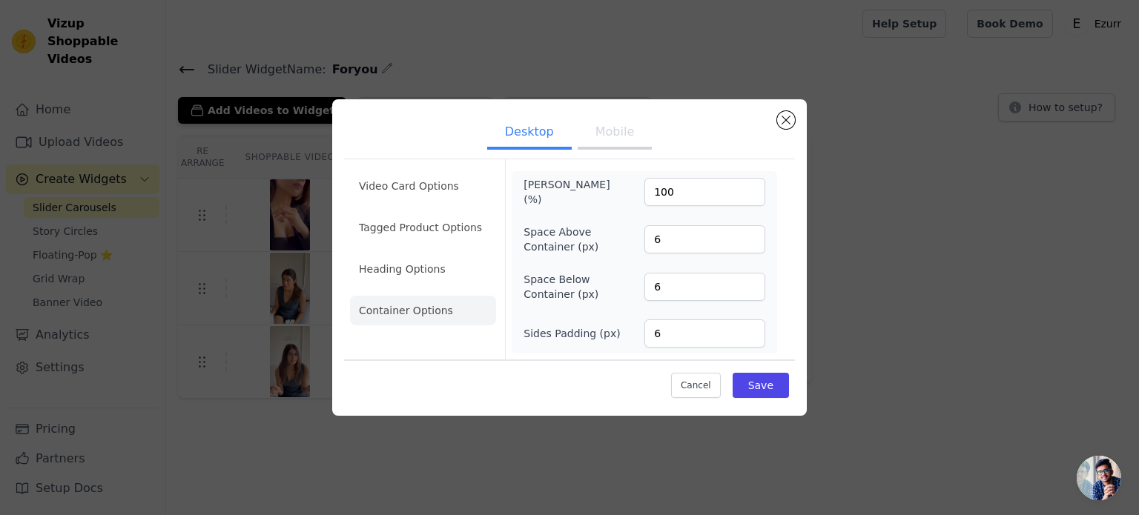
click at [603, 132] on button "Mobile" at bounding box center [614, 133] width 74 height 33
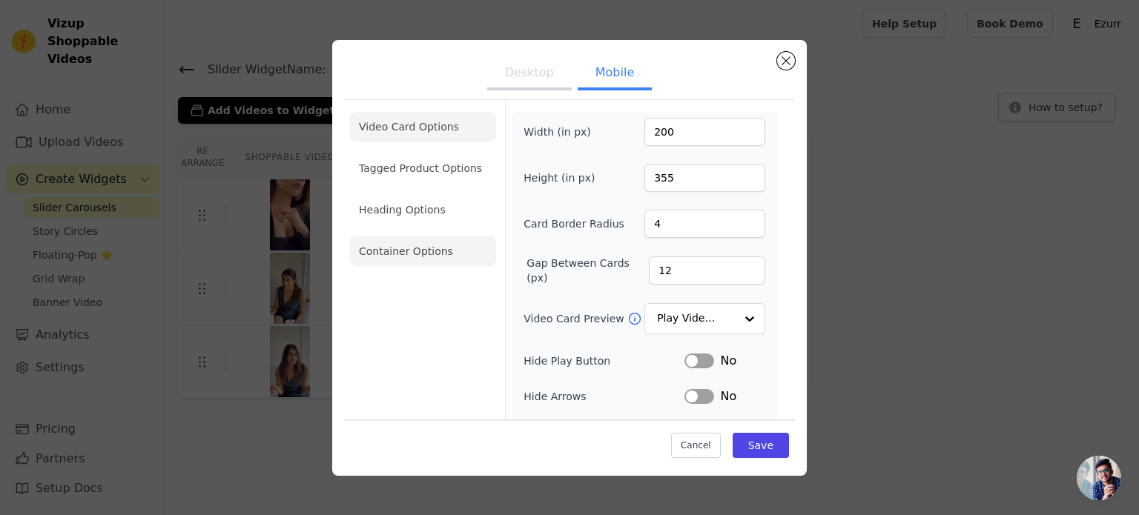
click at [417, 254] on li "Container Options" at bounding box center [423, 251] width 146 height 30
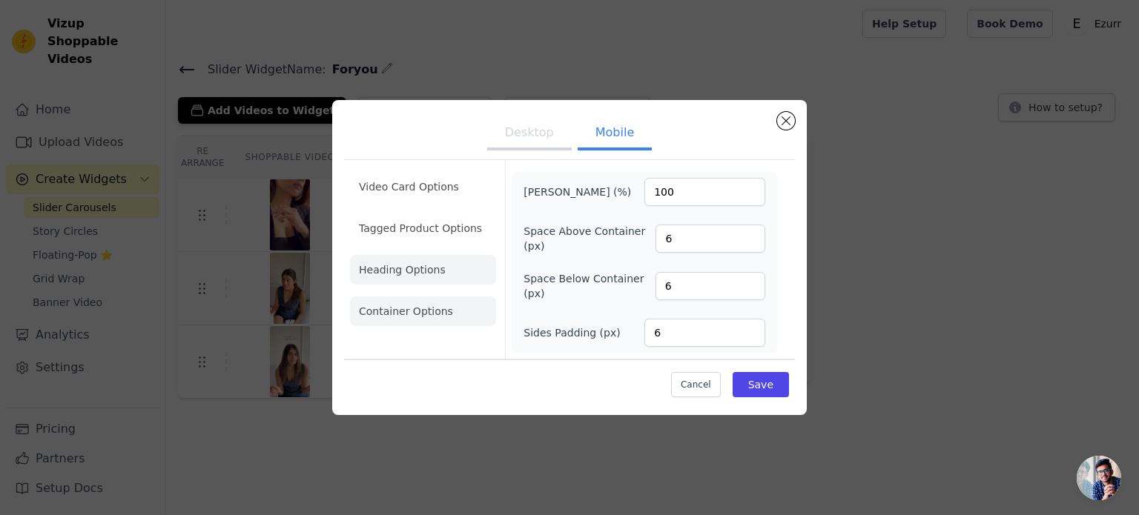
click at [417, 263] on li "Heading Options" at bounding box center [423, 270] width 146 height 30
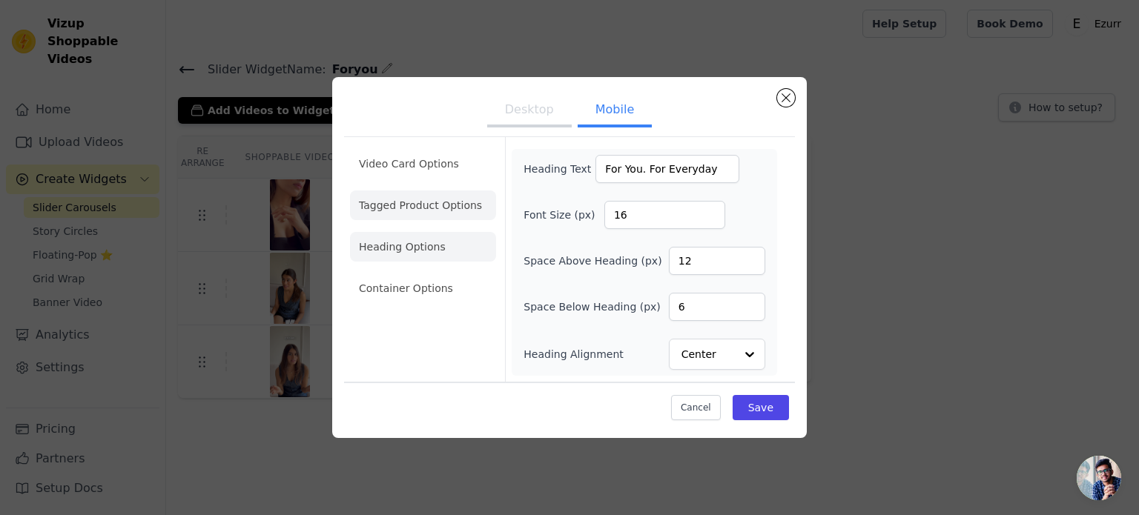
click at [413, 198] on li "Tagged Product Options" at bounding box center [423, 206] width 146 height 30
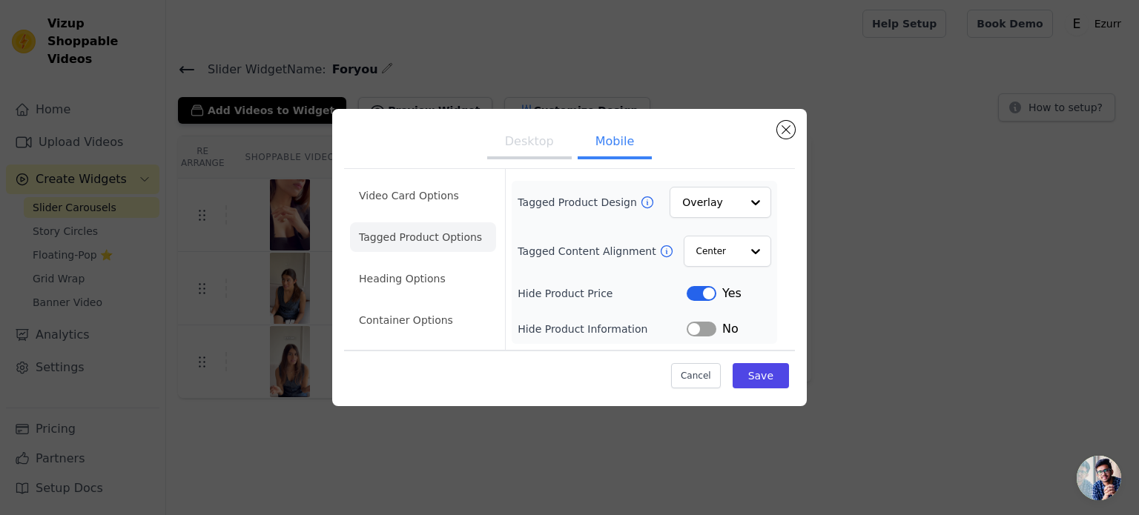
click at [706, 329] on button "Label" at bounding box center [701, 329] width 30 height 15
click at [440, 204] on li "Video Card Options" at bounding box center [423, 196] width 146 height 30
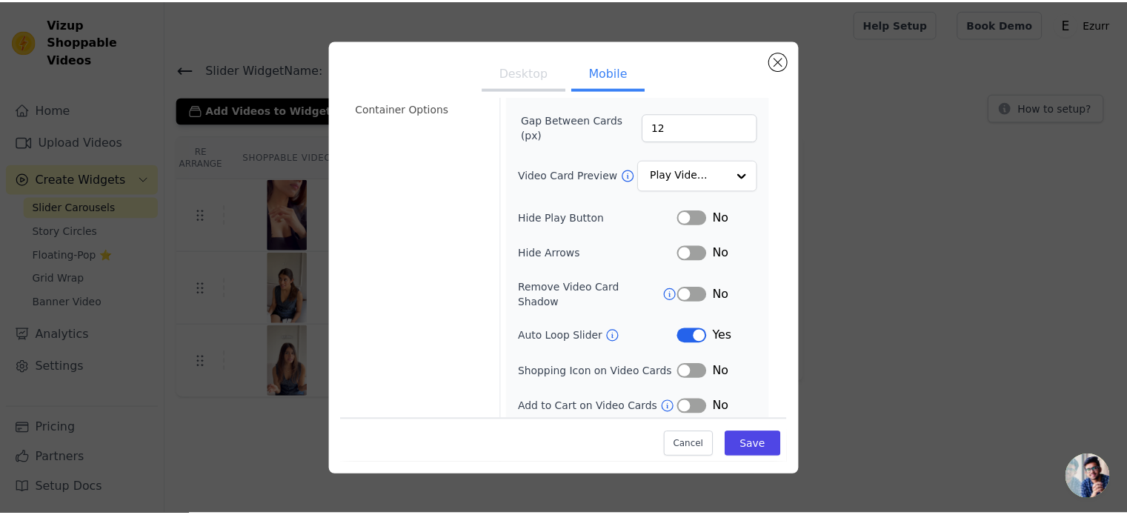
scroll to position [172, 0]
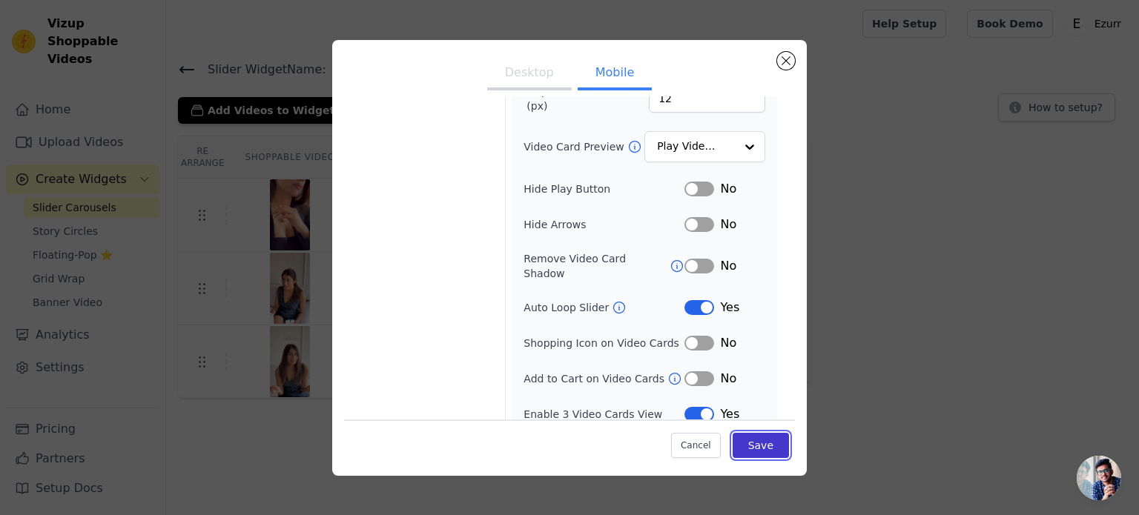
click at [755, 441] on button "Save" at bounding box center [760, 445] width 56 height 25
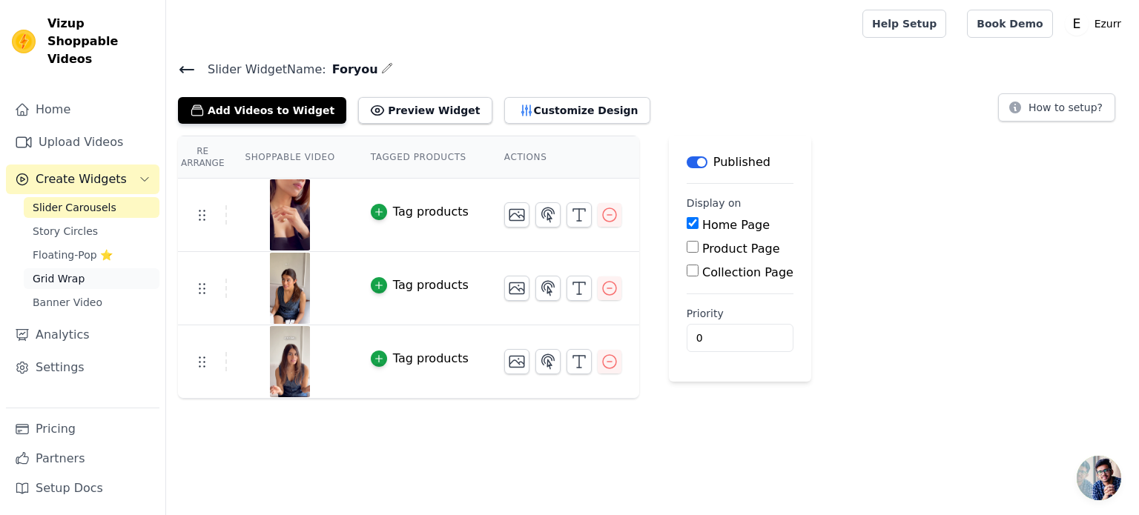
click at [67, 271] on span "Grid Wrap" at bounding box center [59, 278] width 52 height 15
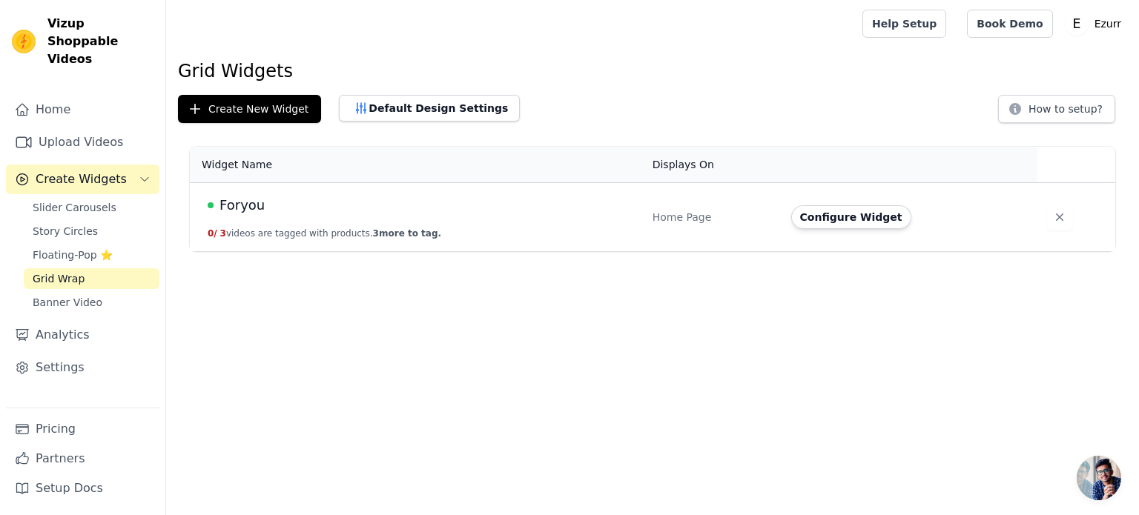
click at [254, 213] on span "Foryou" at bounding box center [241, 205] width 45 height 21
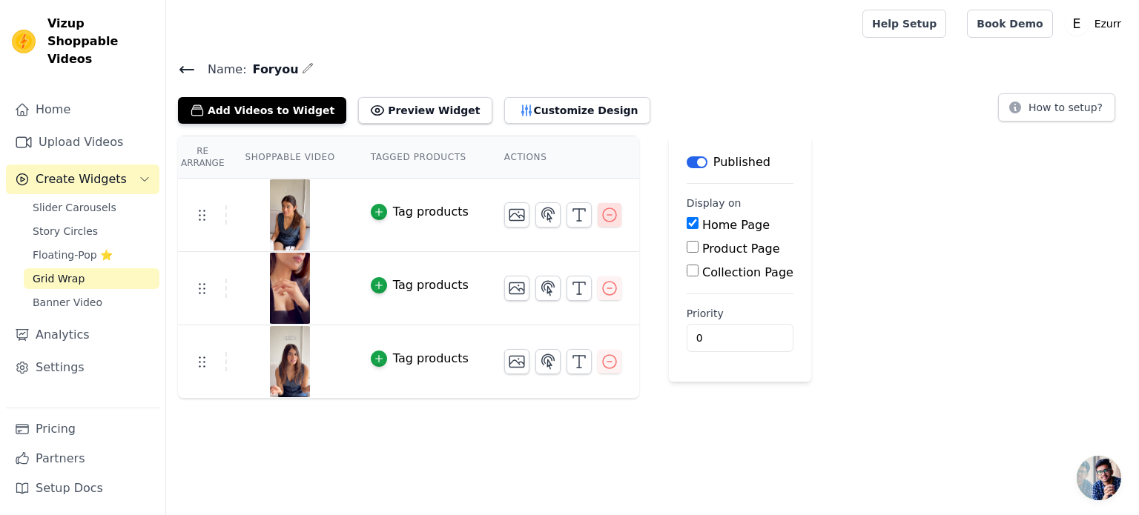
click at [600, 216] on icon "button" at bounding box center [609, 215] width 18 height 18
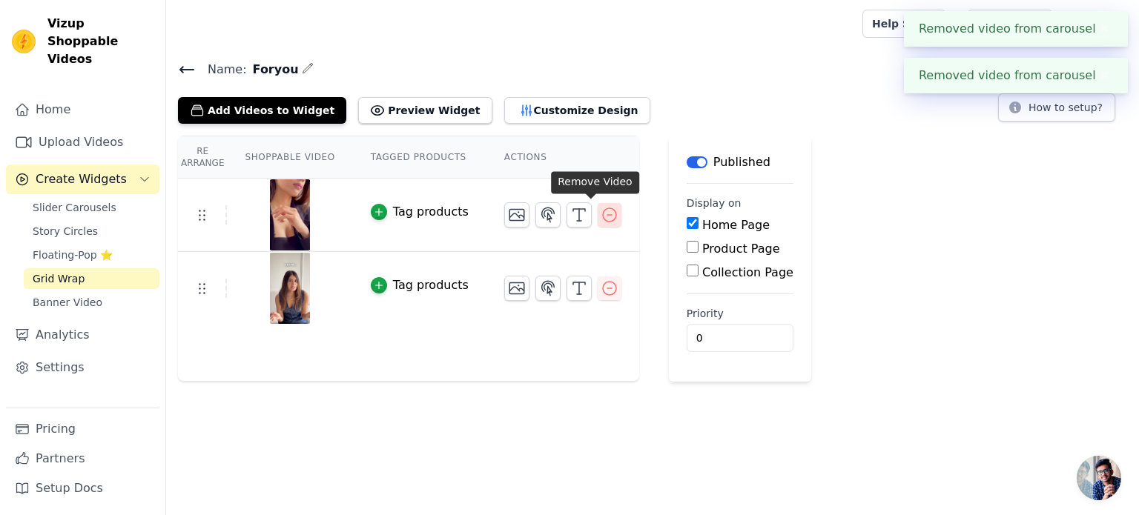
click at [587, 219] on div "Re Arrange Shoppable Video Tagged Products Actions Tag products Tag products Sa…" at bounding box center [652, 259] width 973 height 246
click at [603, 213] on icon "button" at bounding box center [609, 214] width 13 height 13
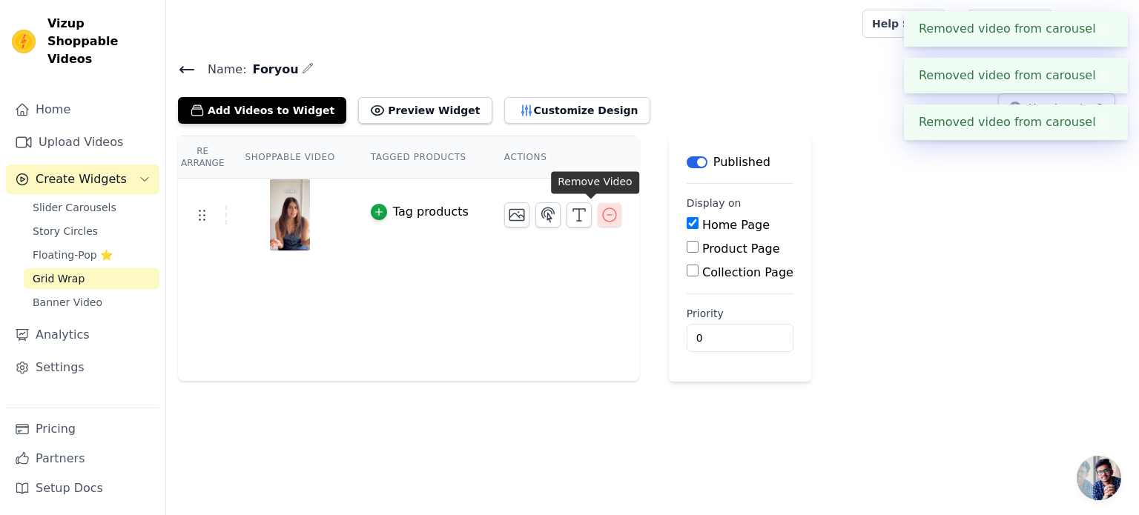
click at [600, 211] on icon "button" at bounding box center [609, 215] width 18 height 18
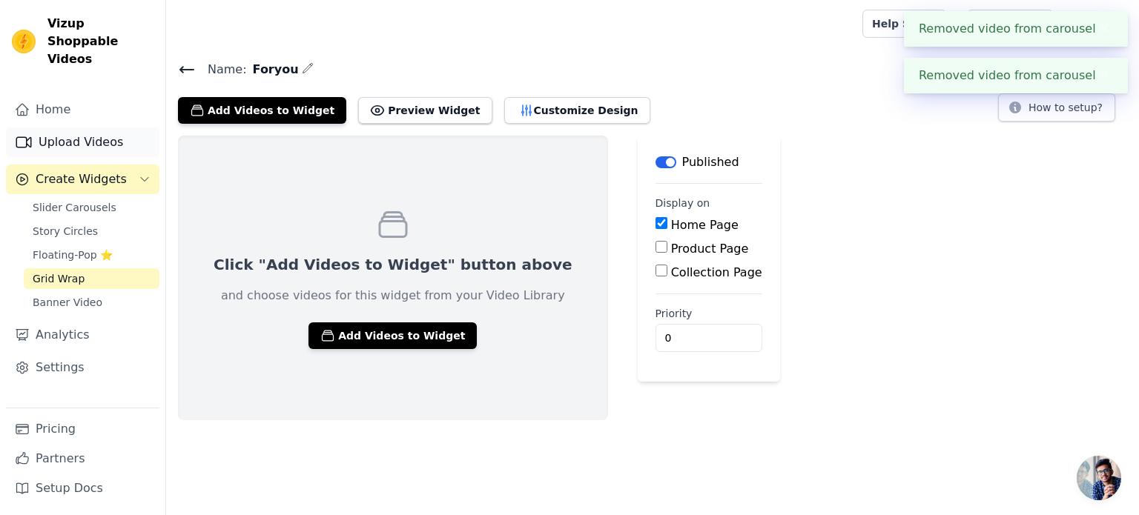
click at [99, 133] on link "Upload Videos" at bounding box center [82, 142] width 153 height 30
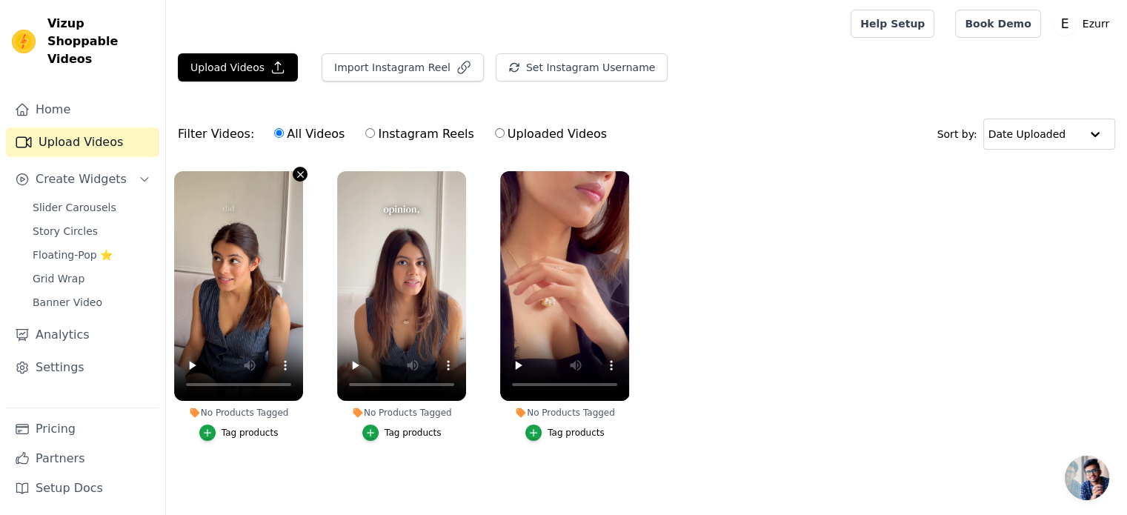
click at [297, 174] on icon "button" at bounding box center [300, 174] width 11 height 11
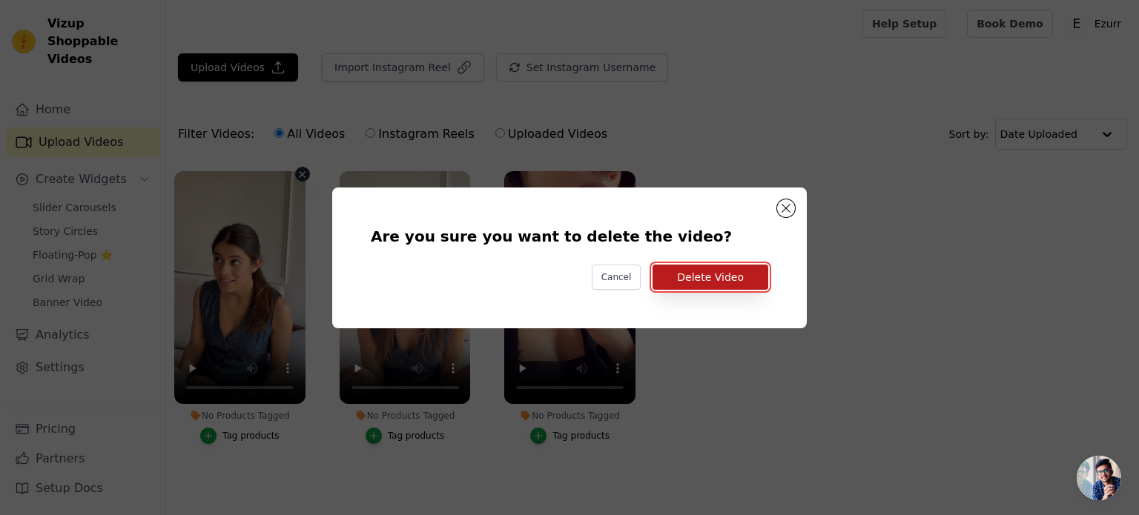
click at [711, 282] on button "Delete Video" at bounding box center [710, 277] width 116 height 25
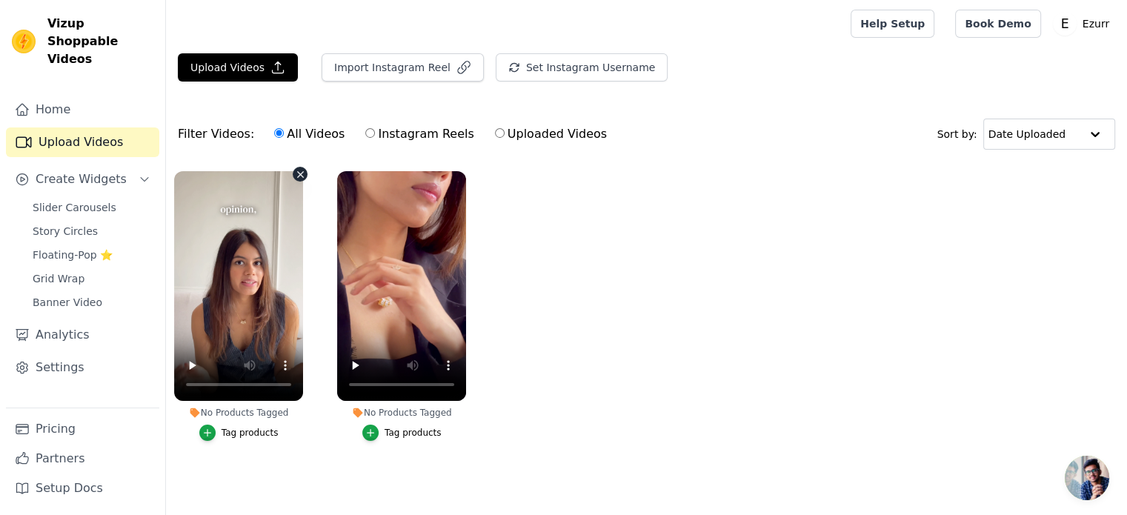
click at [297, 174] on icon "button" at bounding box center [300, 174] width 11 height 11
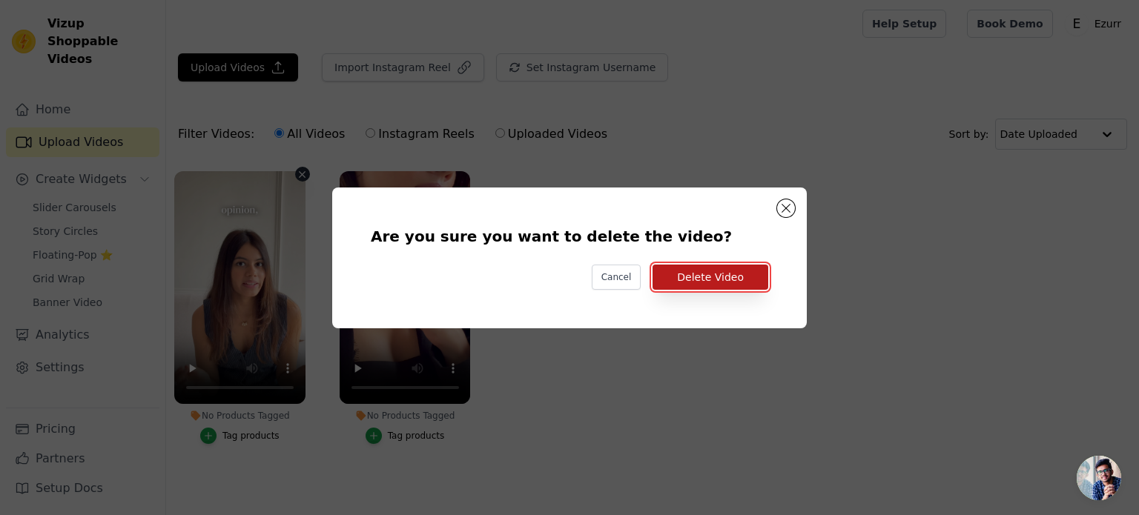
click at [722, 277] on button "Delete Video" at bounding box center [710, 277] width 116 height 25
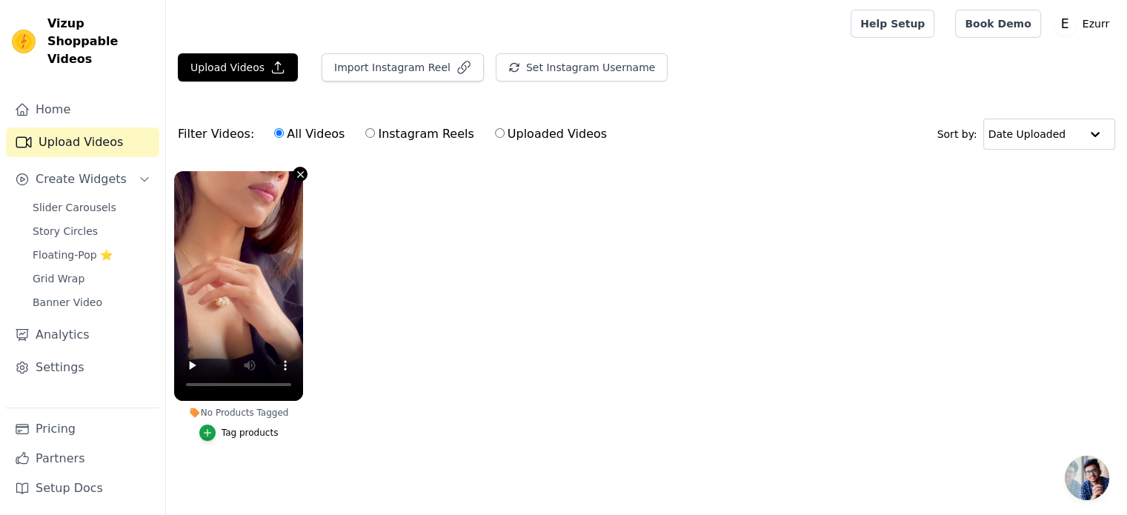
click at [297, 171] on icon "button" at bounding box center [300, 174] width 11 height 11
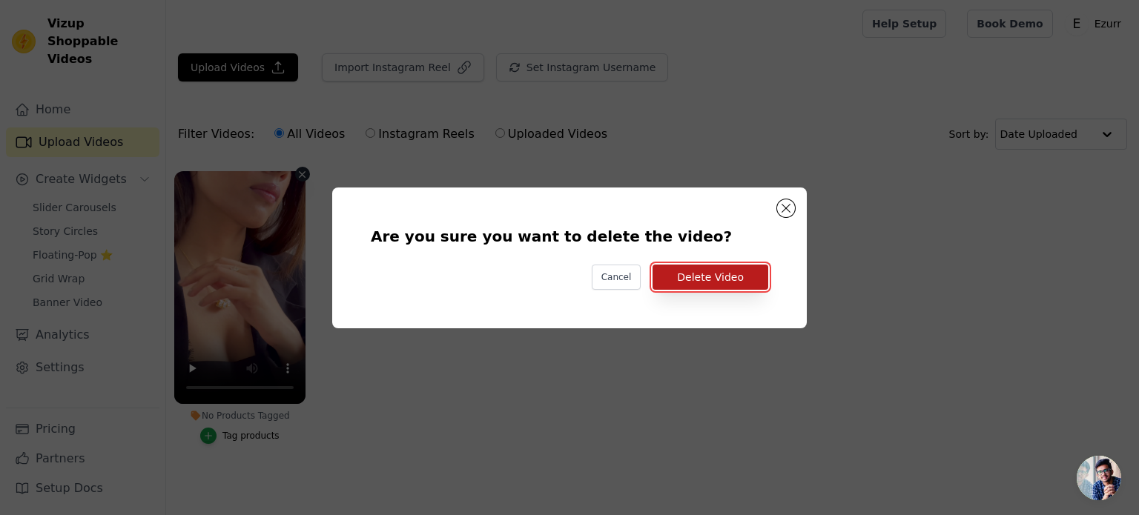
click at [732, 270] on button "Delete Video" at bounding box center [710, 277] width 116 height 25
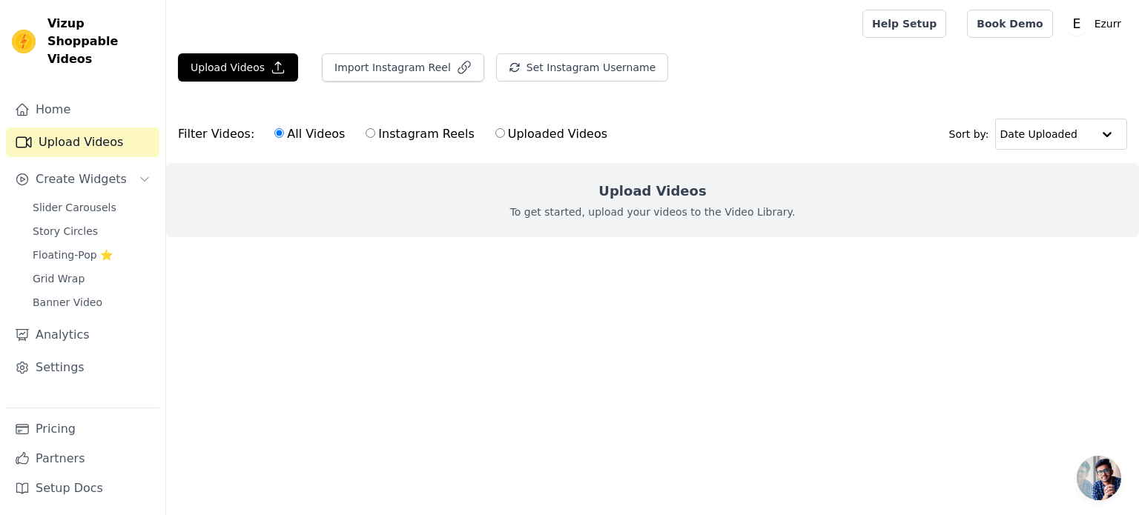
click at [667, 197] on h2 "Upload Videos" at bounding box center [651, 191] width 107 height 21
click at [282, 74] on button "Upload Videos" at bounding box center [238, 67] width 120 height 28
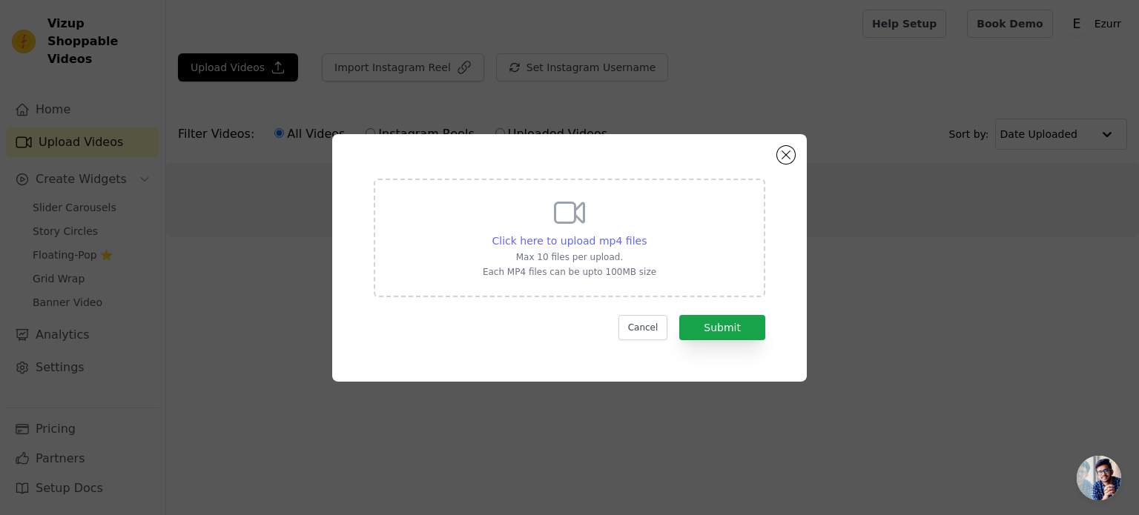
click at [625, 247] on span "Click here to upload mp4 files" at bounding box center [569, 241] width 155 height 12
click at [646, 233] on input "Click here to upload mp4 files Max 10 files per upload. Each MP4 files can be u…" at bounding box center [646, 233] width 1 height 1
type input "C:\fakepath\ezurr1.mp4"
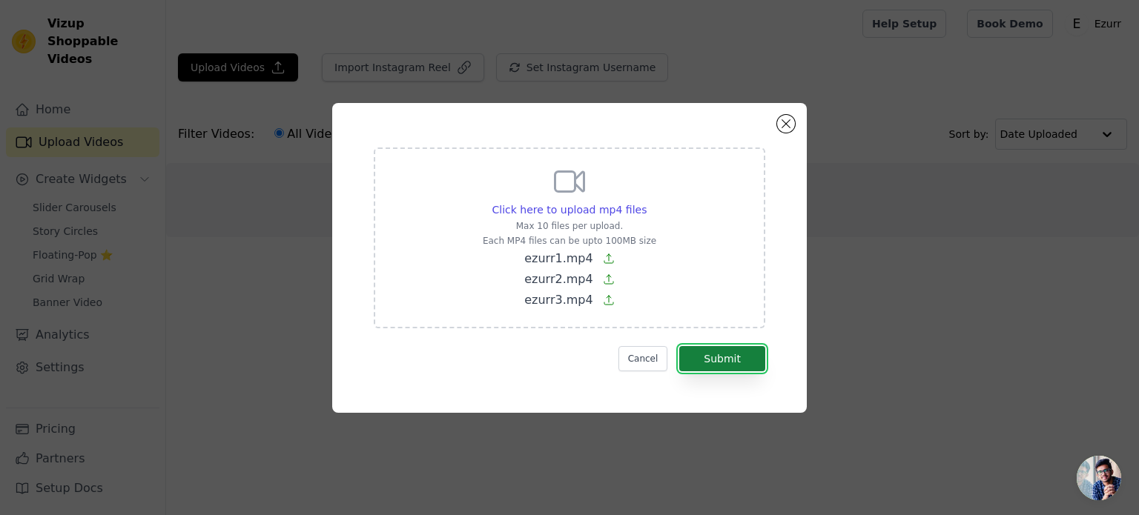
click at [754, 365] on button "Submit" at bounding box center [722, 358] width 86 height 25
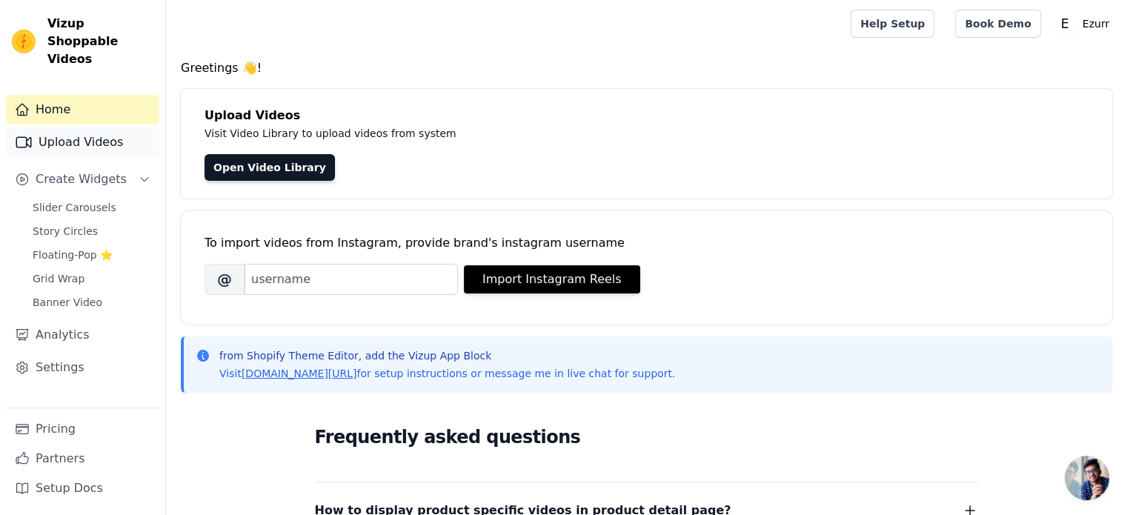
click at [116, 130] on link "Upload Videos" at bounding box center [82, 142] width 153 height 30
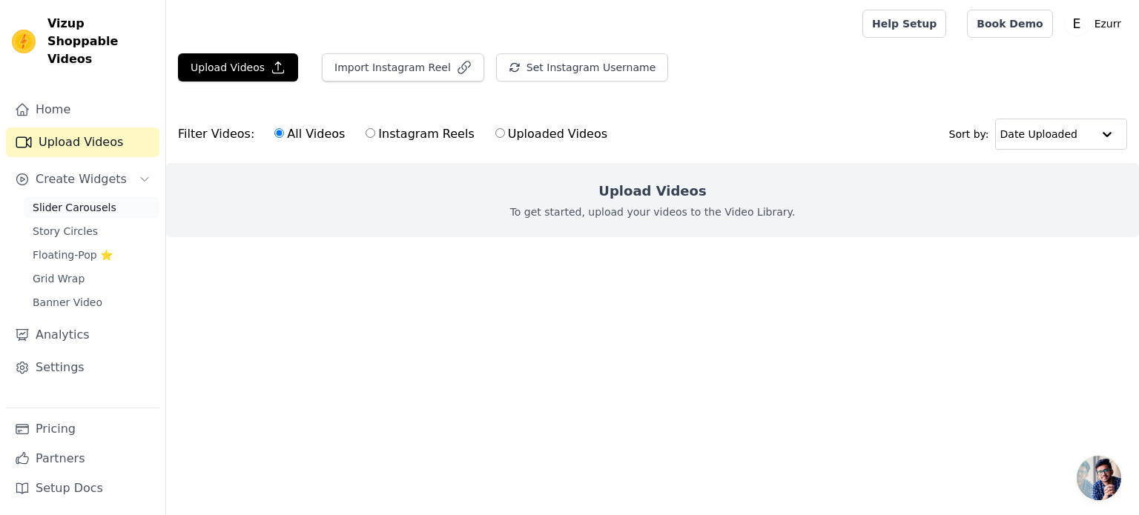
click at [68, 200] on span "Slider Carousels" at bounding box center [75, 207] width 84 height 15
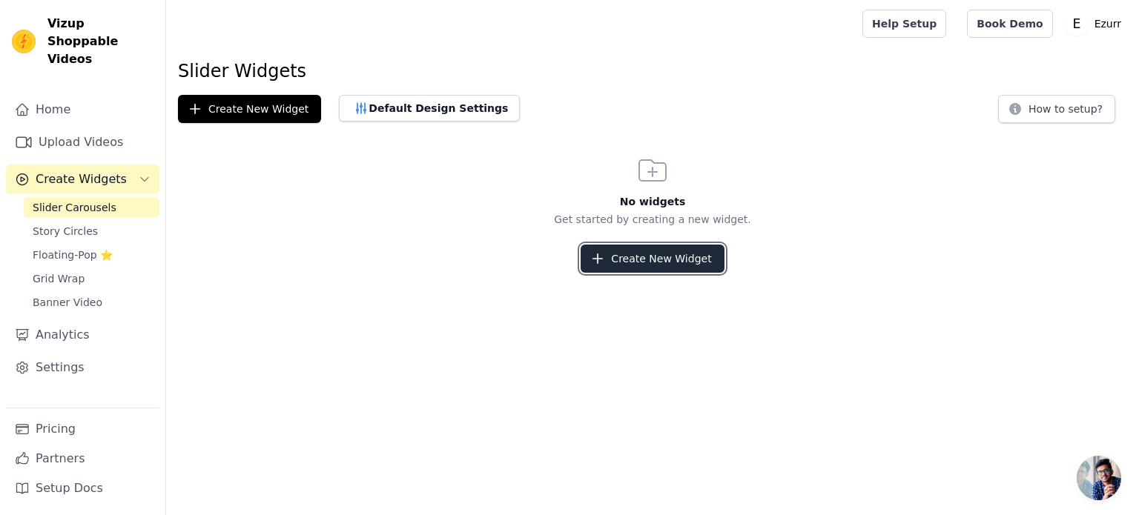
click at [637, 263] on button "Create New Widget" at bounding box center [651, 259] width 143 height 28
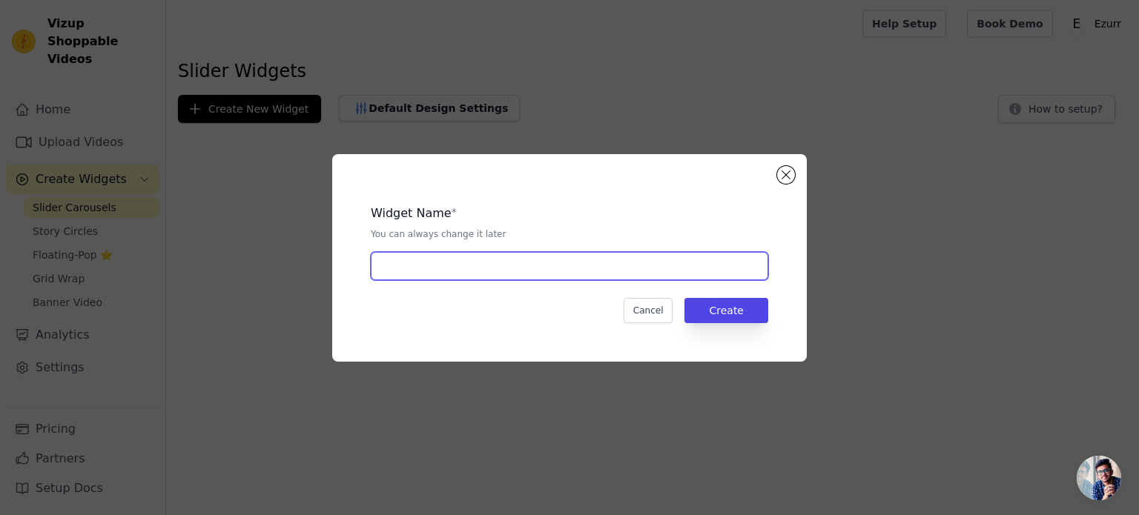
click at [436, 275] on input "text" at bounding box center [569, 266] width 397 height 28
type input "F"
type input "Foryou"
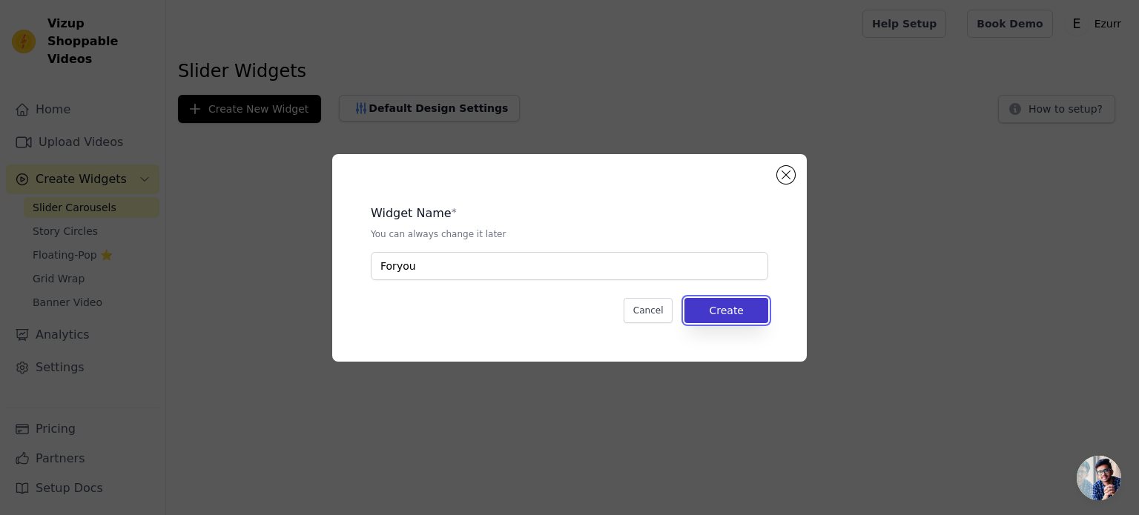
click at [723, 317] on button "Create" at bounding box center [726, 310] width 84 height 25
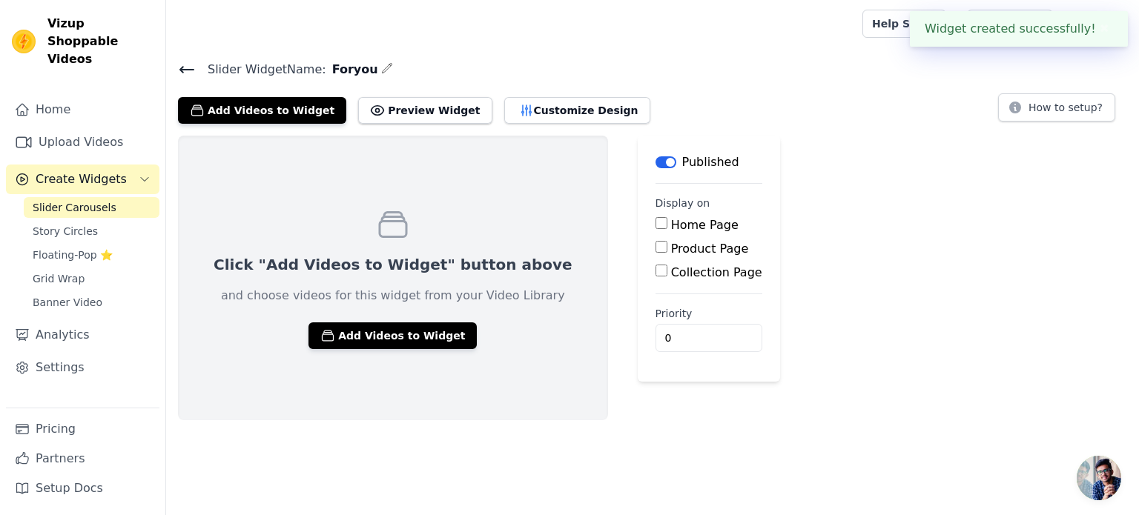
click at [655, 226] on input "Home Page" at bounding box center [661, 223] width 12 height 12
checkbox input "true"
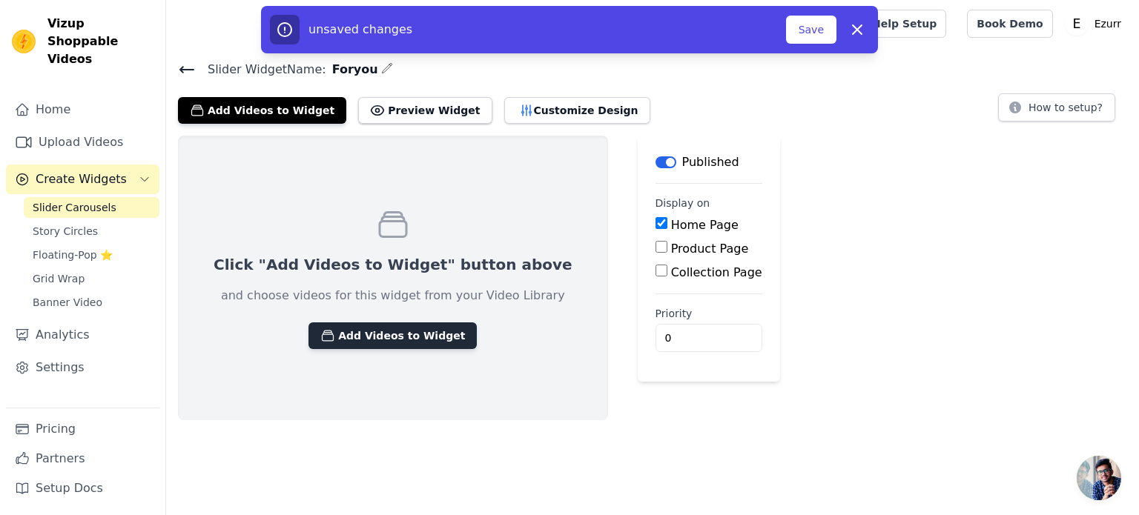
click at [406, 335] on button "Add Videos to Widget" at bounding box center [392, 335] width 168 height 27
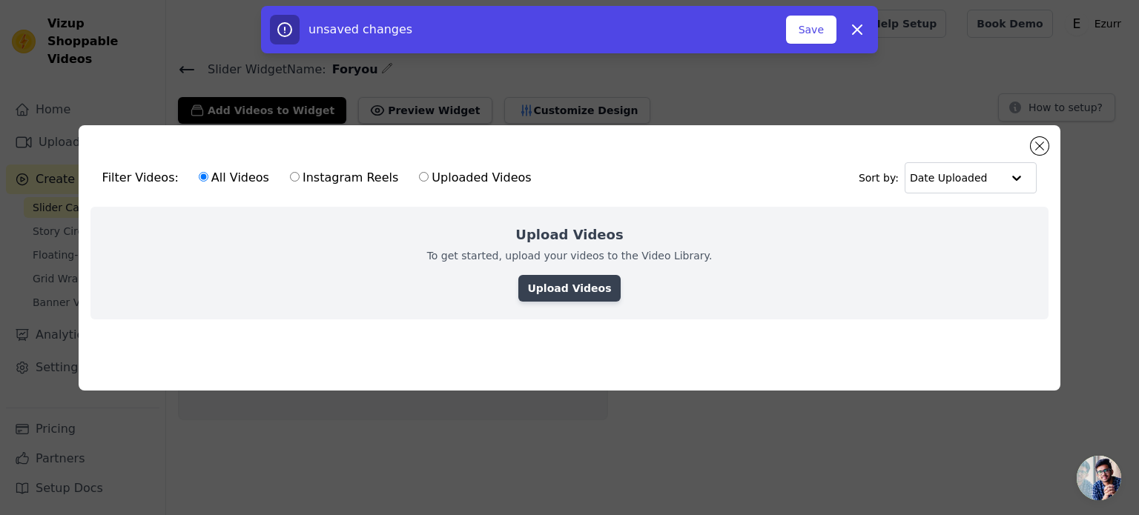
click at [584, 289] on link "Upload Videos" at bounding box center [569, 288] width 102 height 27
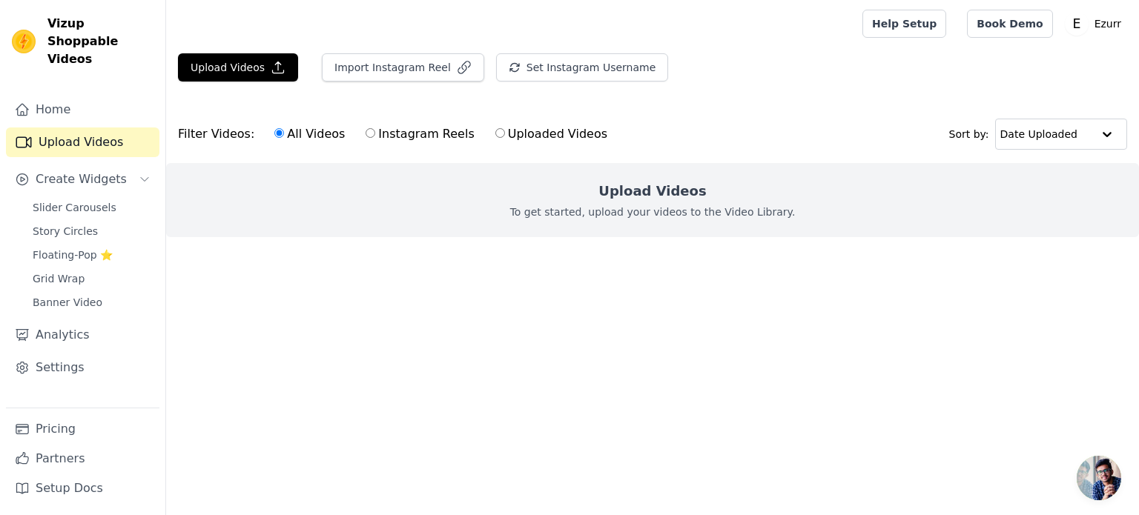
click at [645, 175] on div "Upload Videos To get started, upload your videos to the Video Library." at bounding box center [652, 200] width 973 height 74
click at [643, 195] on h2 "Upload Videos" at bounding box center [651, 191] width 107 height 21
click at [198, 68] on button "Upload Videos" at bounding box center [238, 67] width 120 height 28
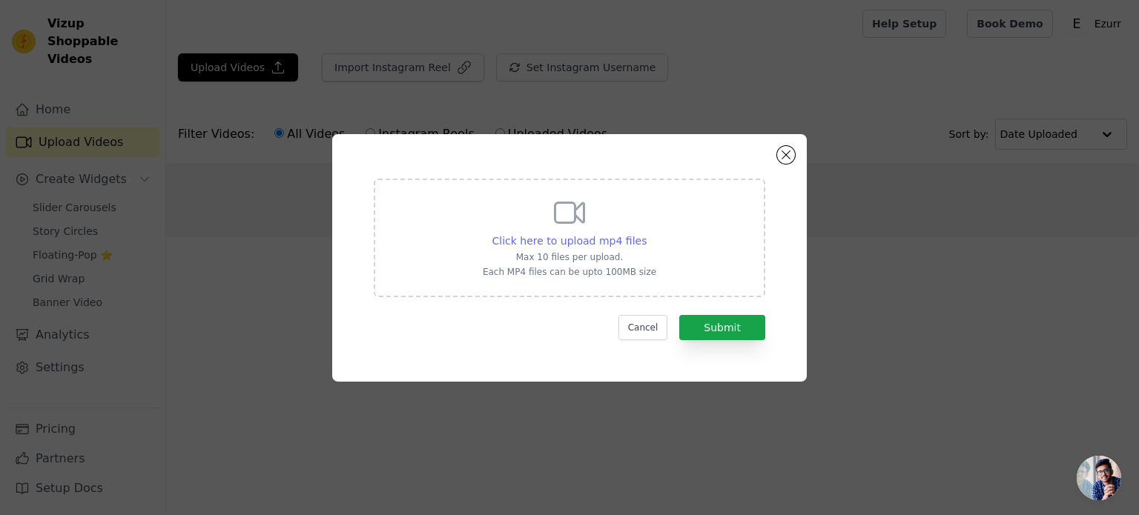
click at [597, 247] on span "Click here to upload mp4 files" at bounding box center [569, 241] width 155 height 12
click at [646, 233] on input "Click here to upload mp4 files Max 10 files per upload. Each MP4 files can be u…" at bounding box center [646, 233] width 1 height 1
type input "C:\fakepath\ezurr1.mp4"
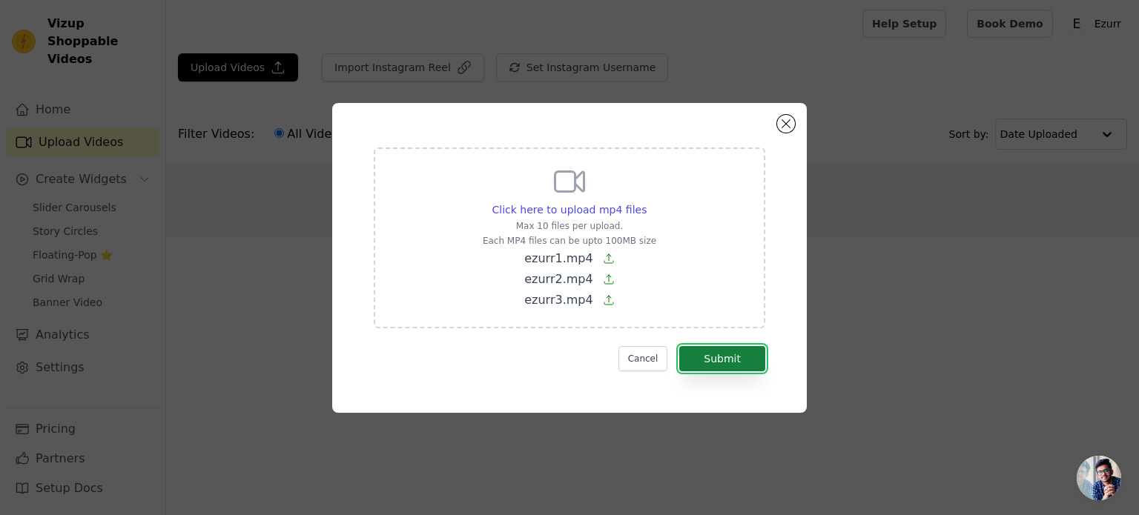
click at [741, 355] on button "Submit" at bounding box center [722, 358] width 86 height 25
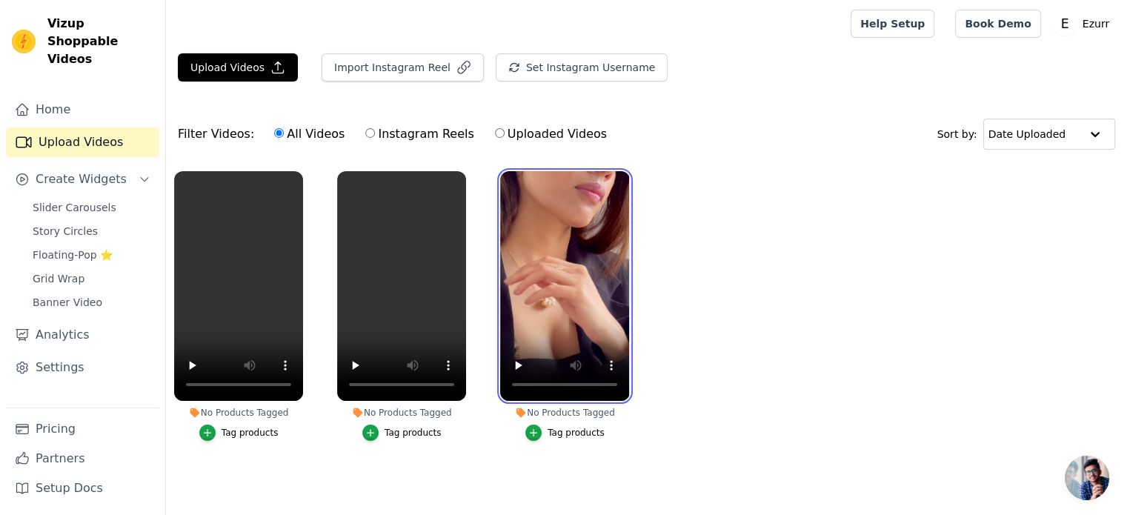
drag, startPoint x: 551, startPoint y: 256, endPoint x: 907, endPoint y: 263, distance: 355.9
click at [907, 263] on ul "No Products Tagged Tag products No Products Tagged Tag products No Products Tag…" at bounding box center [646, 321] width 961 height 316
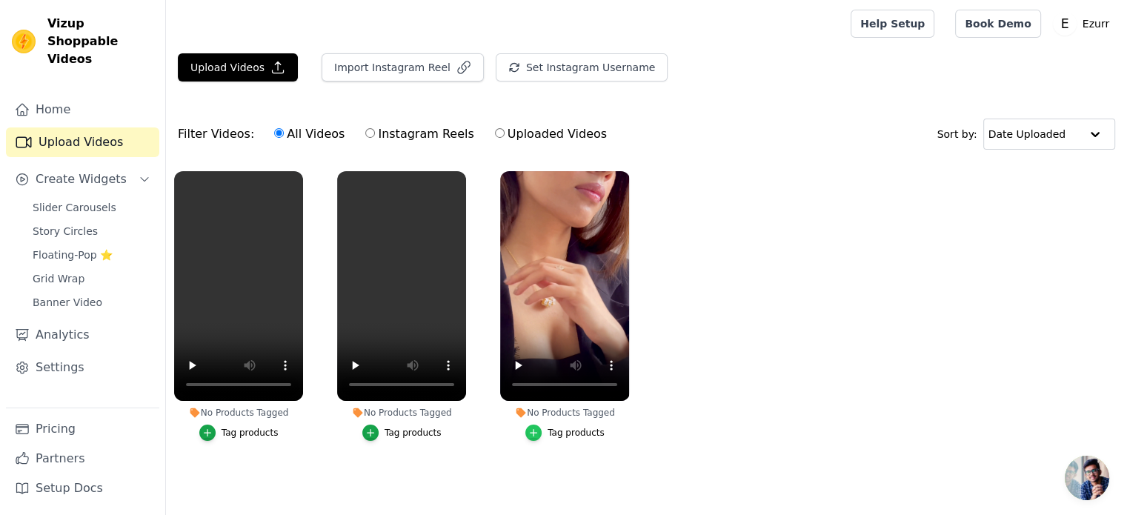
click at [537, 429] on icon "button" at bounding box center [534, 432] width 7 height 7
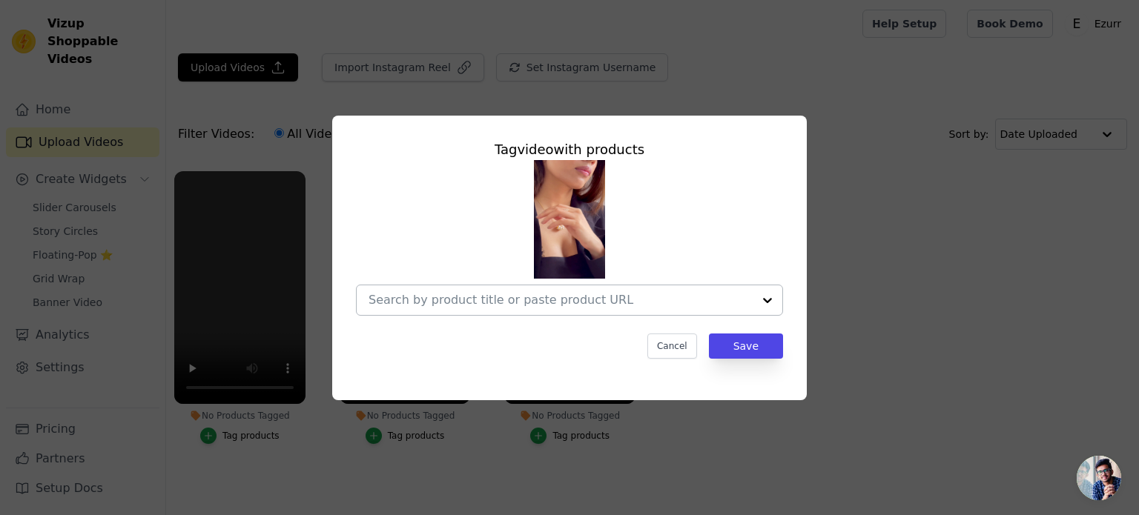
click at [587, 298] on input "No Products Tagged Tag video with products Cancel Save Tag products" at bounding box center [560, 300] width 384 height 14
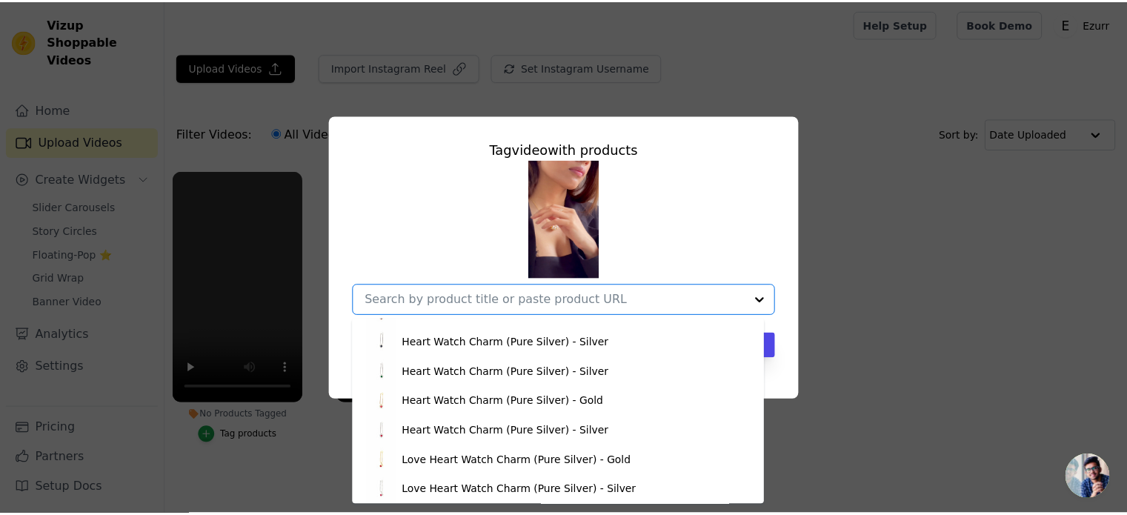
scroll to position [380, 0]
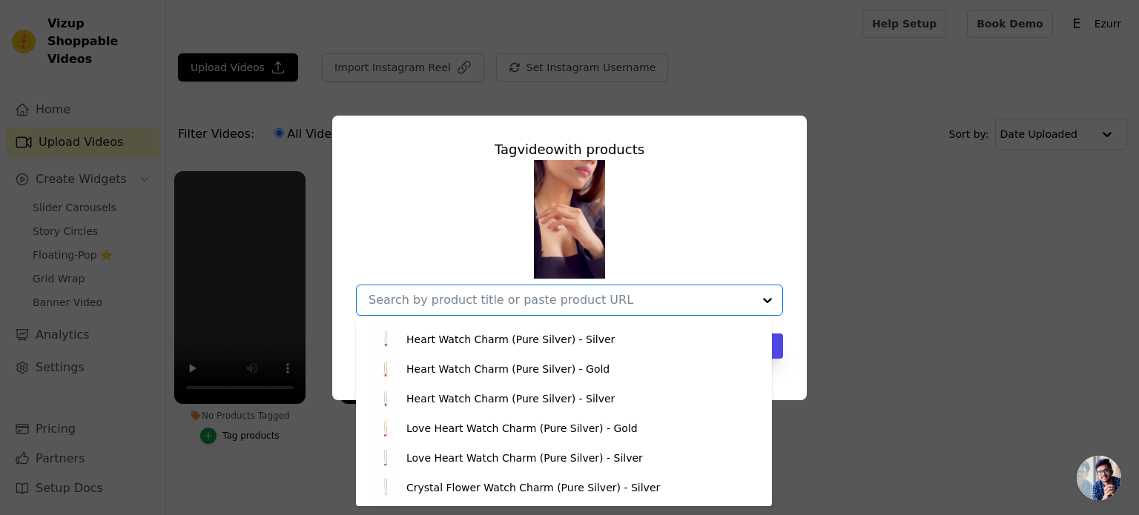
click at [922, 242] on div "Tag video with products Gift Voucher - ₹1,000 Gift Voucher - ₹5,000 Gift Vouche…" at bounding box center [569, 258] width 1091 height 332
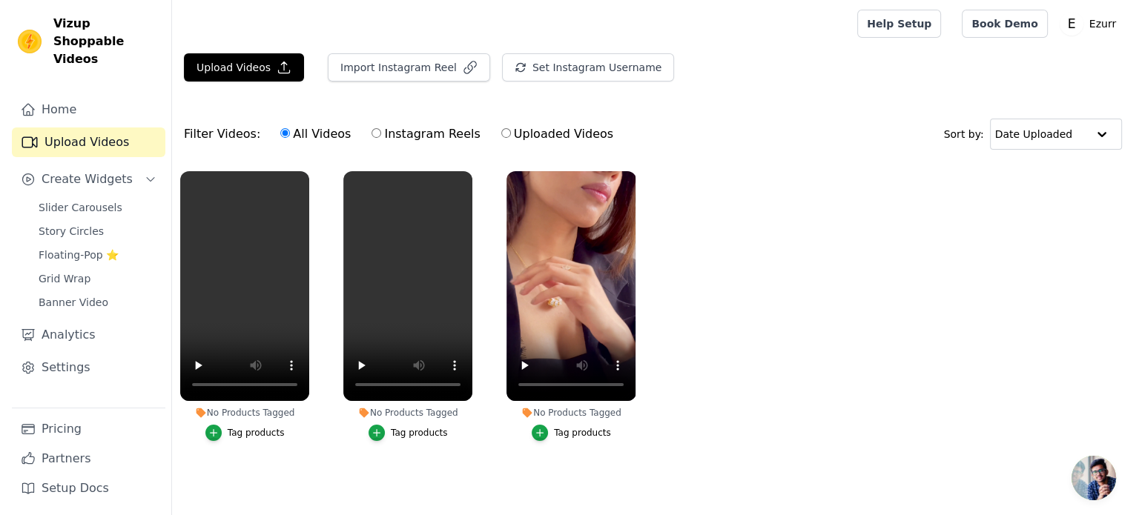
scroll to position [0, 0]
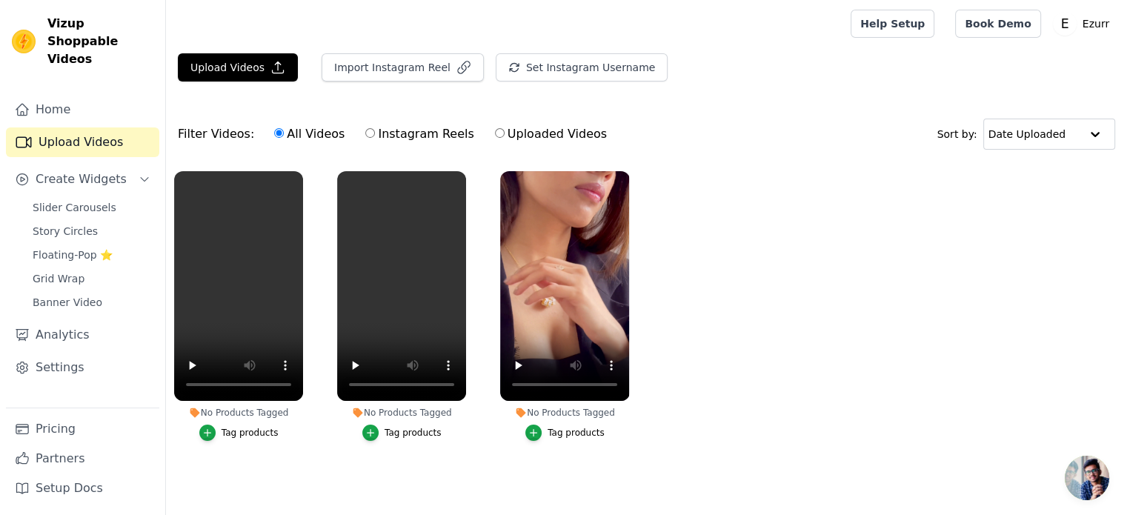
click at [495, 133] on input "Uploaded Videos" at bounding box center [500, 133] width 10 height 10
radio input "true"
click at [70, 200] on span "Slider Carousels" at bounding box center [75, 207] width 84 height 15
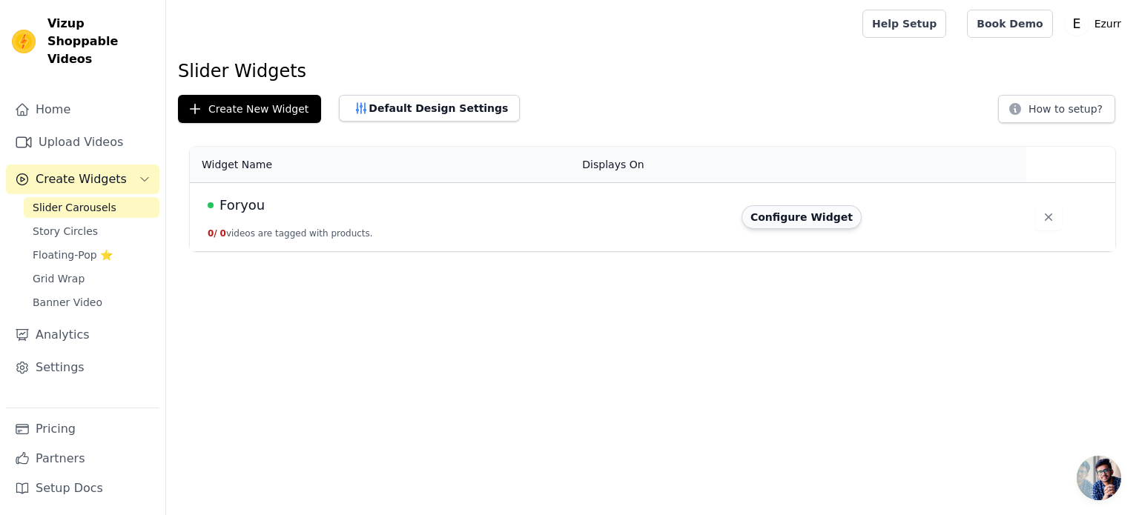
click at [793, 219] on button "Configure Widget" at bounding box center [801, 217] width 120 height 24
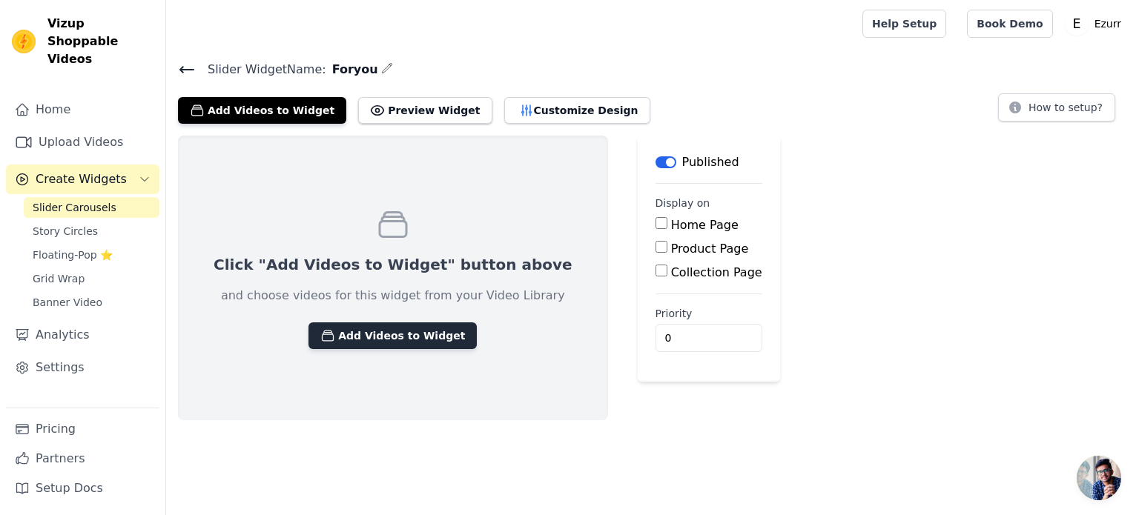
click at [384, 333] on button "Add Videos to Widget" at bounding box center [392, 335] width 168 height 27
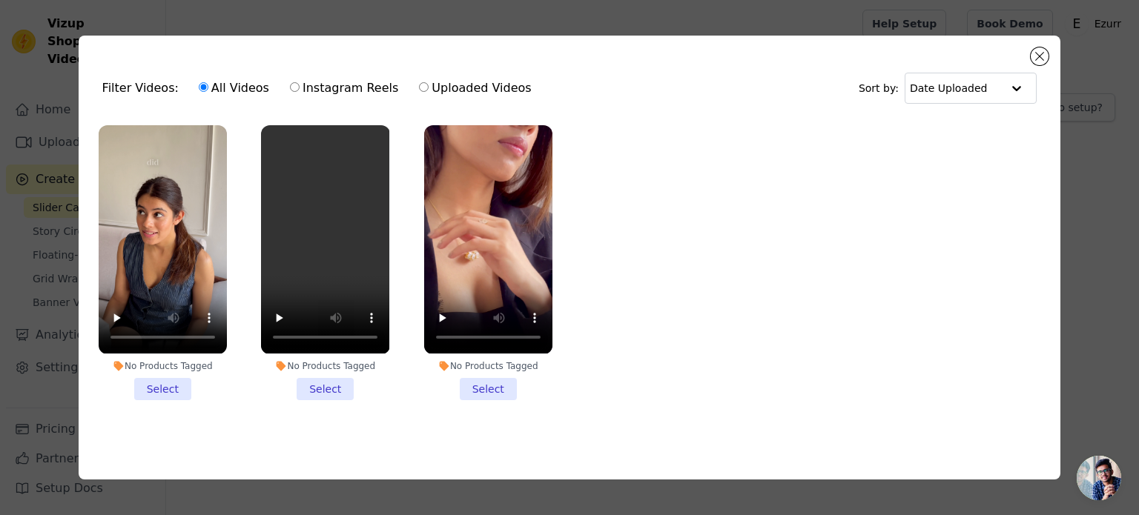
click at [497, 385] on li "No Products Tagged Select" at bounding box center [488, 262] width 128 height 274
click at [0, 0] on input "No Products Tagged Select" at bounding box center [0, 0] width 0 height 0
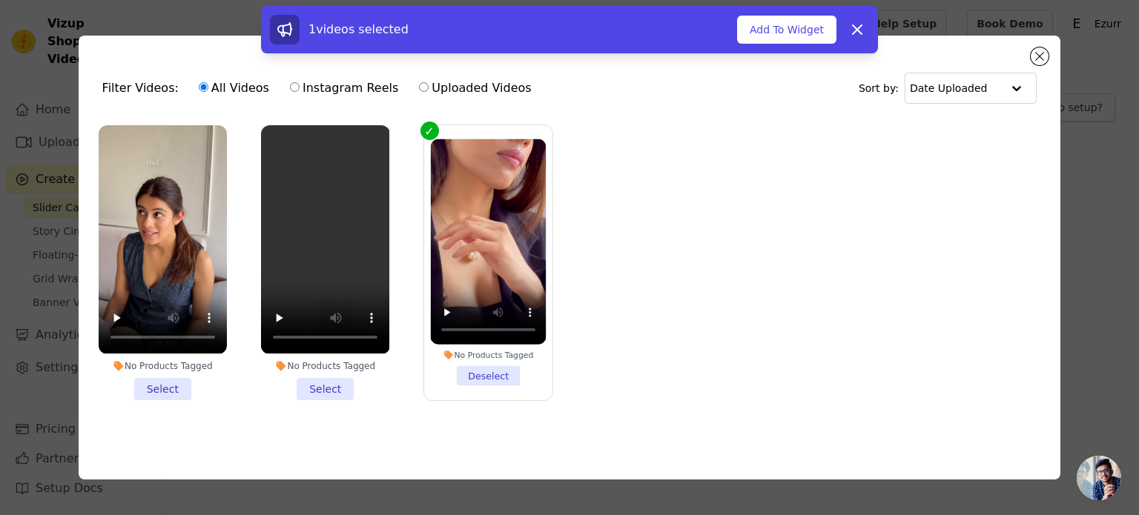
click at [178, 386] on li "No Products Tagged Select" at bounding box center [163, 262] width 128 height 274
click at [0, 0] on input "No Products Tagged Select" at bounding box center [0, 0] width 0 height 0
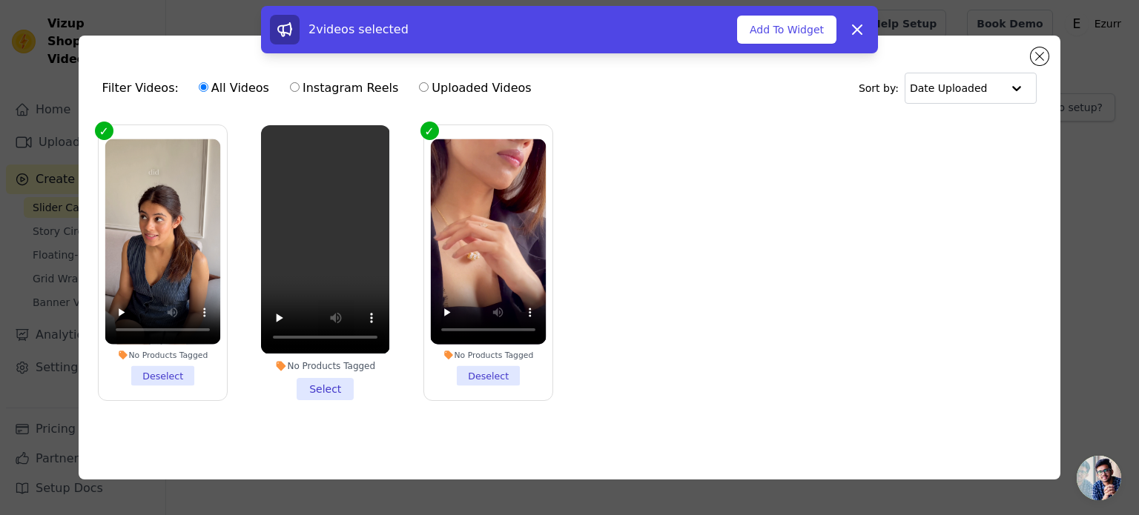
click at [328, 379] on li "No Products Tagged Select" at bounding box center [325, 262] width 128 height 274
click at [0, 0] on input "No Products Tagged Select" at bounding box center [0, 0] width 0 height 0
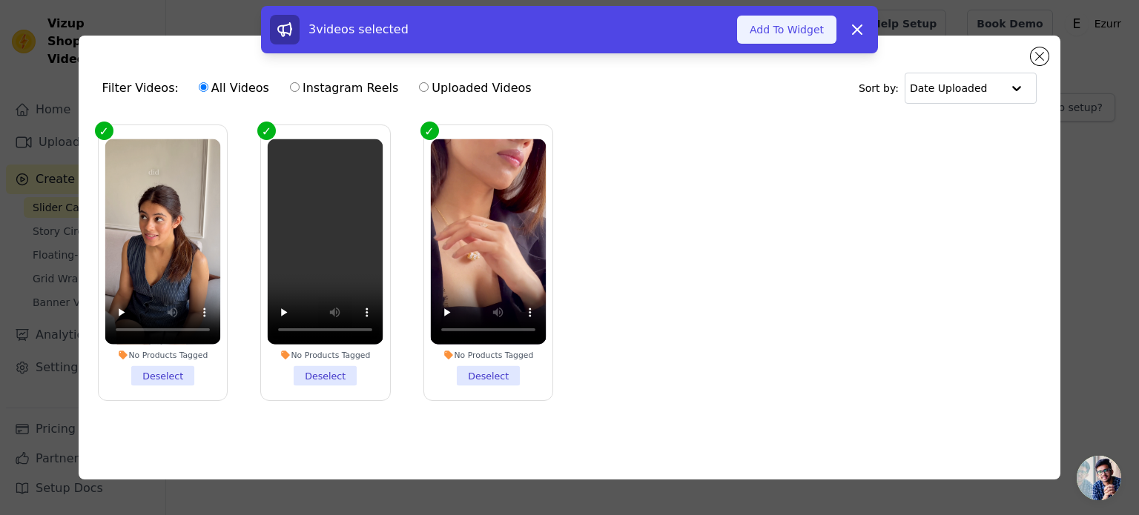
click at [809, 35] on button "Add To Widget" at bounding box center [786, 30] width 99 height 28
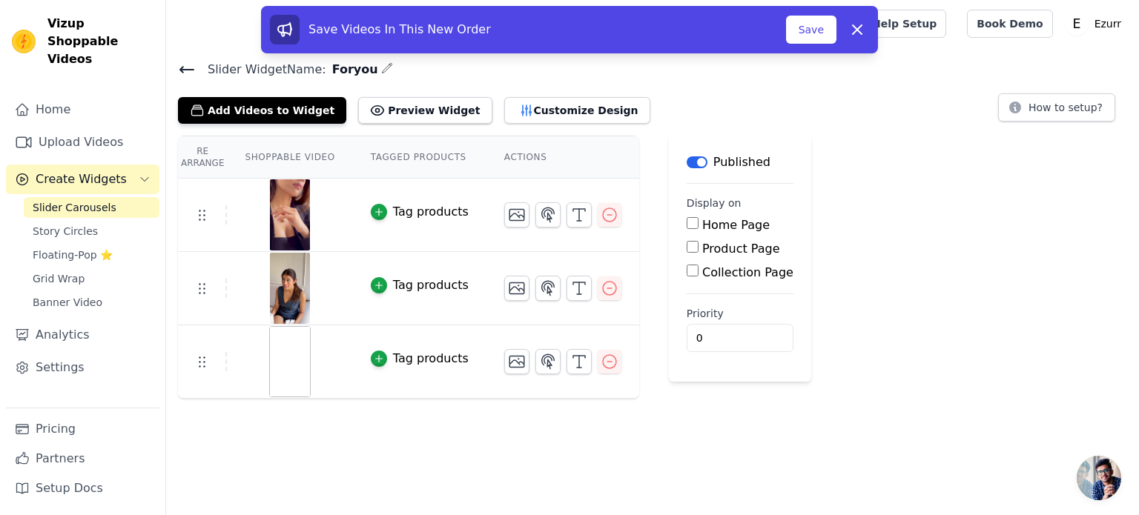
click at [686, 222] on input "Home Page" at bounding box center [692, 223] width 12 height 12
checkbox input "true"
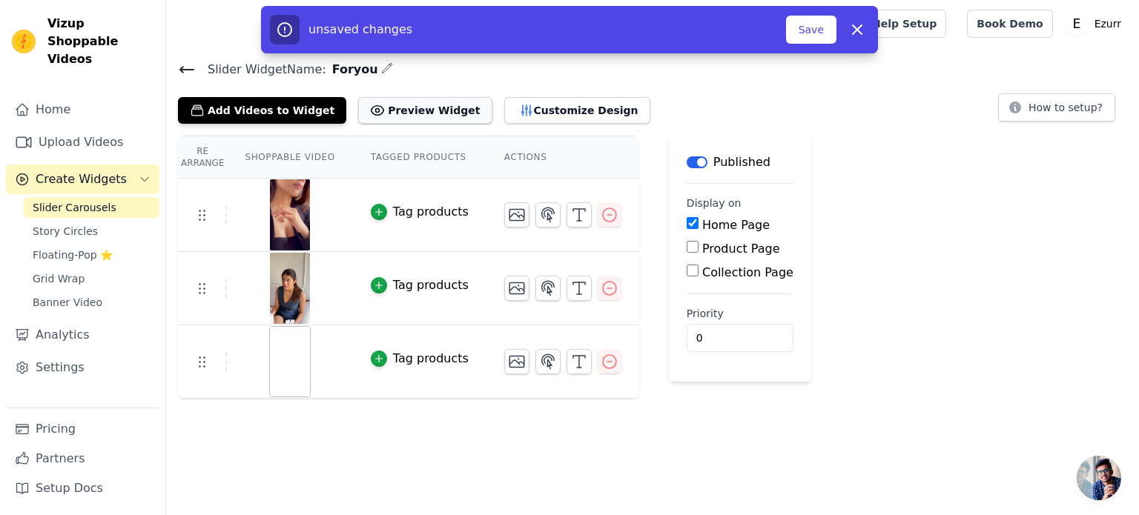
click at [403, 110] on button "Preview Widget" at bounding box center [424, 110] width 133 height 27
click at [600, 362] on icon "button" at bounding box center [609, 362] width 18 height 18
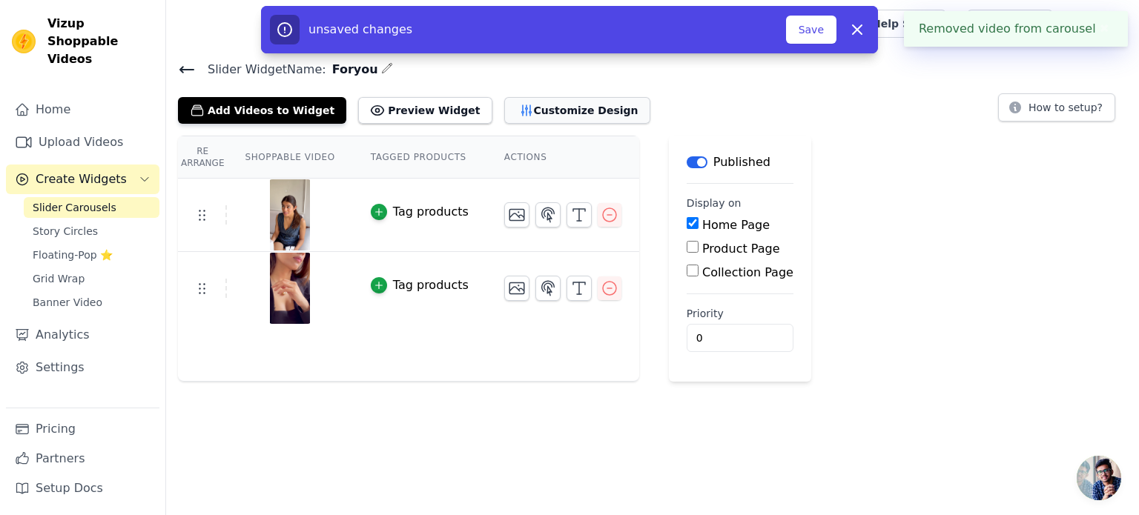
click at [526, 112] on button "Customize Design" at bounding box center [577, 110] width 146 height 27
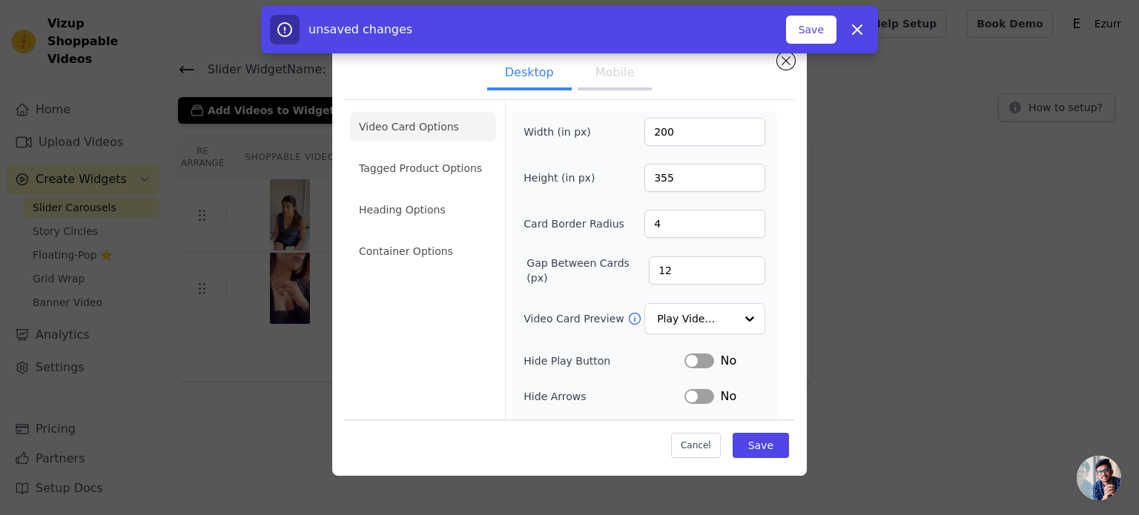
click at [601, 73] on button "Mobile" at bounding box center [614, 74] width 74 height 33
click at [414, 171] on li "Tagged Product Options" at bounding box center [423, 168] width 146 height 30
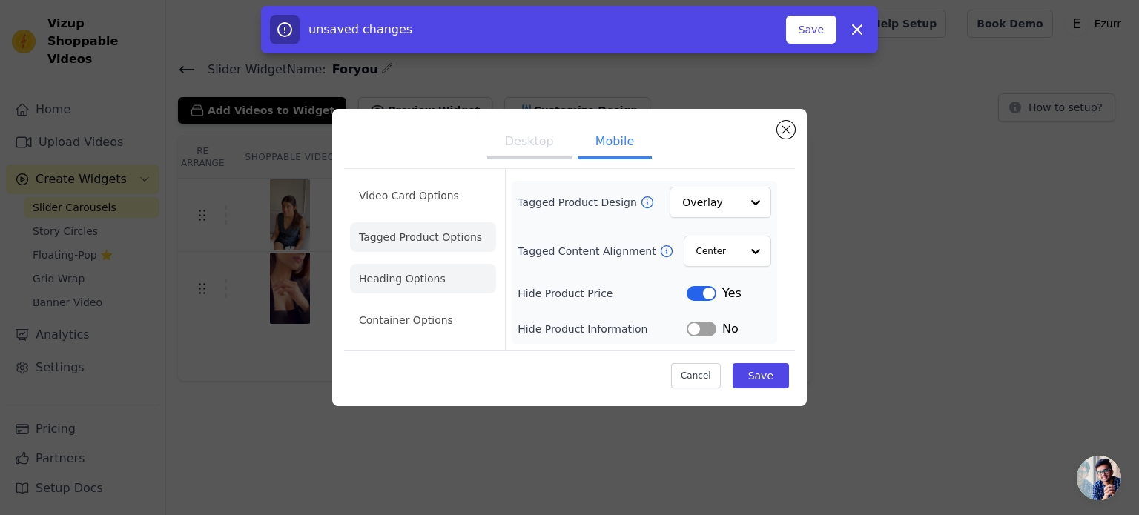
click at [427, 287] on li "Heading Options" at bounding box center [423, 279] width 146 height 30
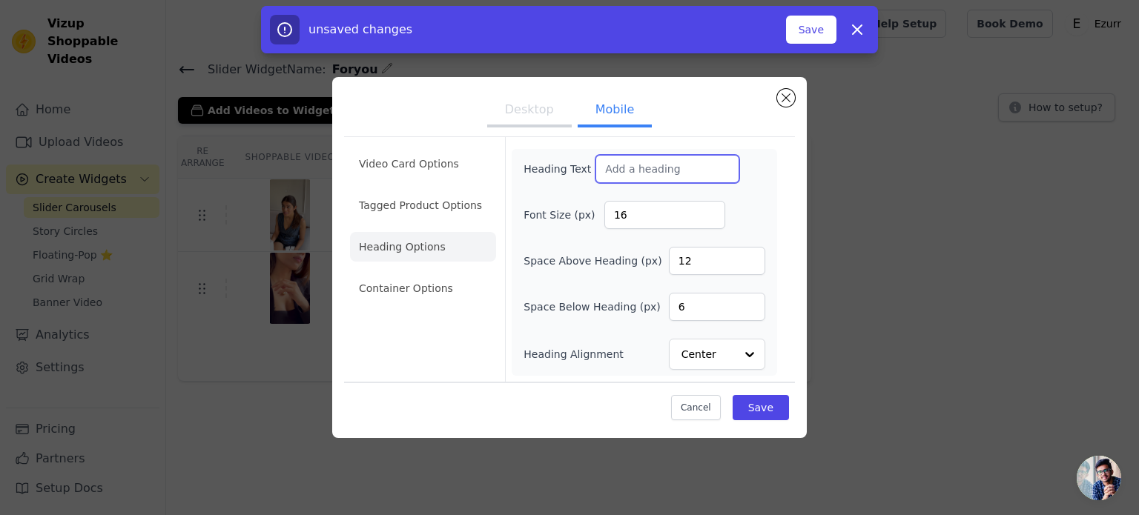
click at [620, 172] on input "Heading Text" at bounding box center [667, 169] width 144 height 28
drag, startPoint x: 702, startPoint y: 171, endPoint x: 560, endPoint y: 163, distance: 142.6
click at [560, 163] on div "Heading Text For You. For Everyday" at bounding box center [631, 169] width 216 height 28
type input "For You. For Everyday"
click at [528, 127] on button "Desktop" at bounding box center [529, 111] width 85 height 33
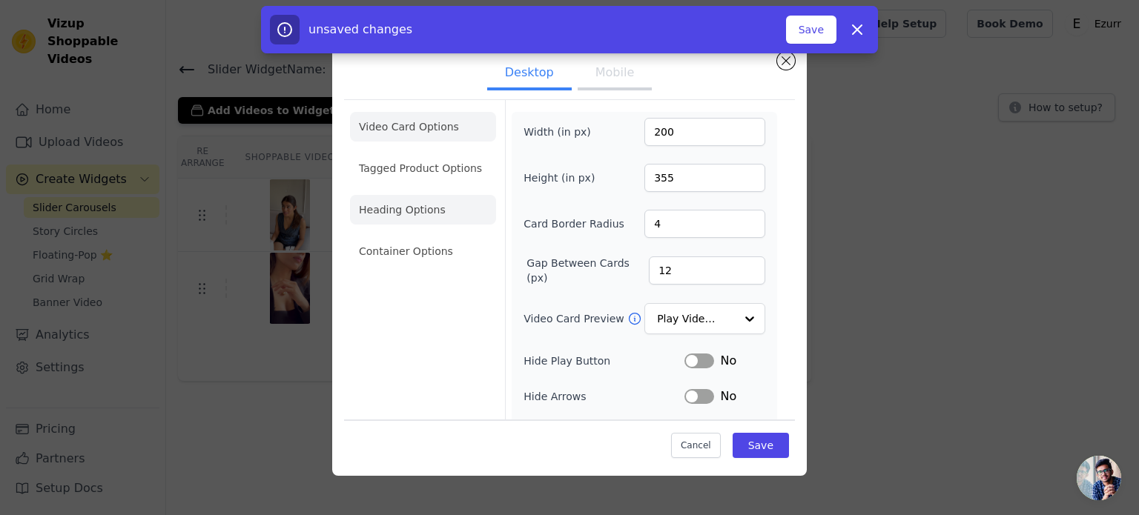
click at [405, 202] on li "Heading Options" at bounding box center [423, 210] width 146 height 30
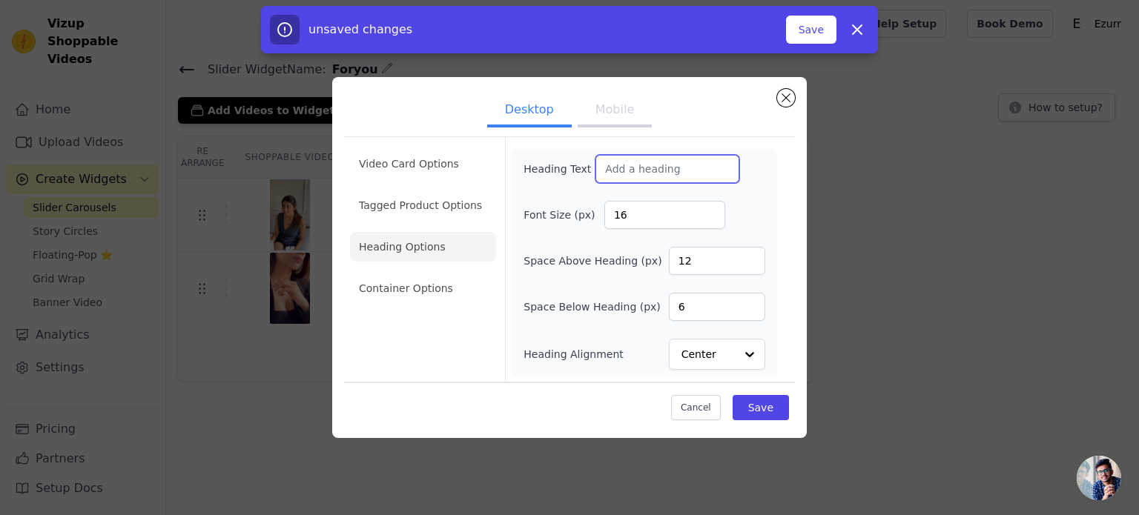
click at [669, 177] on input "Heading Text" at bounding box center [667, 169] width 144 height 28
paste input "For You. For Everyday"
type input "For You. For Everyday"
click at [440, 293] on li "Container Options" at bounding box center [423, 289] width 146 height 30
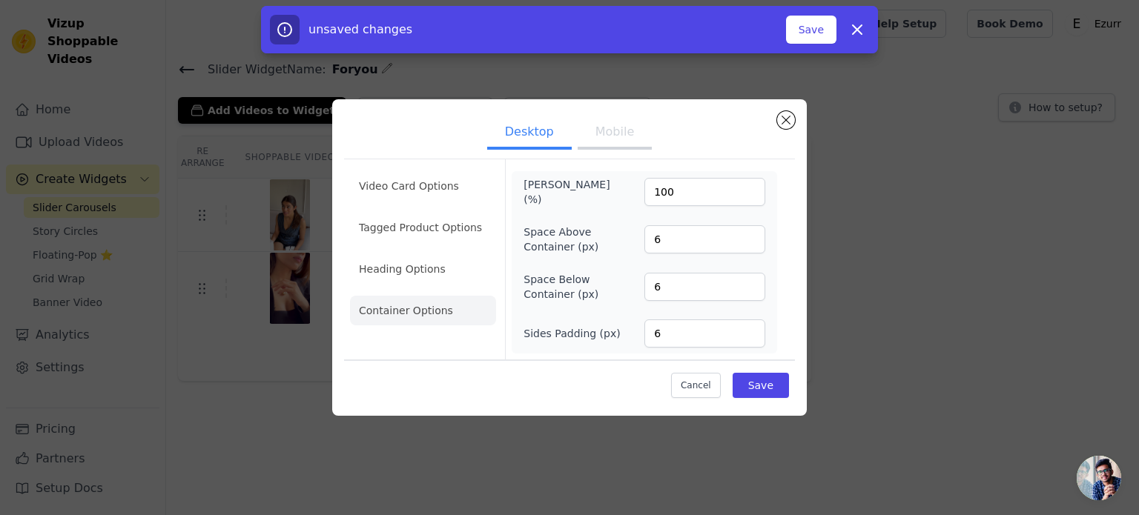
click at [789, 385] on div "Cancel Save" at bounding box center [569, 382] width 451 height 44
click at [771, 385] on button "Save" at bounding box center [760, 385] width 56 height 25
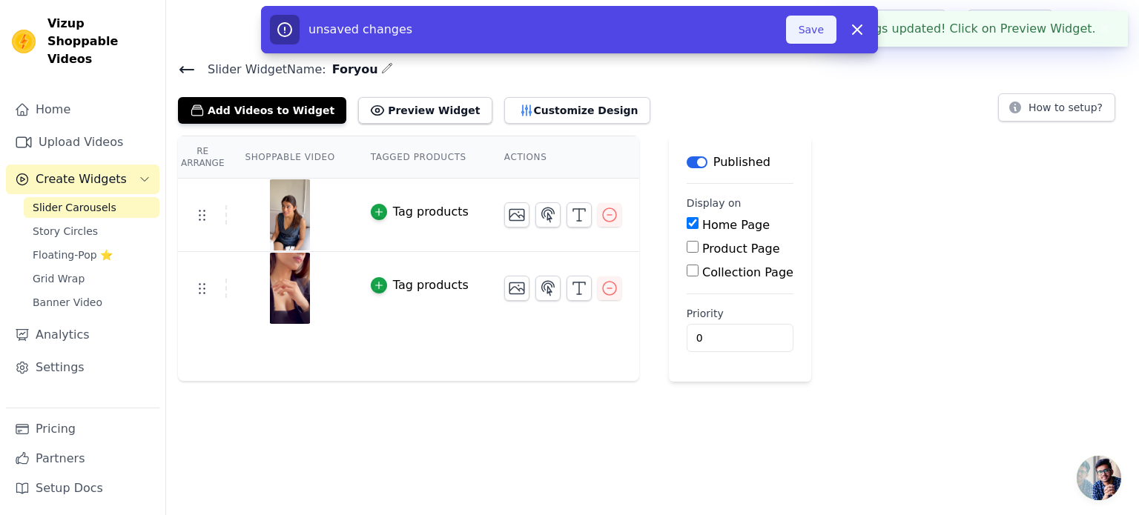
click at [824, 35] on button "Save" at bounding box center [811, 30] width 50 height 28
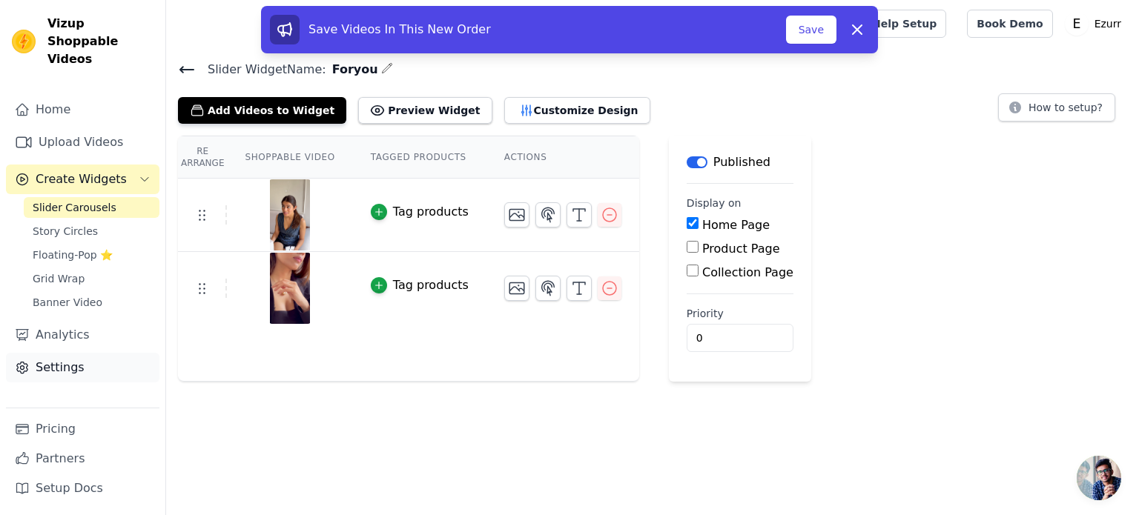
click at [62, 353] on link "Settings" at bounding box center [82, 368] width 153 height 30
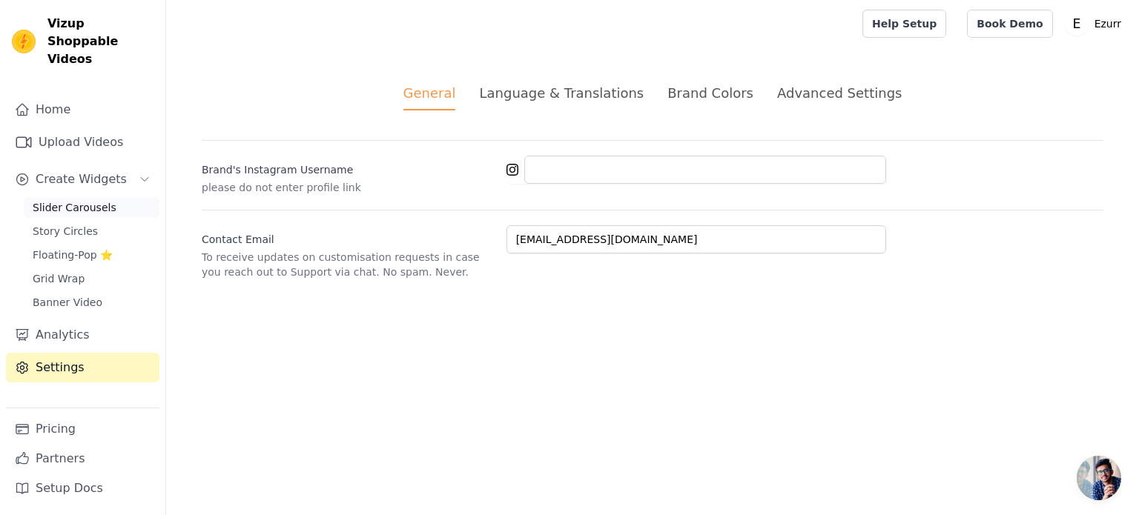
click at [95, 200] on span "Slider Carousels" at bounding box center [75, 207] width 84 height 15
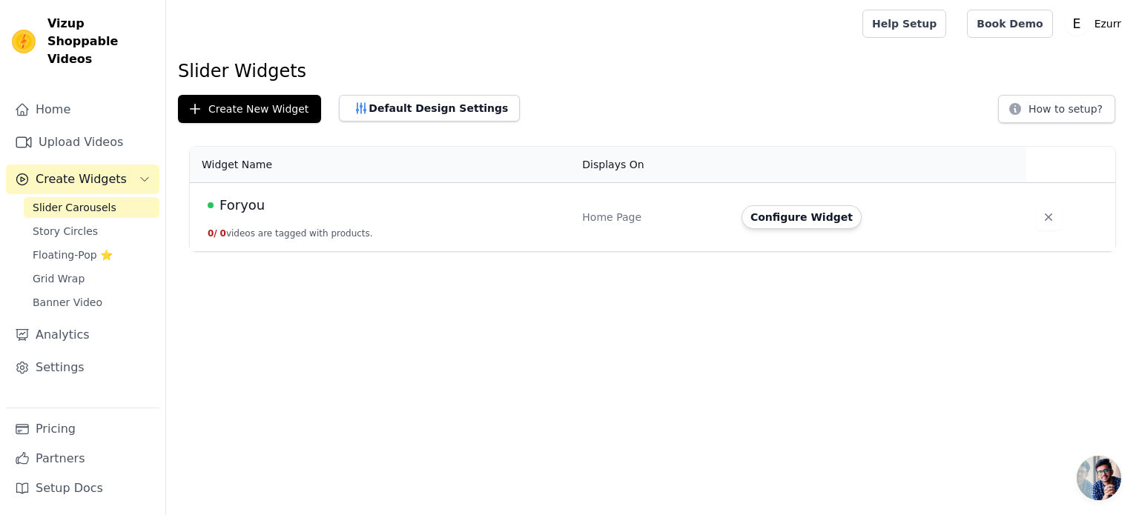
click at [245, 206] on span "Foryou" at bounding box center [241, 205] width 45 height 21
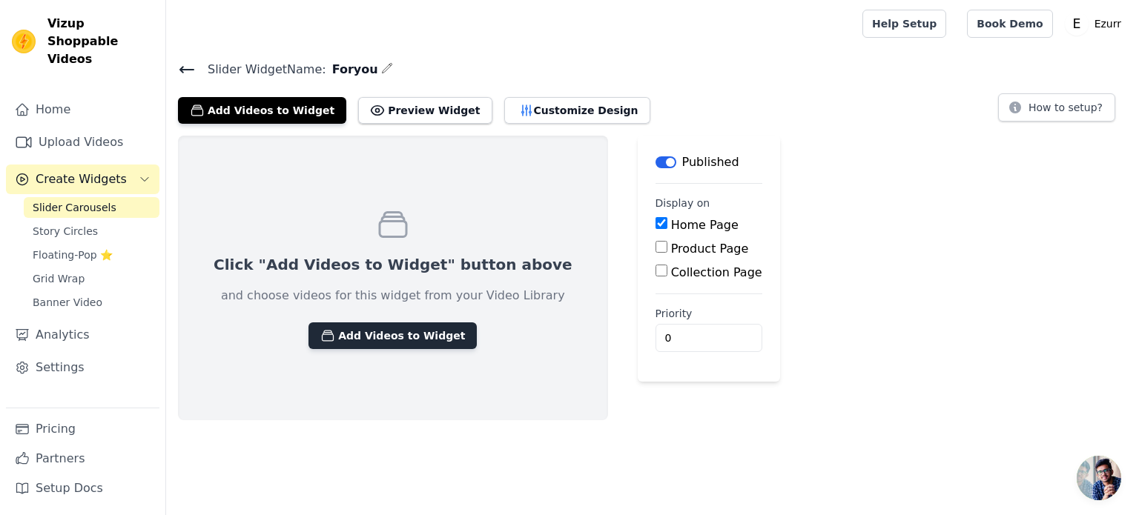
click at [394, 331] on button "Add Videos to Widget" at bounding box center [392, 335] width 168 height 27
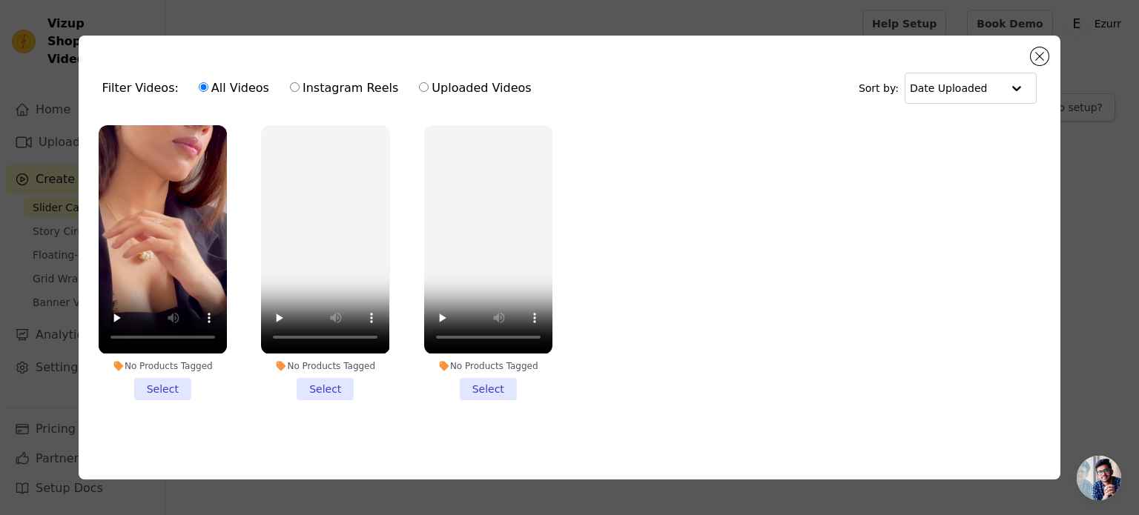
click at [177, 376] on li "No Products Tagged Select" at bounding box center [163, 262] width 128 height 274
click at [0, 0] on input "No Products Tagged Select" at bounding box center [0, 0] width 0 height 0
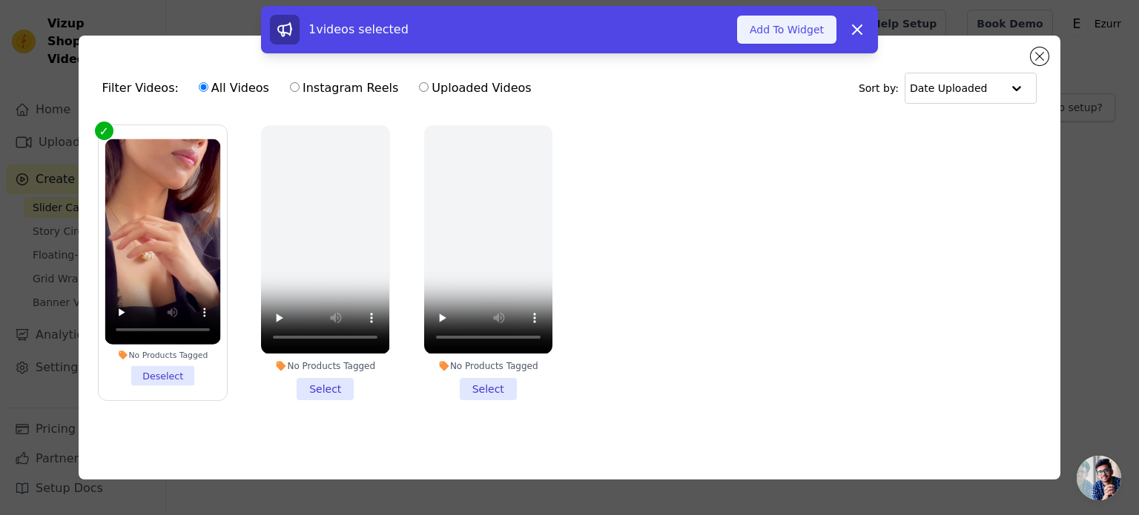
click at [804, 39] on button "Add To Widget" at bounding box center [786, 30] width 99 height 28
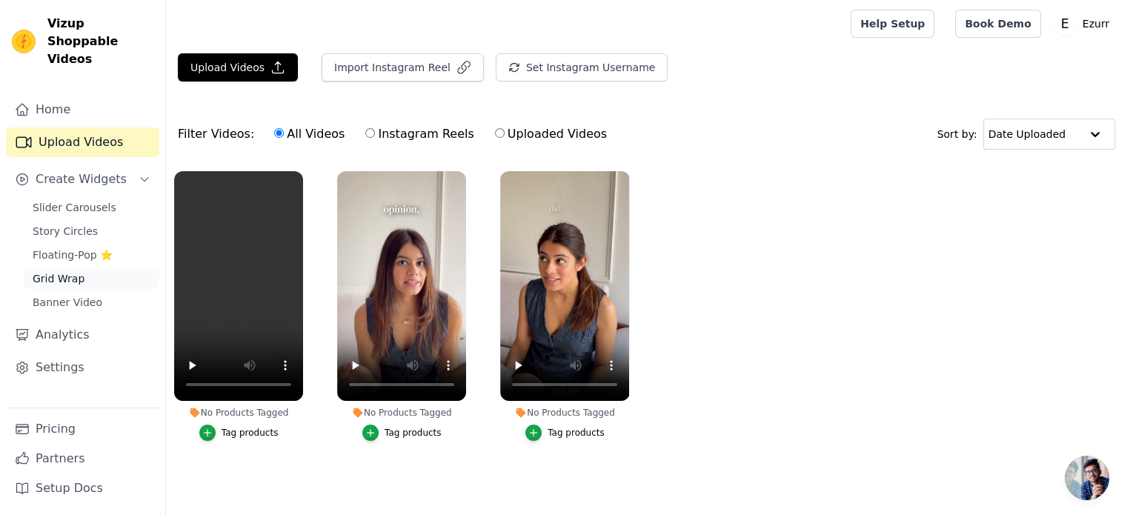
click at [50, 271] on span "Grid Wrap" at bounding box center [59, 278] width 52 height 15
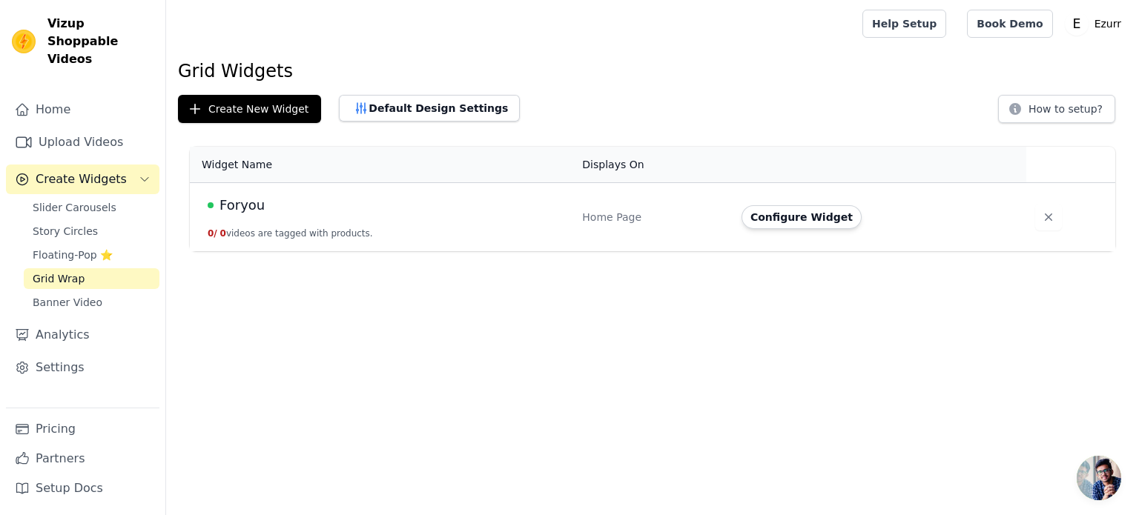
click at [243, 206] on span "Foryou" at bounding box center [241, 205] width 45 height 21
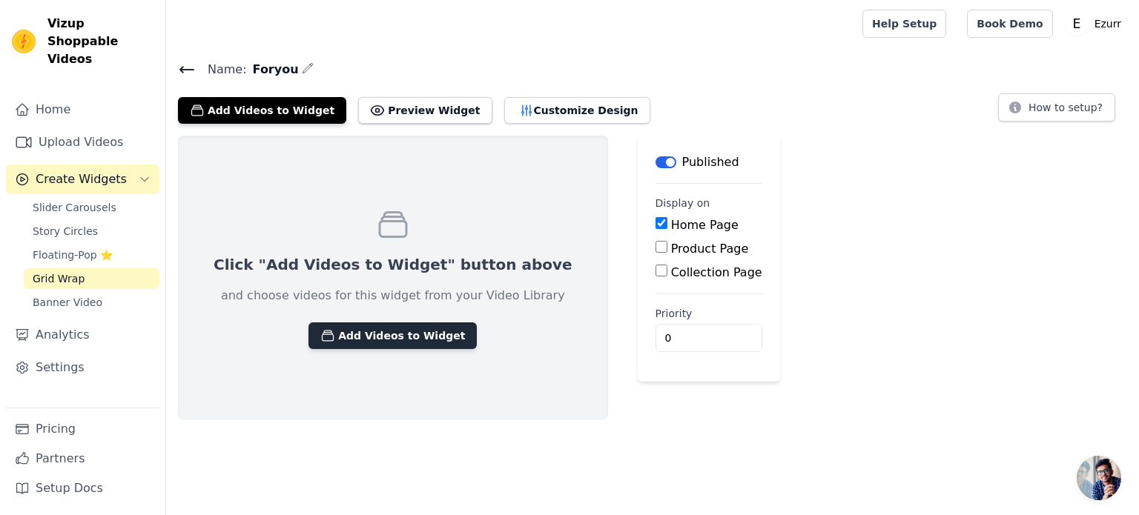
click at [399, 339] on button "Add Videos to Widget" at bounding box center [392, 335] width 168 height 27
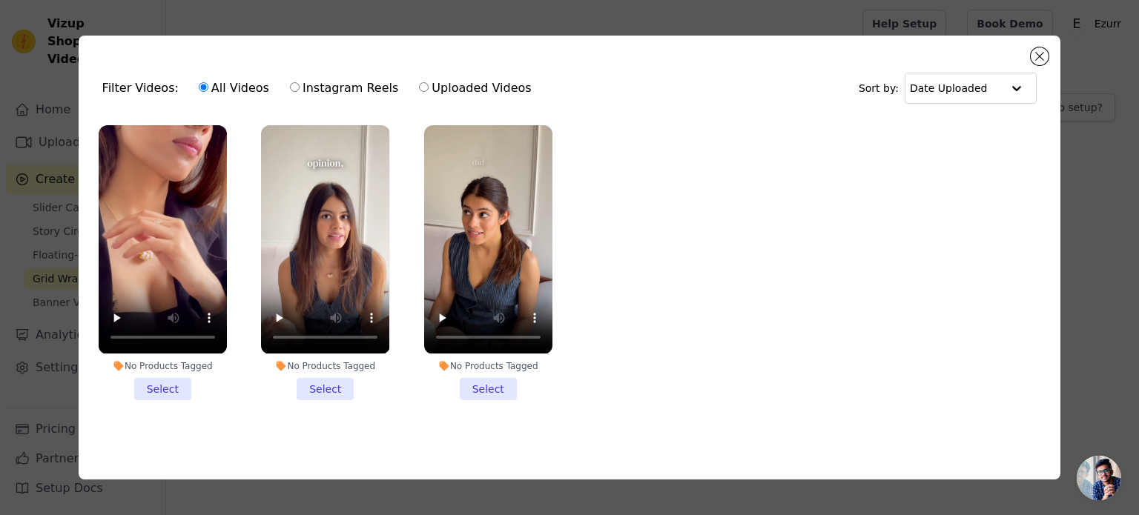
click at [174, 389] on li "No Products Tagged Select" at bounding box center [163, 262] width 128 height 274
click at [0, 0] on input "No Products Tagged Select" at bounding box center [0, 0] width 0 height 0
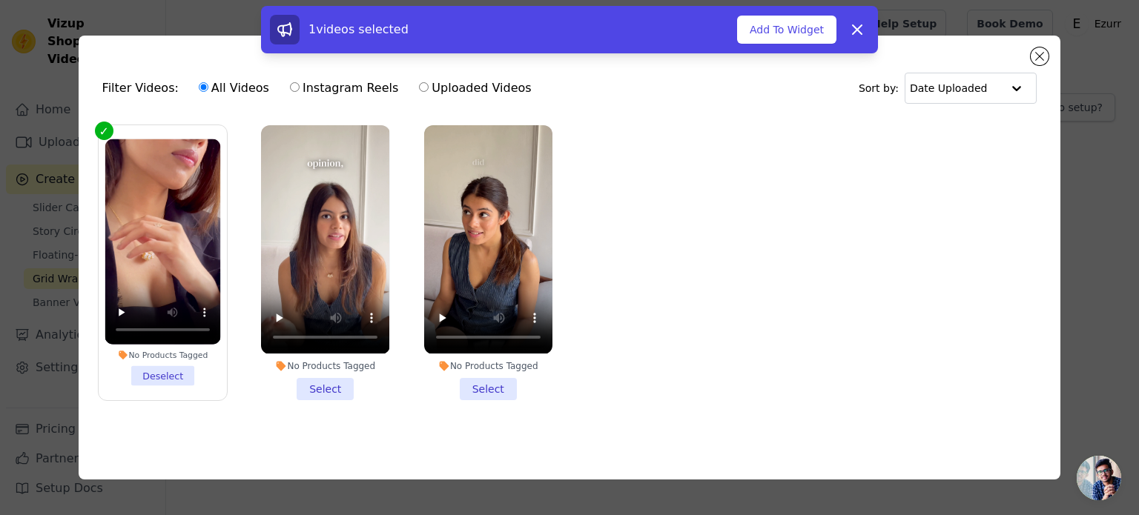
click at [338, 382] on li "No Products Tagged Select" at bounding box center [325, 262] width 128 height 274
click at [0, 0] on input "No Products Tagged Select" at bounding box center [0, 0] width 0 height 0
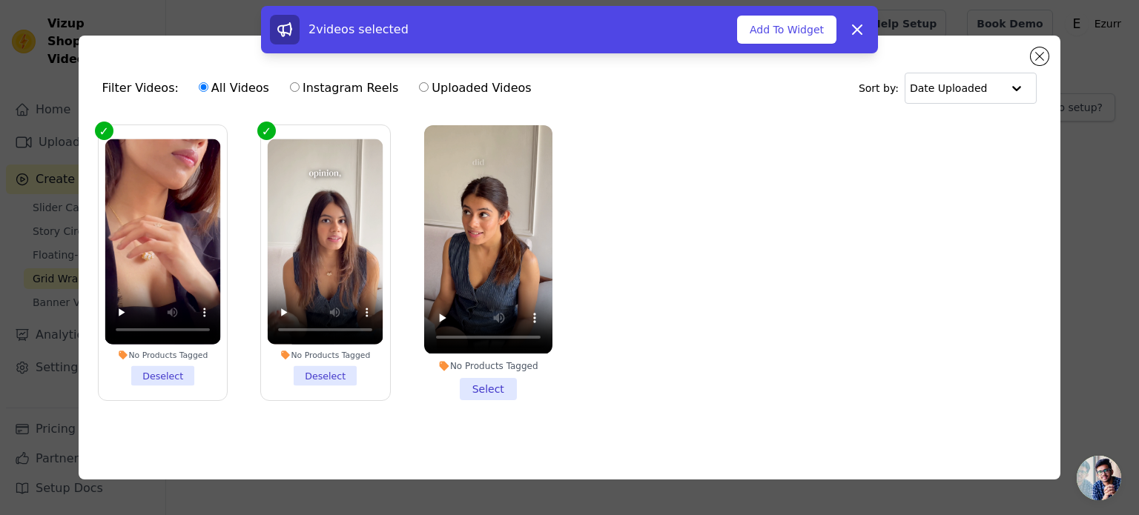
click at [486, 376] on li "No Products Tagged Select" at bounding box center [488, 262] width 128 height 274
click at [0, 0] on input "No Products Tagged Select" at bounding box center [0, 0] width 0 height 0
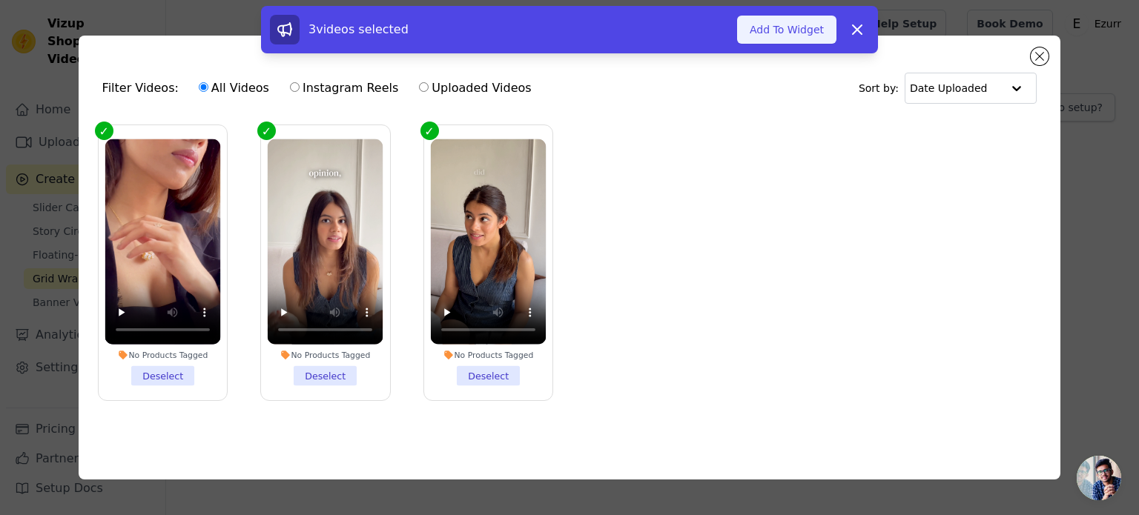
click at [803, 25] on button "Add To Widget" at bounding box center [786, 30] width 99 height 28
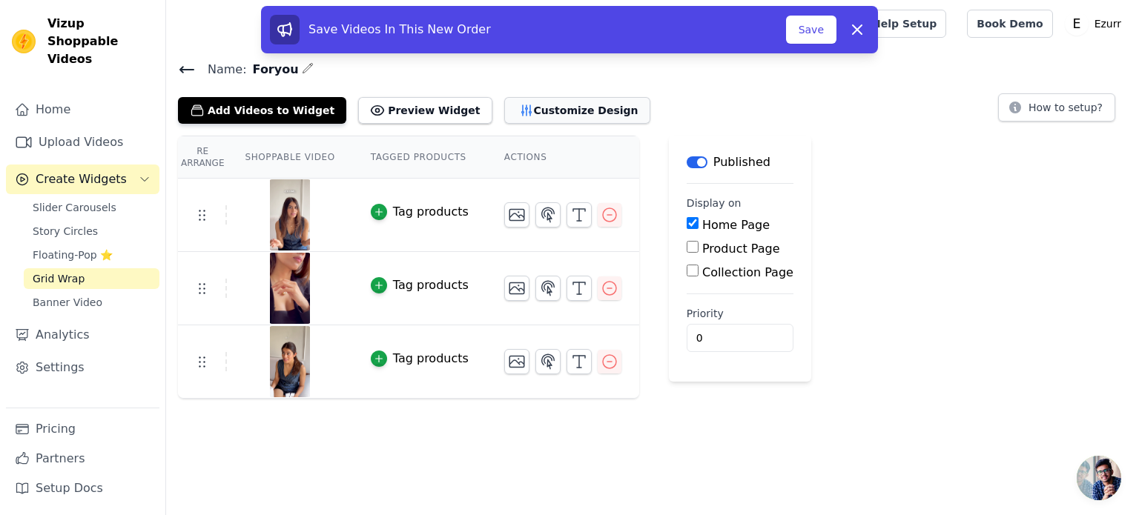
click at [509, 119] on button "Customize Design" at bounding box center [577, 110] width 146 height 27
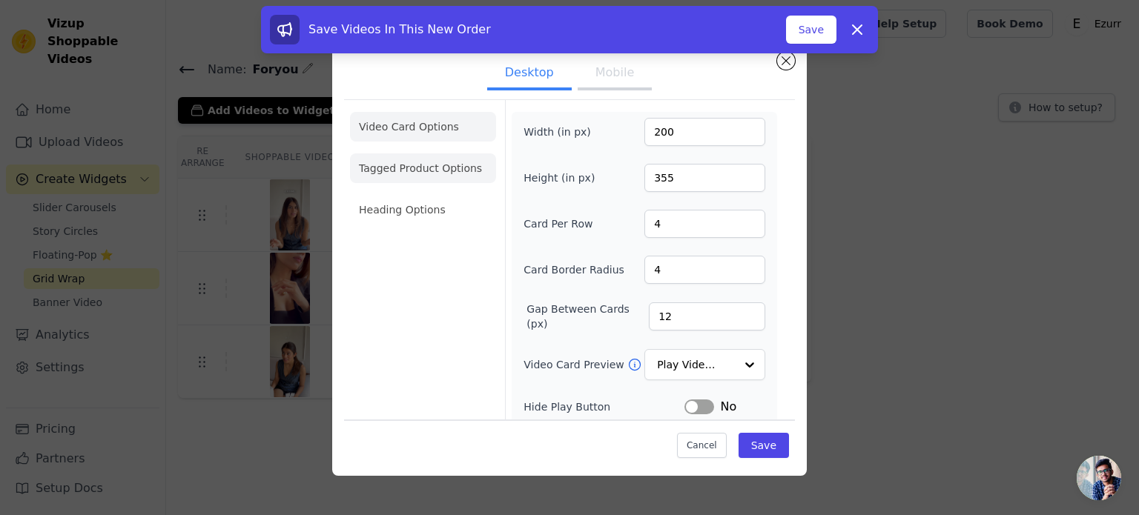
click at [449, 164] on li "Tagged Product Options" at bounding box center [423, 168] width 146 height 30
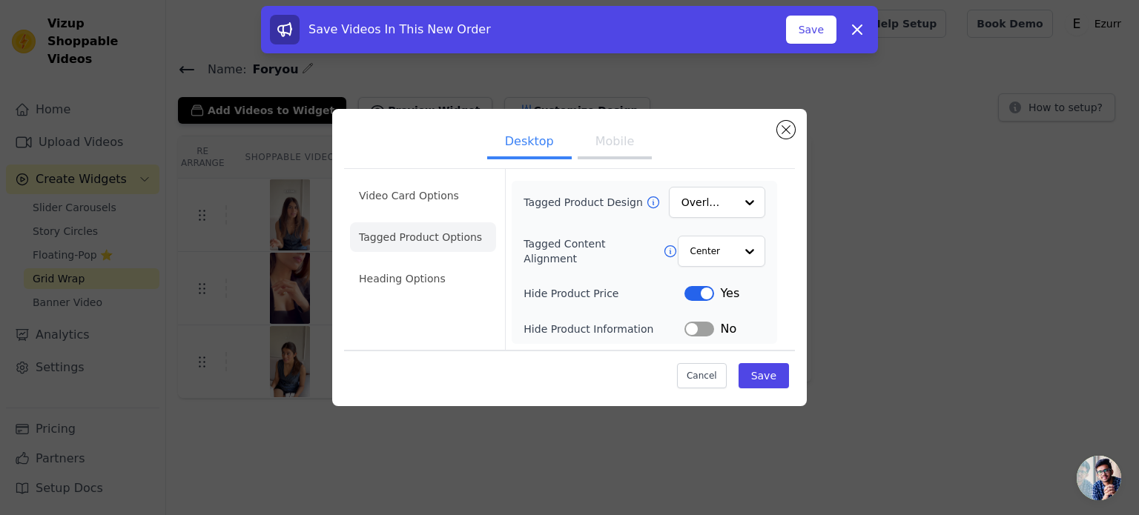
click at [427, 227] on li "Tagged Product Options" at bounding box center [423, 237] width 146 height 30
click at [426, 274] on li "Heading Options" at bounding box center [423, 279] width 146 height 30
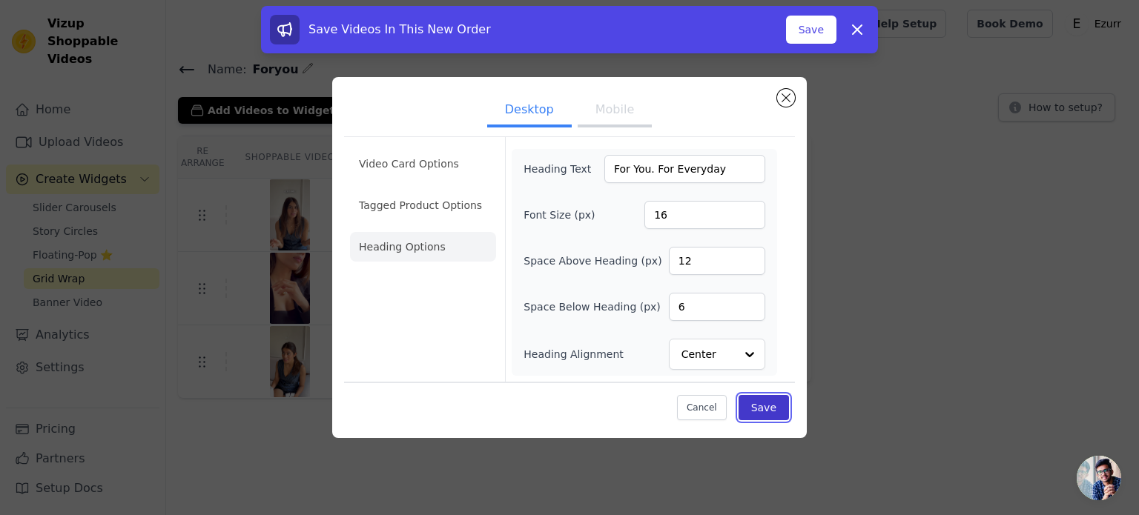
click at [771, 408] on button "Save" at bounding box center [763, 407] width 50 height 25
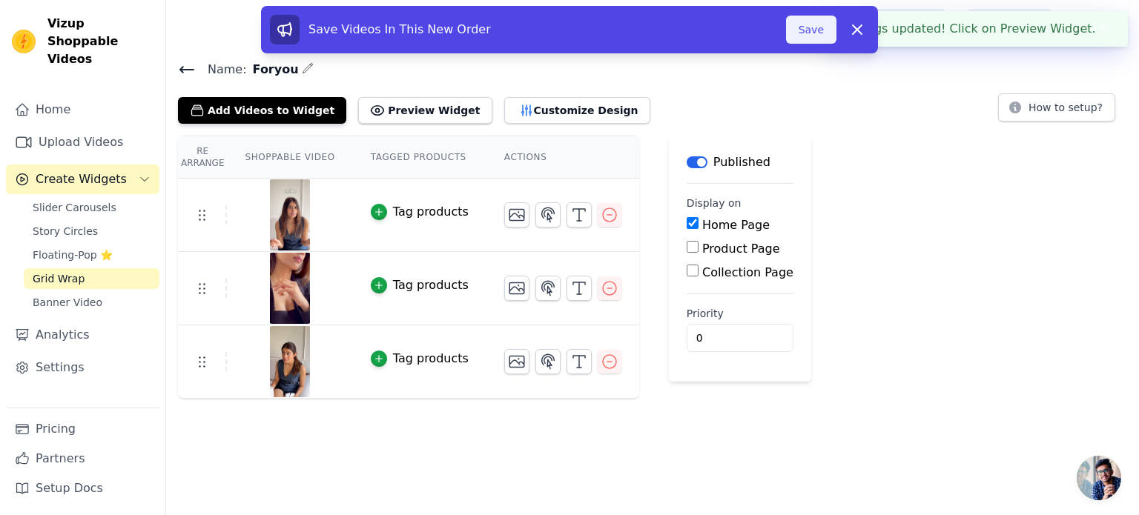
click at [809, 29] on button "Save" at bounding box center [811, 30] width 50 height 28
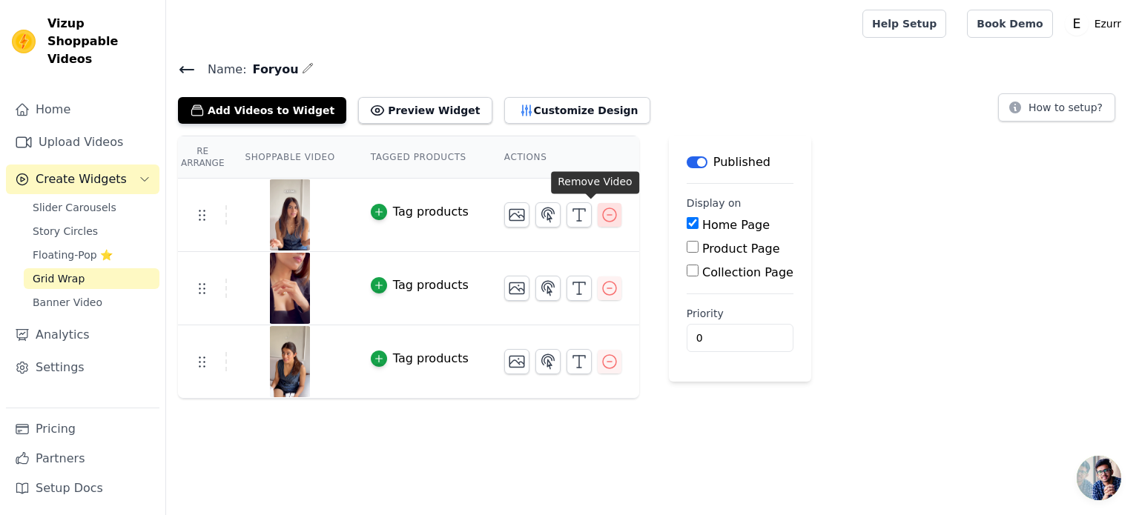
click at [600, 213] on icon "button" at bounding box center [609, 215] width 18 height 18
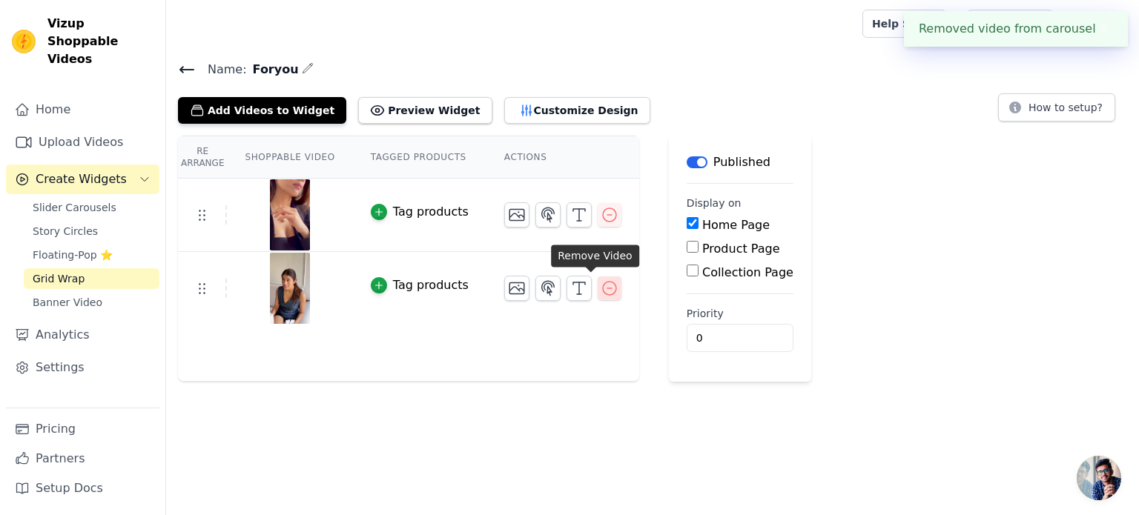
click at [600, 287] on icon "button" at bounding box center [609, 288] width 18 height 18
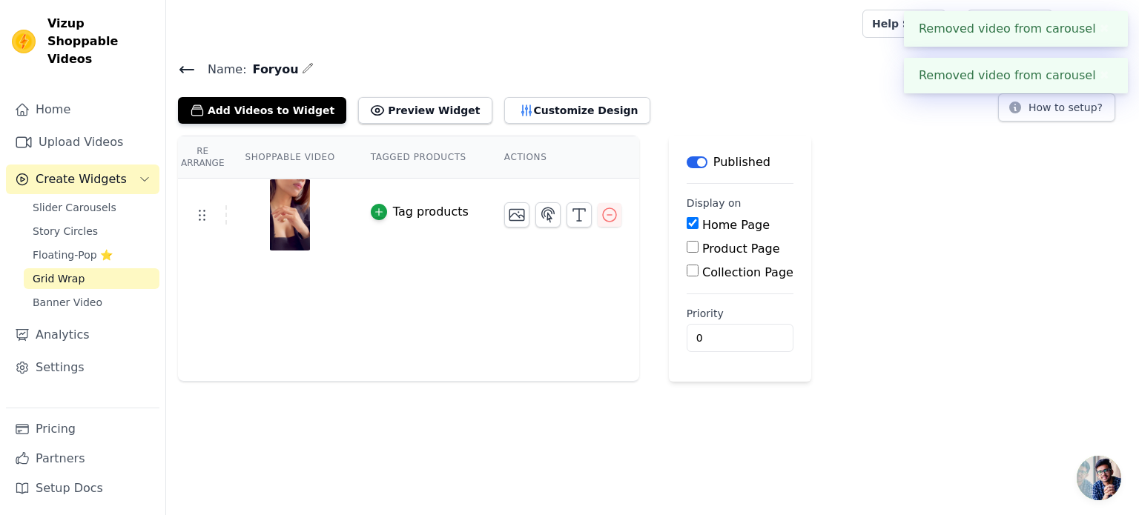
click at [784, 79] on div "Name: Foryou Add Videos to Widget Preview Widget Customize Design How to setup?" at bounding box center [652, 91] width 973 height 64
click at [1099, 27] on button "✖" at bounding box center [1104, 29] width 17 height 18
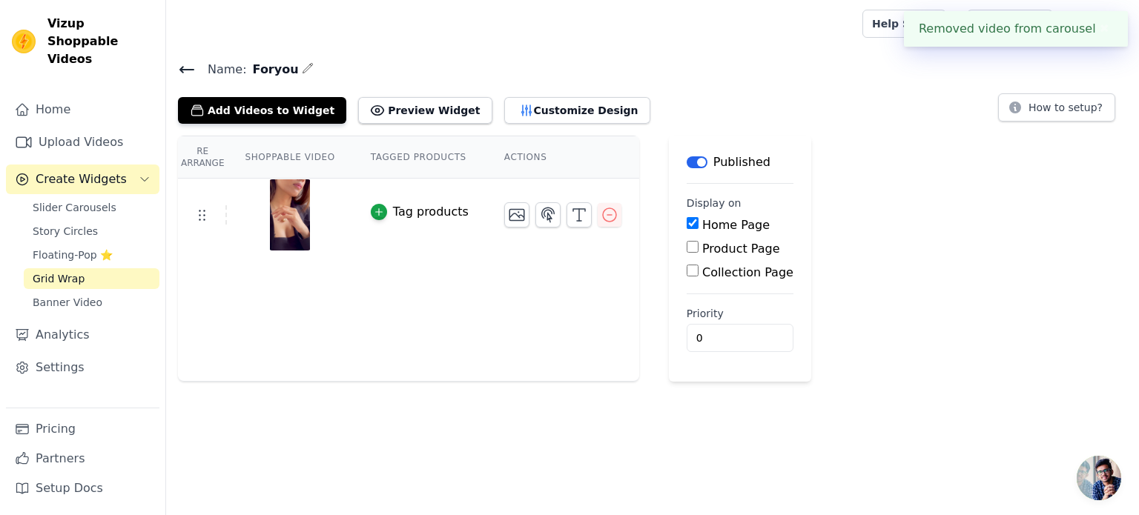
click at [1100, 75] on h4 "Name: Foryou" at bounding box center [652, 69] width 949 height 20
